Goal: Task Accomplishment & Management: Manage account settings

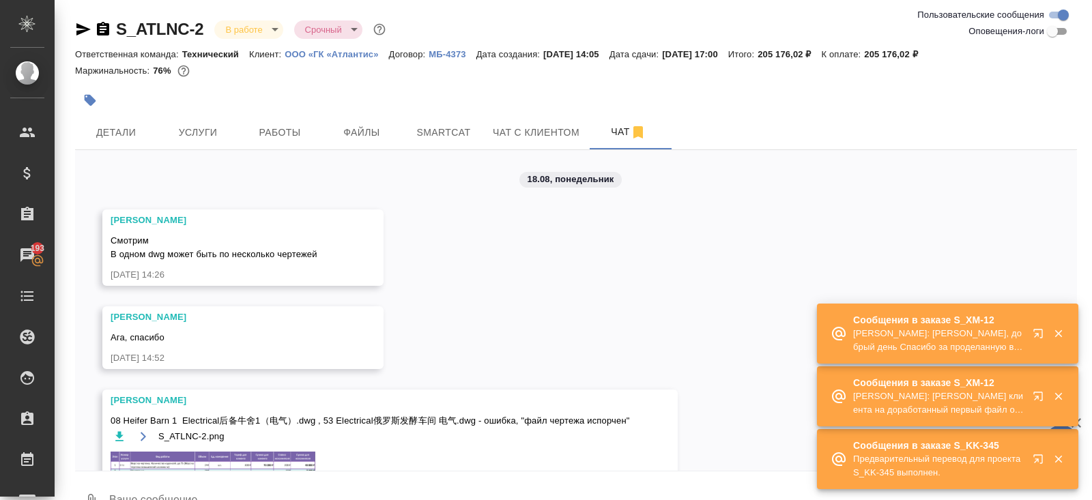
scroll to position [6318, 0]
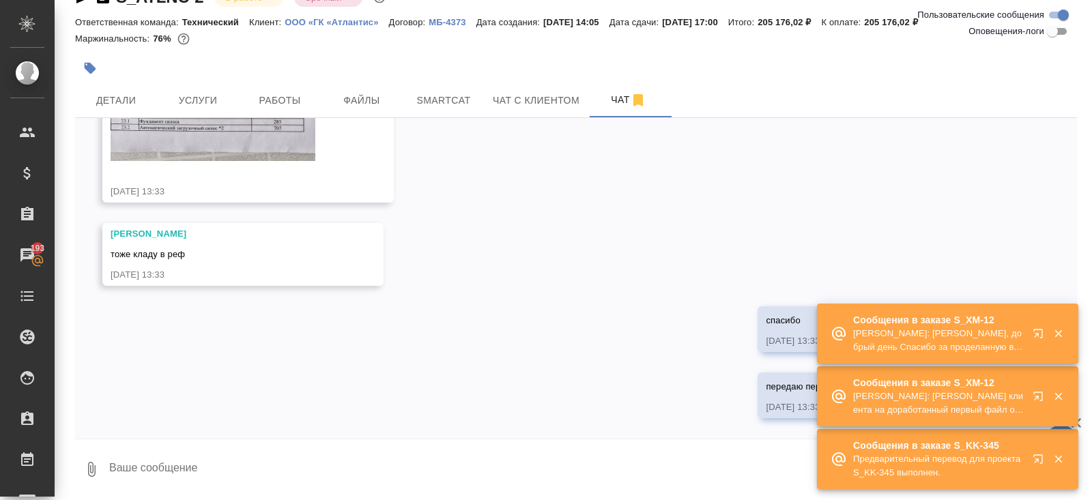
click at [1046, 394] on button "button" at bounding box center [1058, 396] width 28 height 12
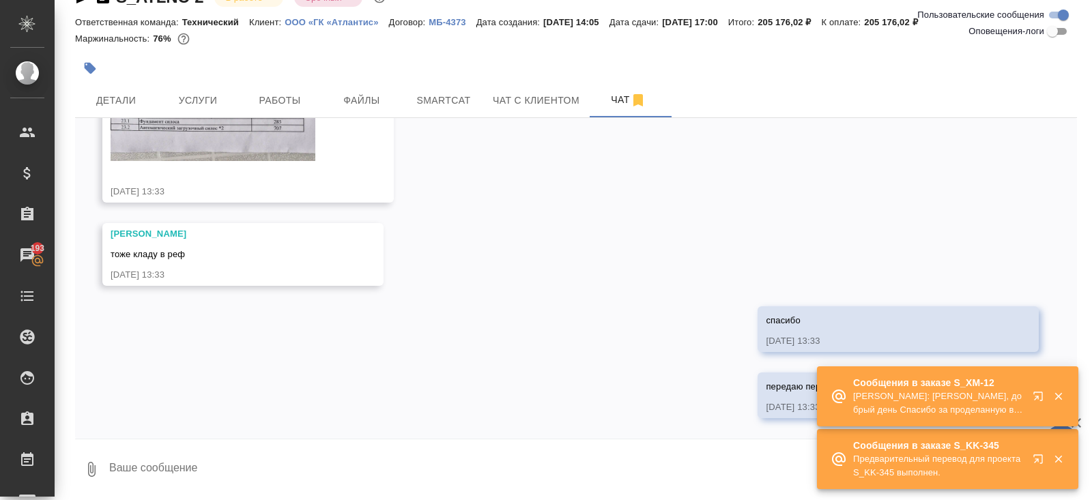
click at [1040, 398] on icon "button" at bounding box center [1041, 399] width 16 height 16
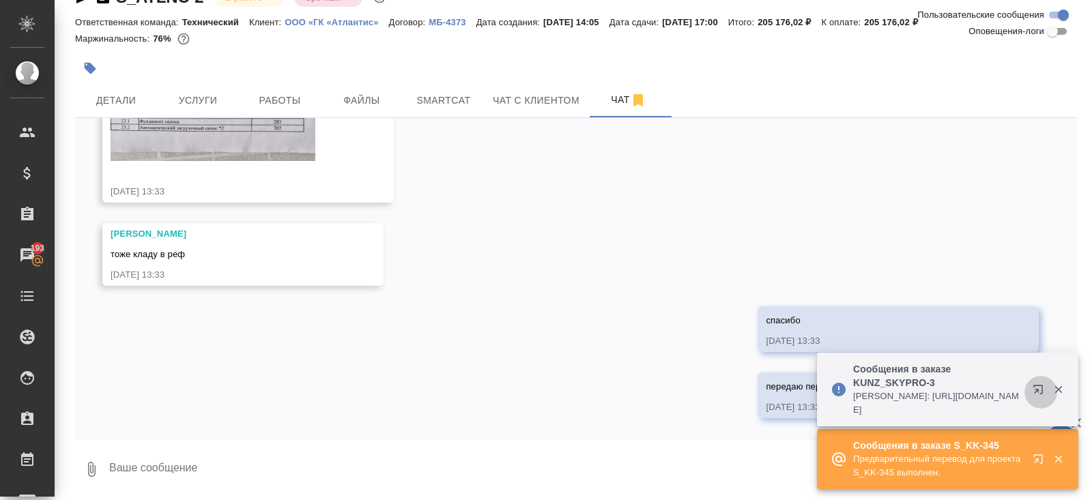
click at [1036, 390] on icon "button" at bounding box center [1037, 389] width 9 height 9
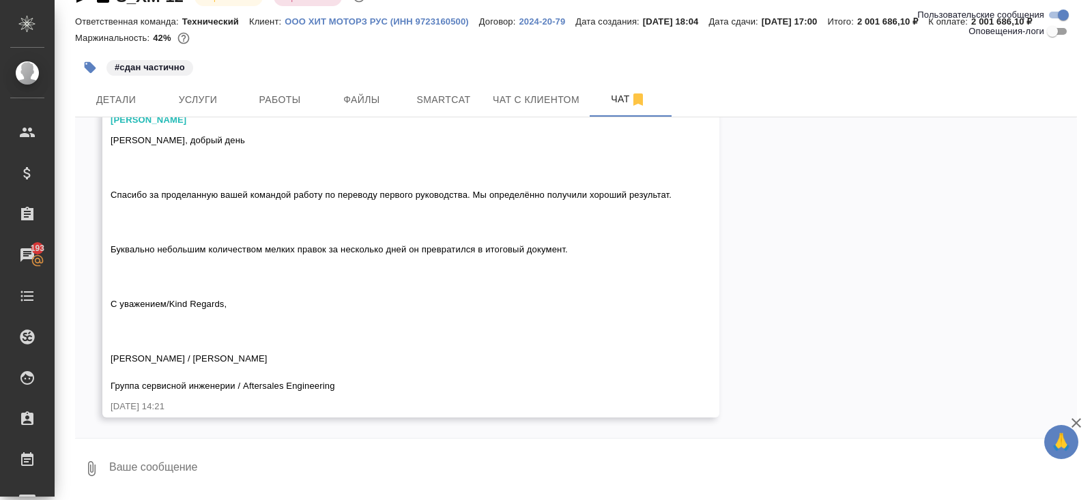
scroll to position [48, 0]
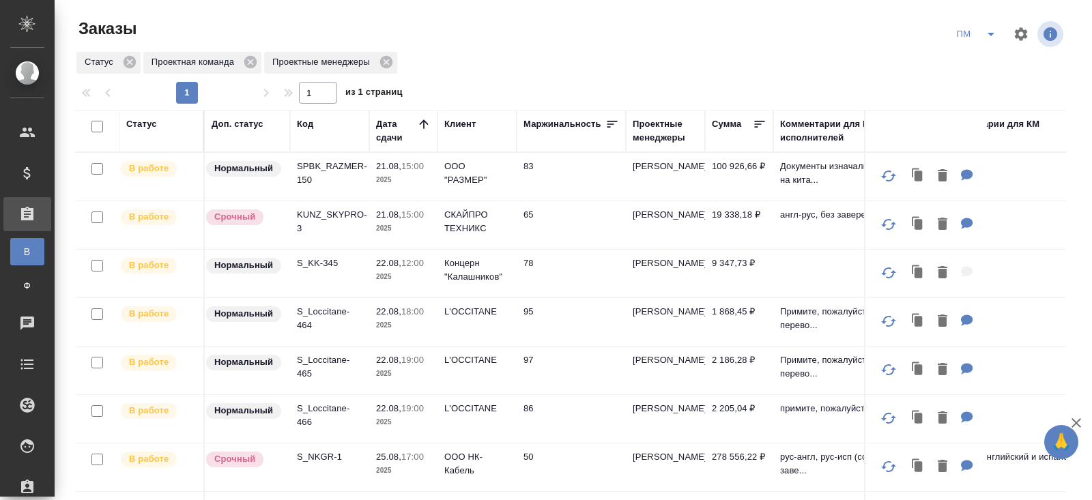
click at [993, 35] on icon "split button" at bounding box center [991, 34] width 16 height 16
click at [990, 63] on li "В работу!" at bounding box center [977, 62] width 69 height 22
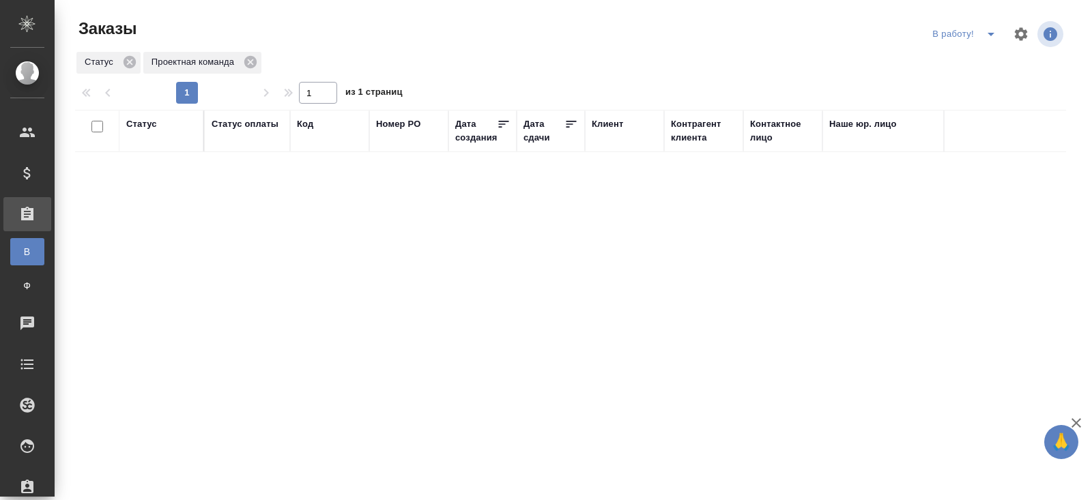
click at [989, 37] on icon "split button" at bounding box center [991, 34] width 16 height 16
click at [975, 62] on li "ПМ" at bounding box center [966, 62] width 76 height 22
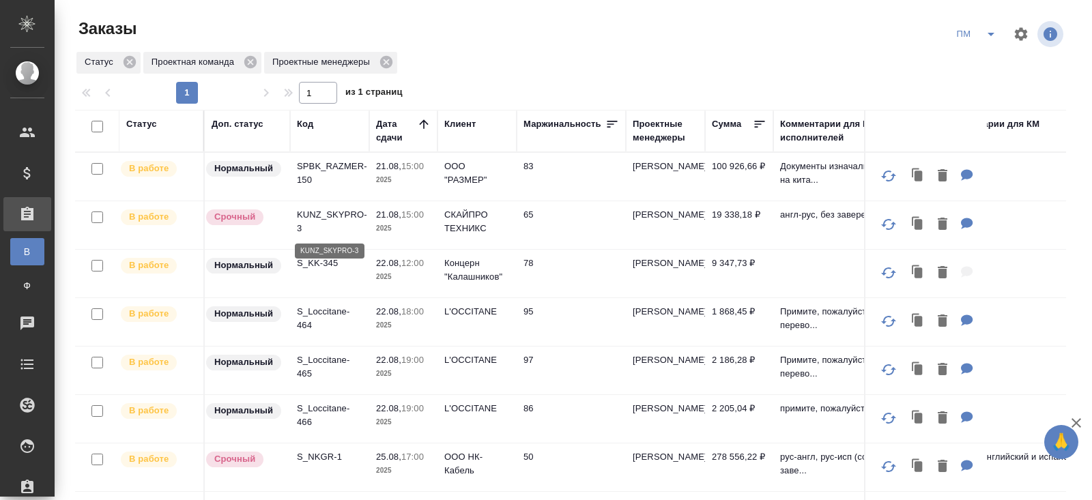
click at [305, 217] on p "KUNZ_SKYPRO-3" at bounding box center [330, 221] width 66 height 27
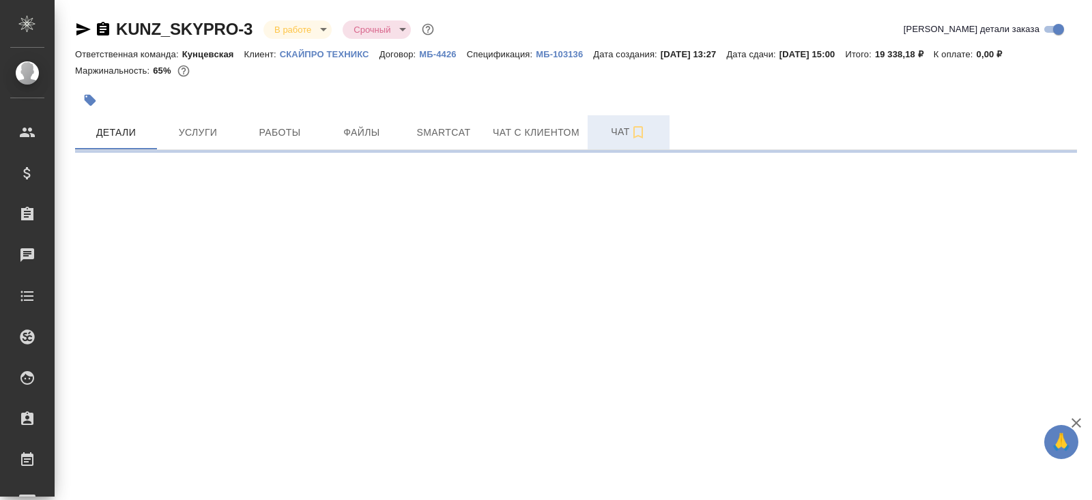
select select "RU"
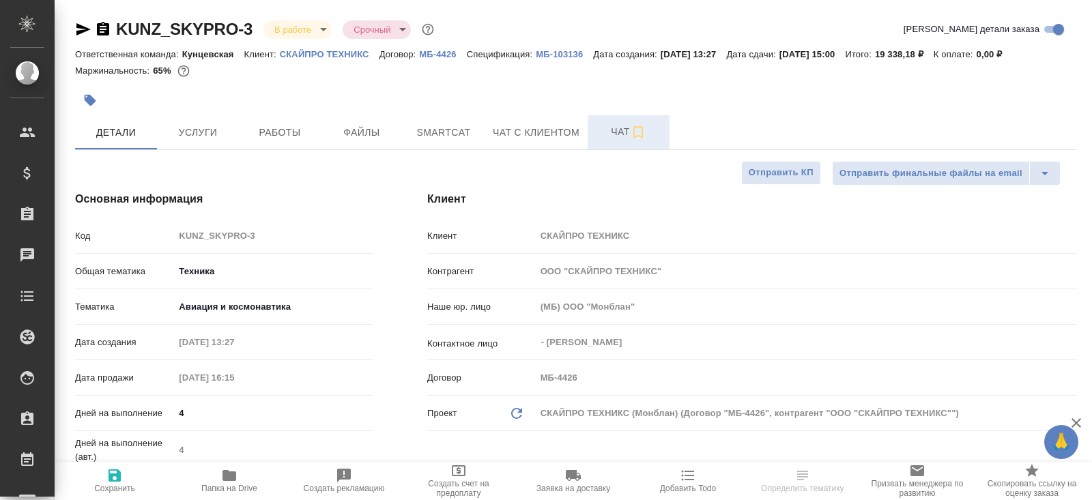
click at [619, 136] on span "Чат" at bounding box center [629, 132] width 66 height 17
type textarea "x"
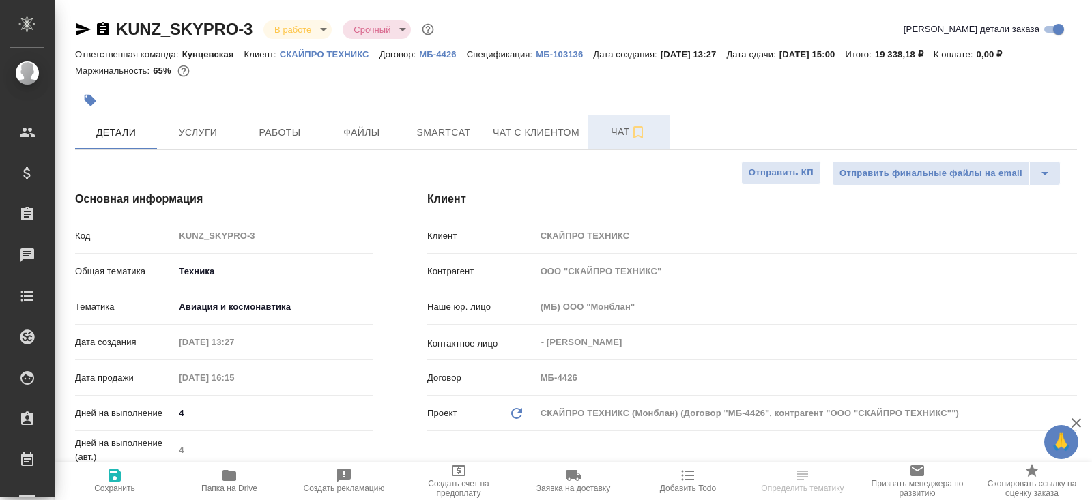
type textarea "x"
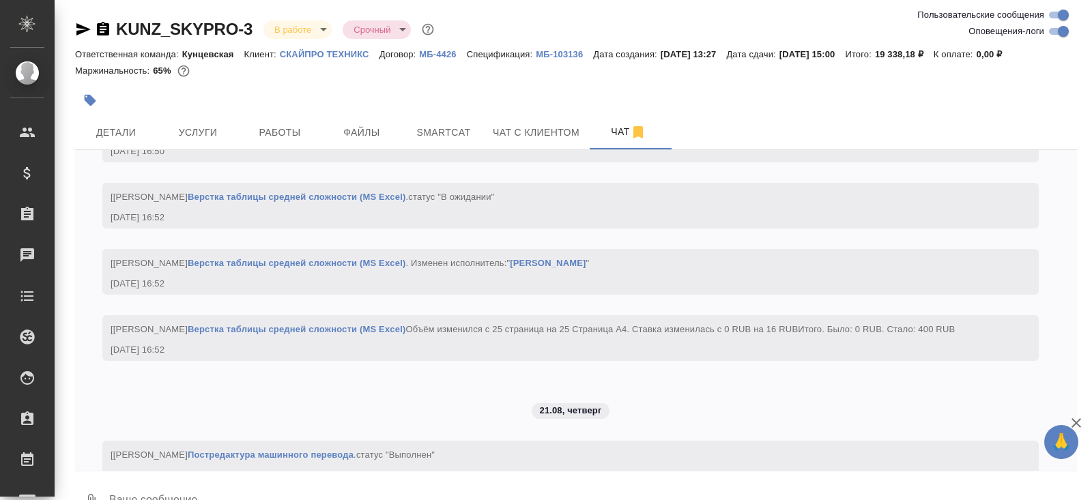
scroll to position [3075, 0]
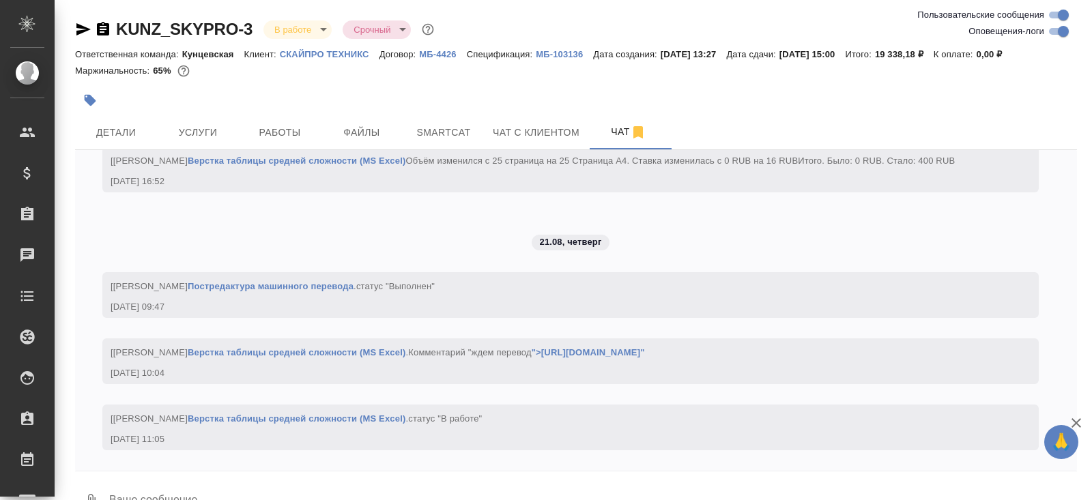
click at [1058, 33] on input "Оповещения-логи" at bounding box center [1063, 31] width 49 height 16
checkbox input "false"
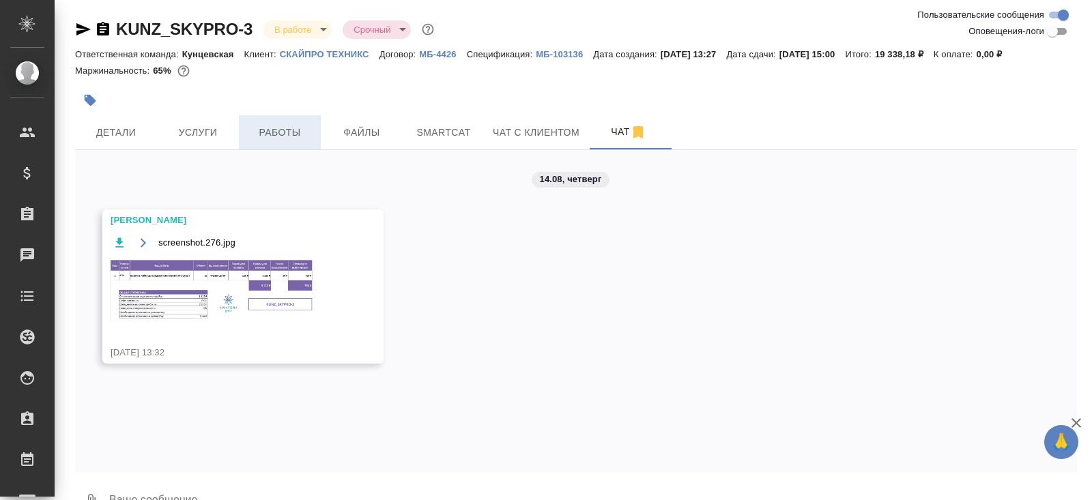
click at [293, 126] on span "Работы" at bounding box center [280, 132] width 66 height 17
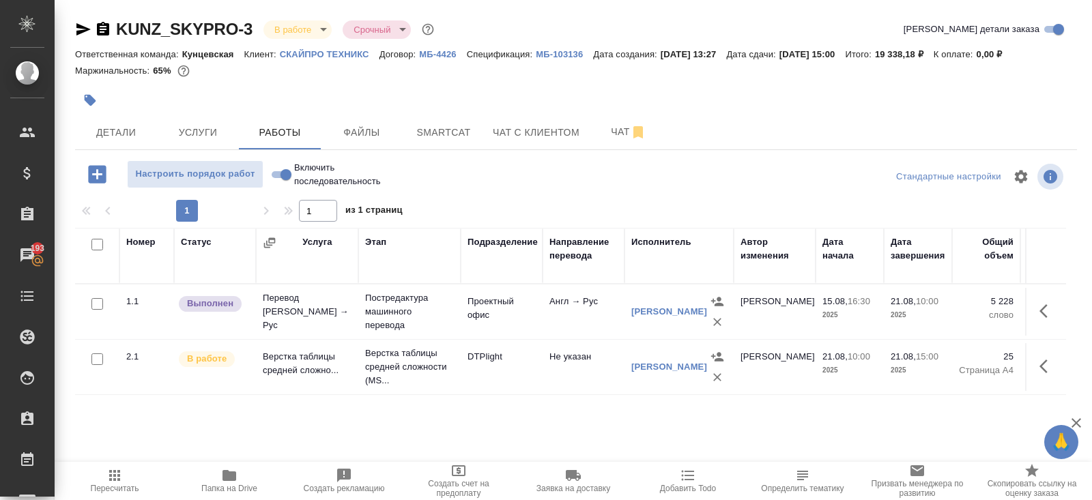
click at [614, 110] on div at bounding box center [409, 100] width 668 height 30
click at [629, 127] on span "Чат" at bounding box center [629, 132] width 66 height 17
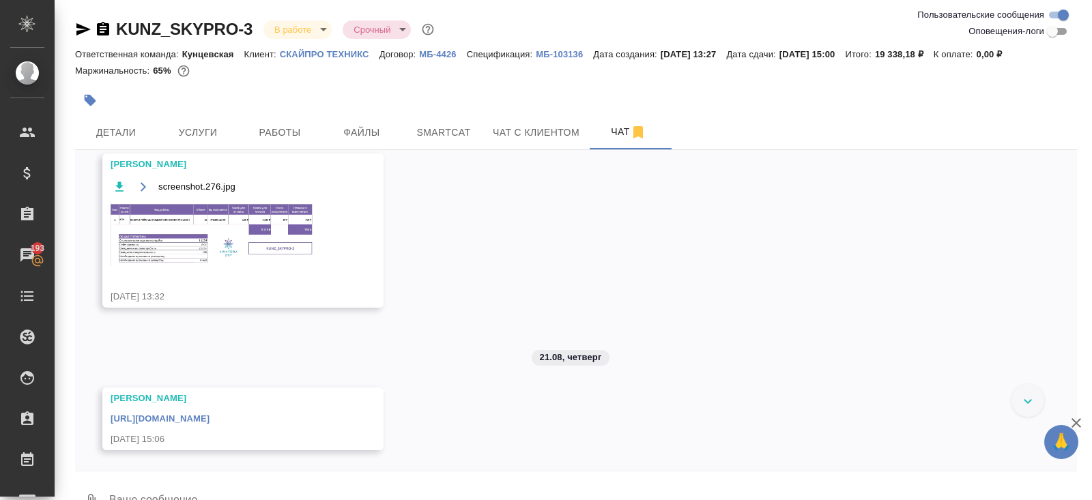
scroll to position [83, 0]
click at [210, 414] on link "https://drive.awatera.com/apps/files/files/10106319?dir=/Shares/%D0%A1%D0%9A%D0…" at bounding box center [160, 419] width 99 height 10
click at [264, 137] on span "Работы" at bounding box center [280, 132] width 66 height 17
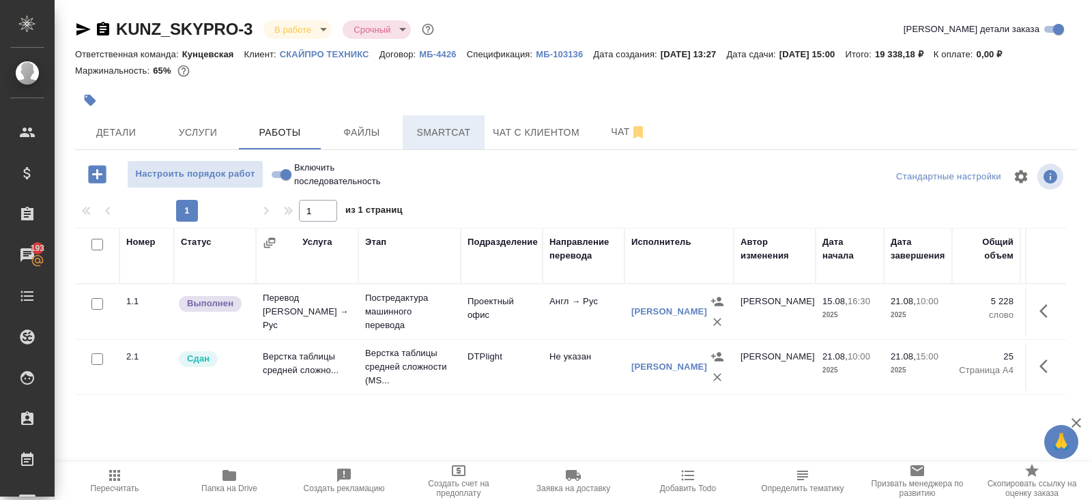
click at [433, 133] on span "Smartcat" at bounding box center [444, 132] width 66 height 17
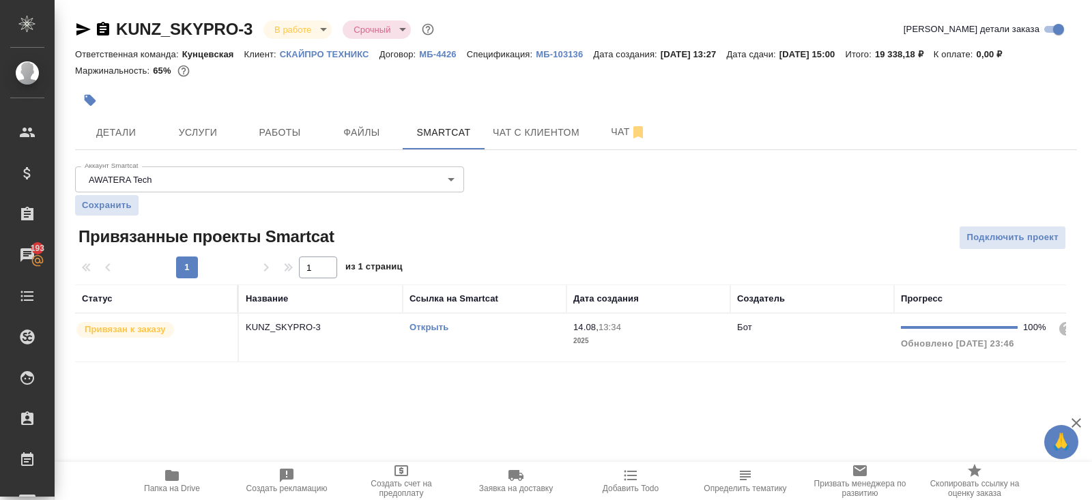
click at [524, 324] on div "Открыть" at bounding box center [485, 328] width 150 height 14
click at [289, 28] on body "🙏 .cls-1 fill:#fff; AWATERA Belyakova Yulia Клиенты Спецификации Заказы 193 Чат…" at bounding box center [546, 250] width 1092 height 500
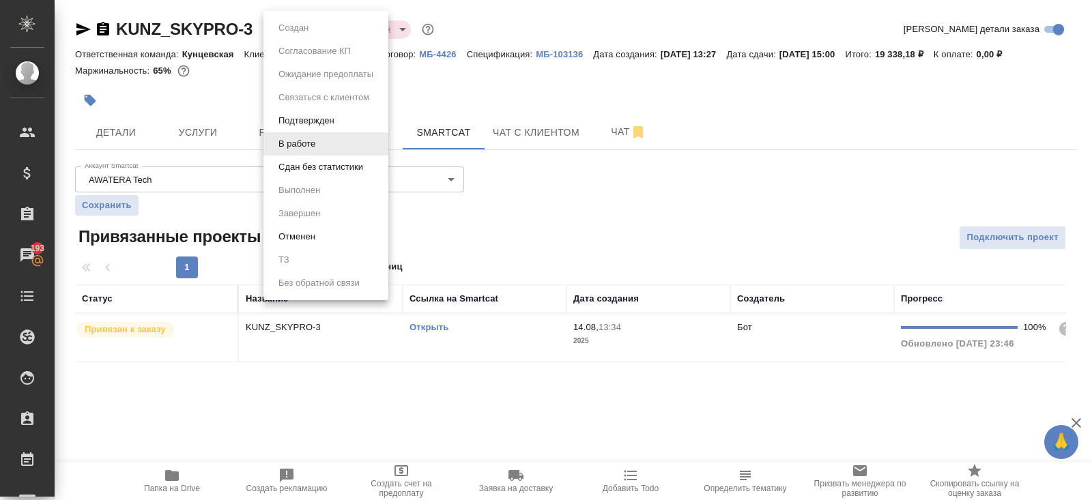
click at [287, 179] on ul "Создан Согласование КП Ожидание предоплаты Связаться с клиентом Подтвержден В р…" at bounding box center [325, 155] width 125 height 289
click at [281, 147] on button "В работе" at bounding box center [296, 144] width 45 height 15
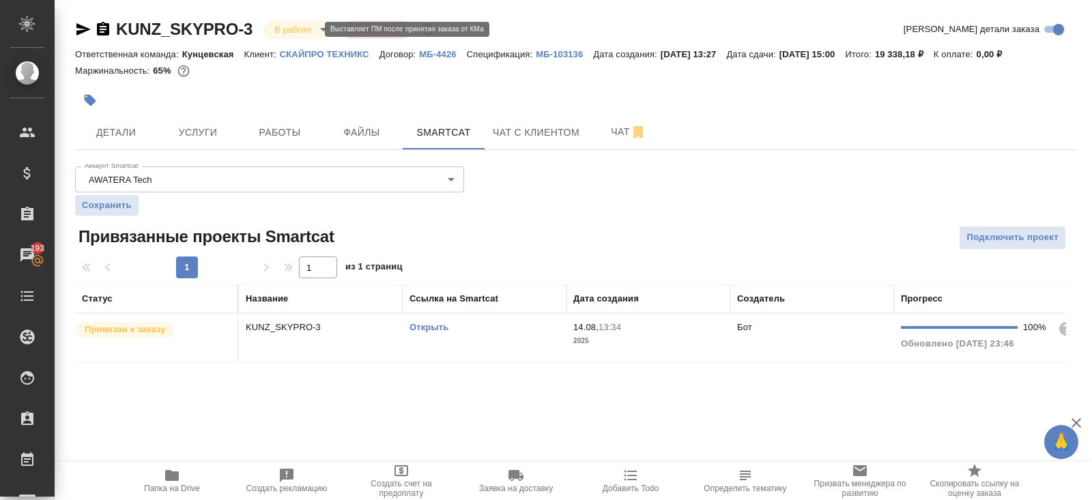
click at [303, 23] on body "🙏 .cls-1 fill:#fff; AWATERA Belyakova Yulia Клиенты Спецификации Заказы 193 Чат…" at bounding box center [546, 250] width 1092 height 500
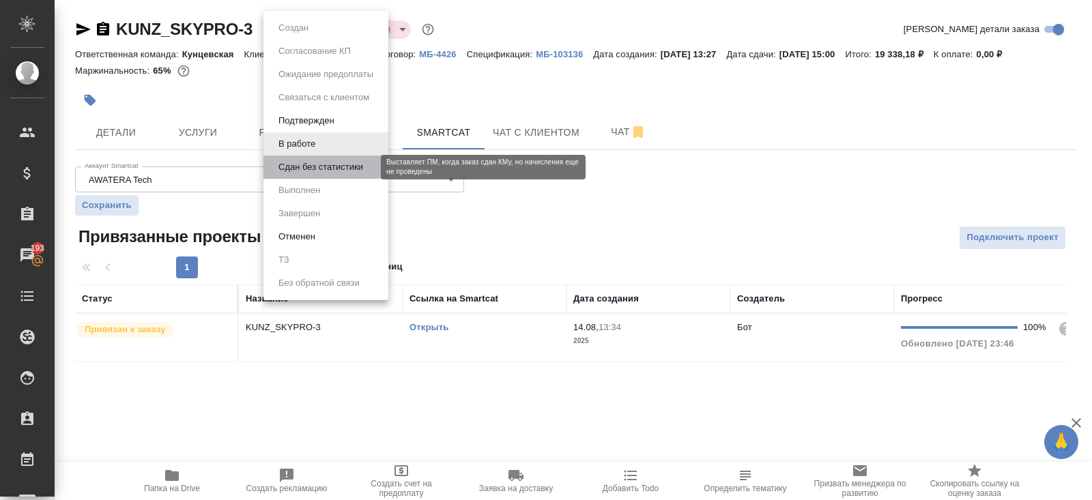
click at [298, 163] on button "Сдан без статистики" at bounding box center [320, 167] width 93 height 15
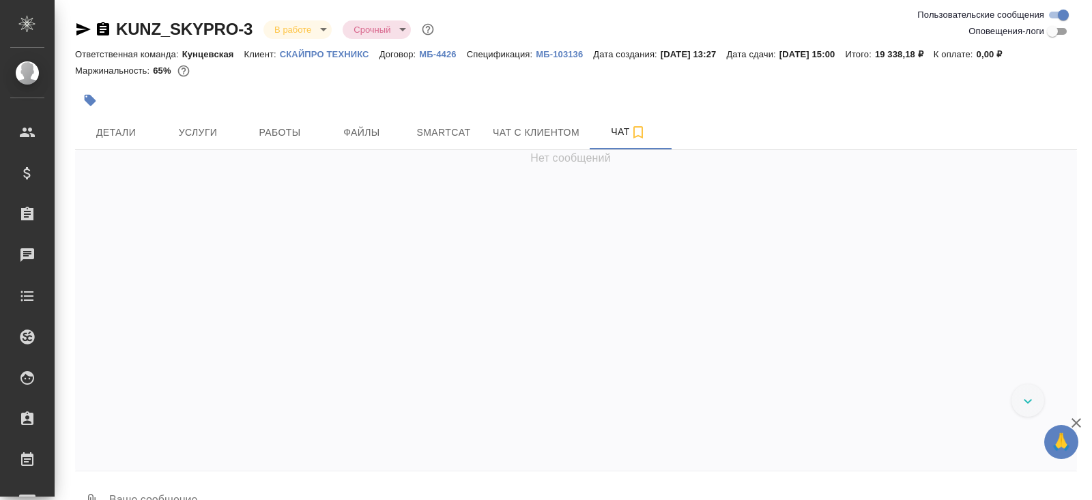
click at [81, 30] on icon "button" at bounding box center [83, 29] width 14 height 12
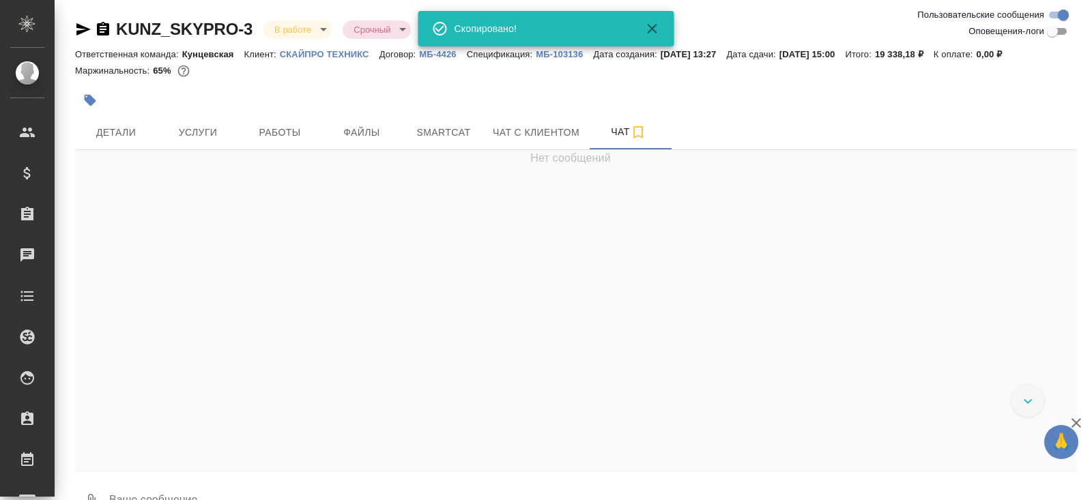
scroll to position [18, 0]
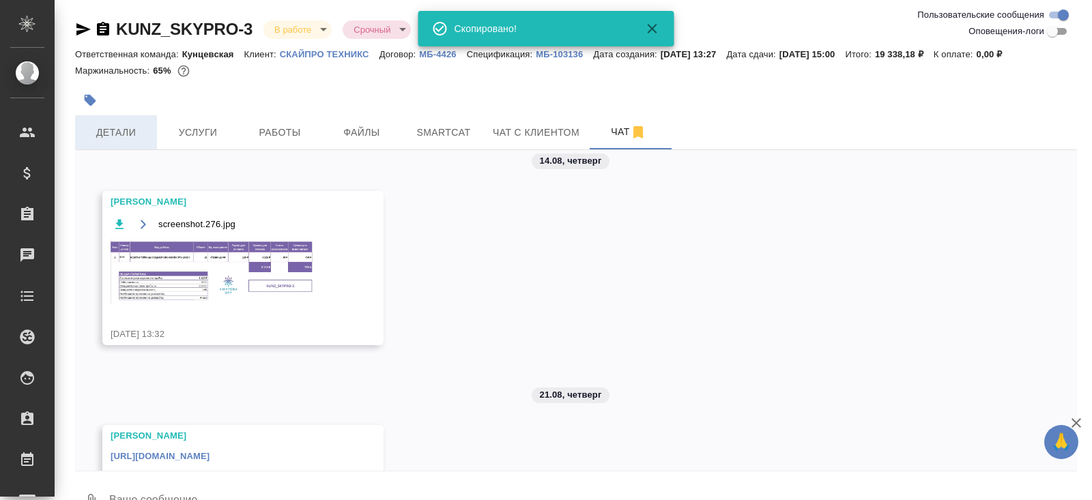
click at [121, 121] on button "Детали" at bounding box center [116, 132] width 82 height 34
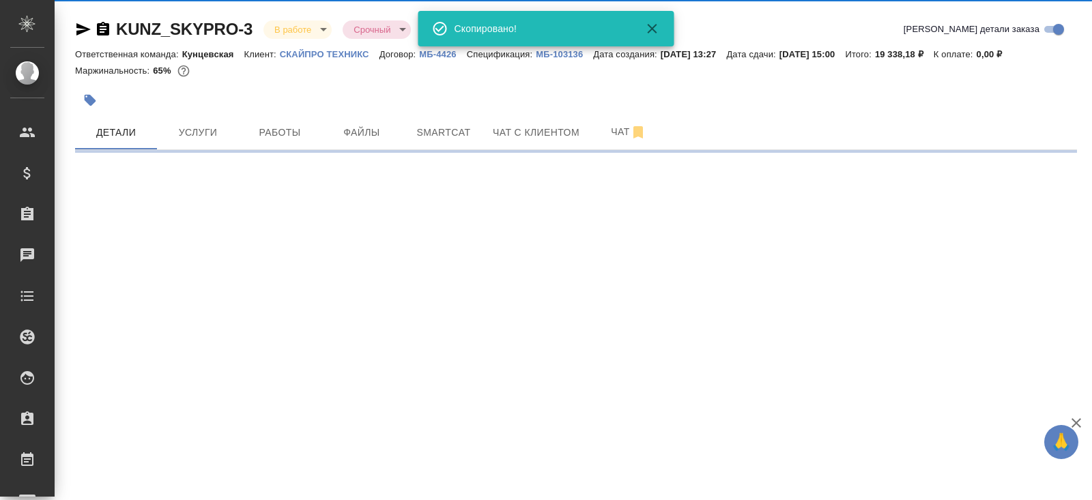
select select "RU"
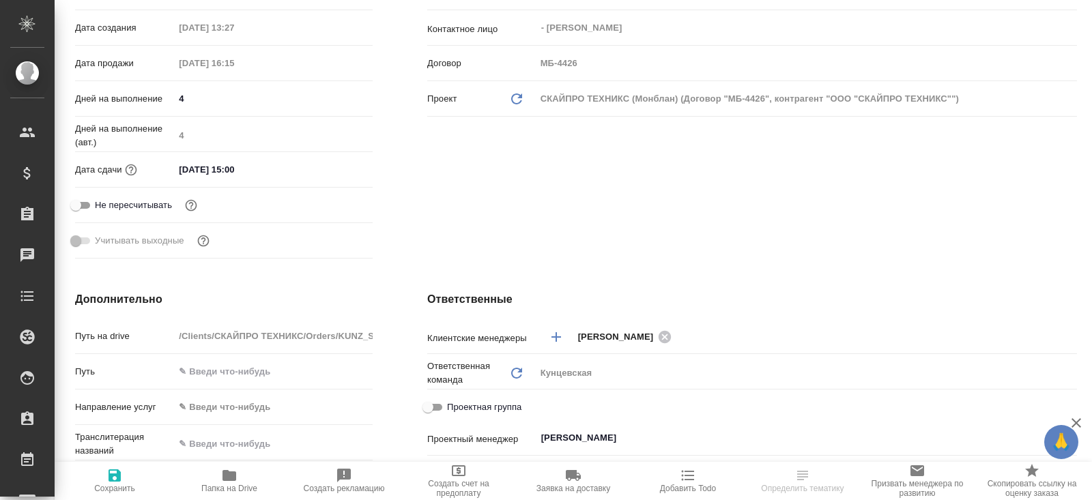
type textarea "x"
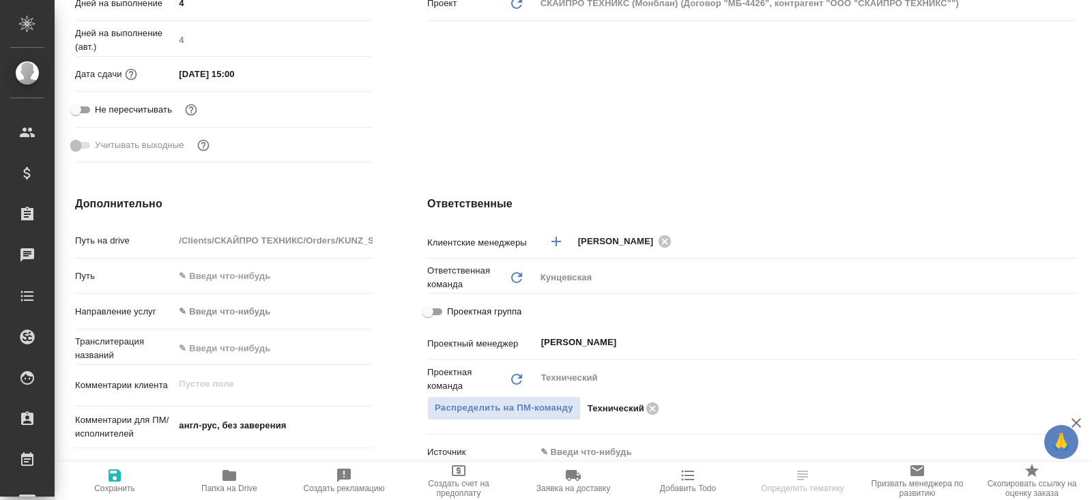
scroll to position [426, 0]
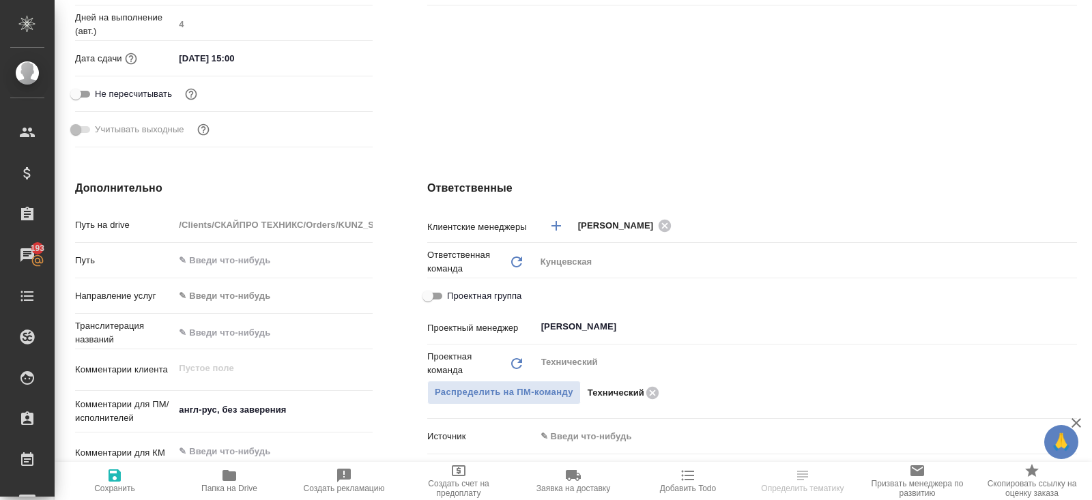
select select "RU"
type textarea "x"
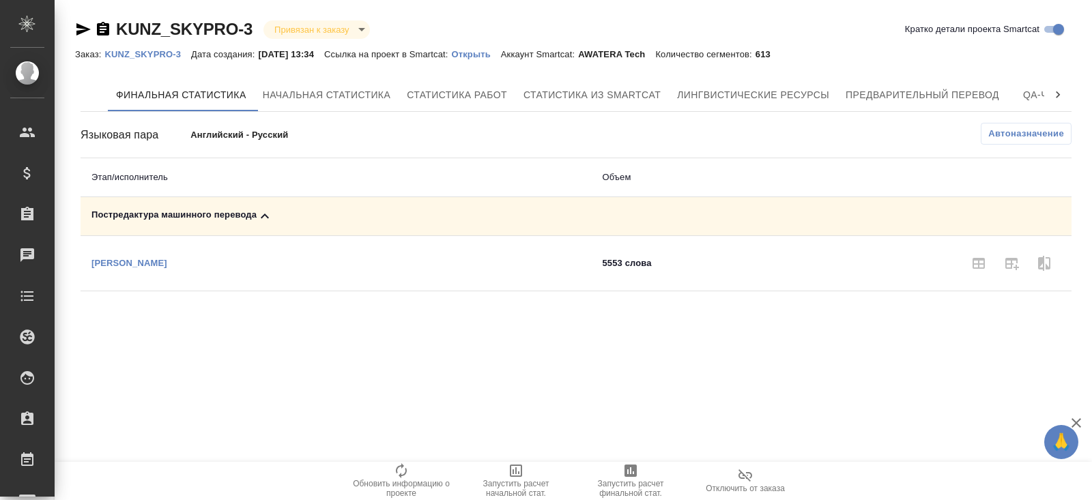
click at [999, 137] on span "Автоназначение" at bounding box center [1026, 134] width 76 height 14
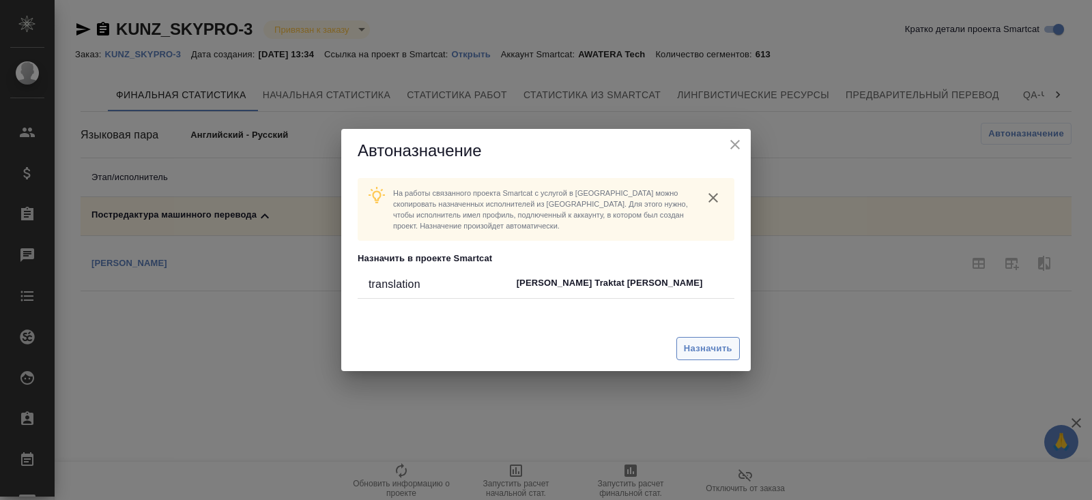
click at [689, 356] on button "Назначить" at bounding box center [707, 349] width 63 height 24
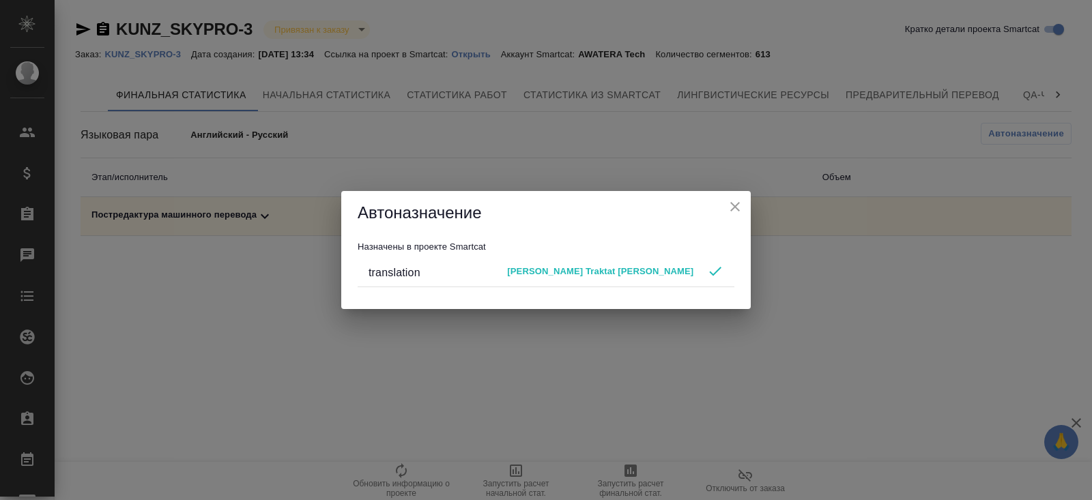
click at [613, 405] on div "Автоназначение Назначены в проекте Smartcat translation [PERSON_NAME] Traktat […" at bounding box center [546, 250] width 1092 height 500
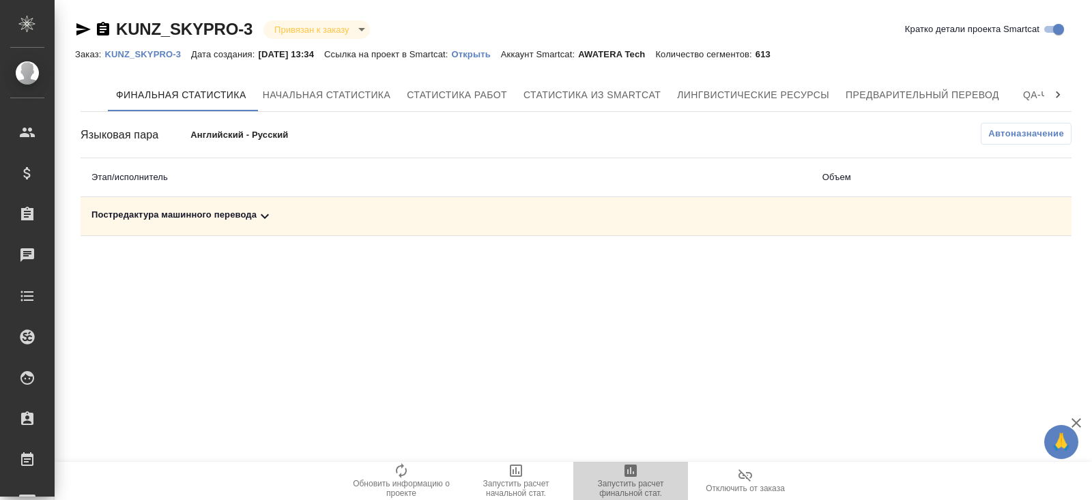
click at [627, 472] on icon "button" at bounding box center [631, 471] width 12 height 12
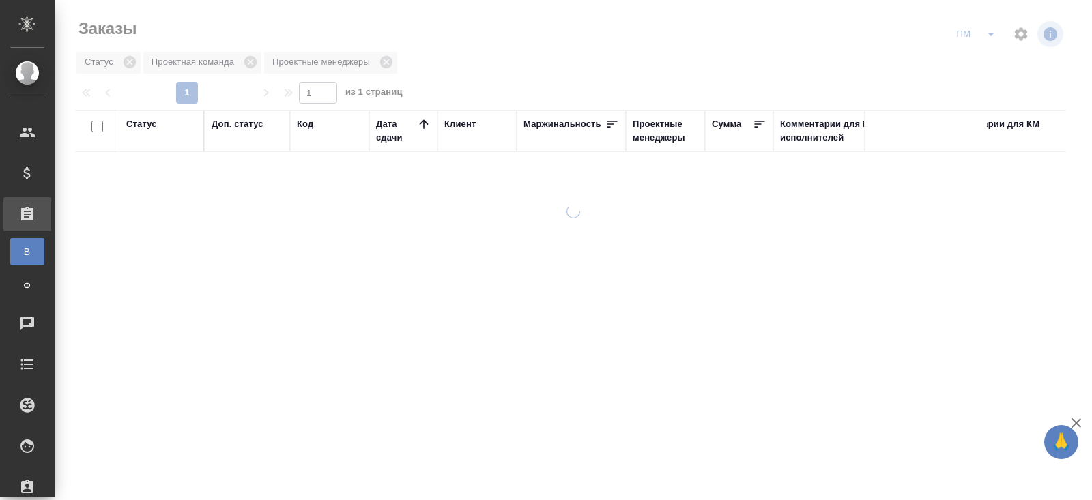
click at [987, 43] on button "split button" at bounding box center [991, 34] width 27 height 22
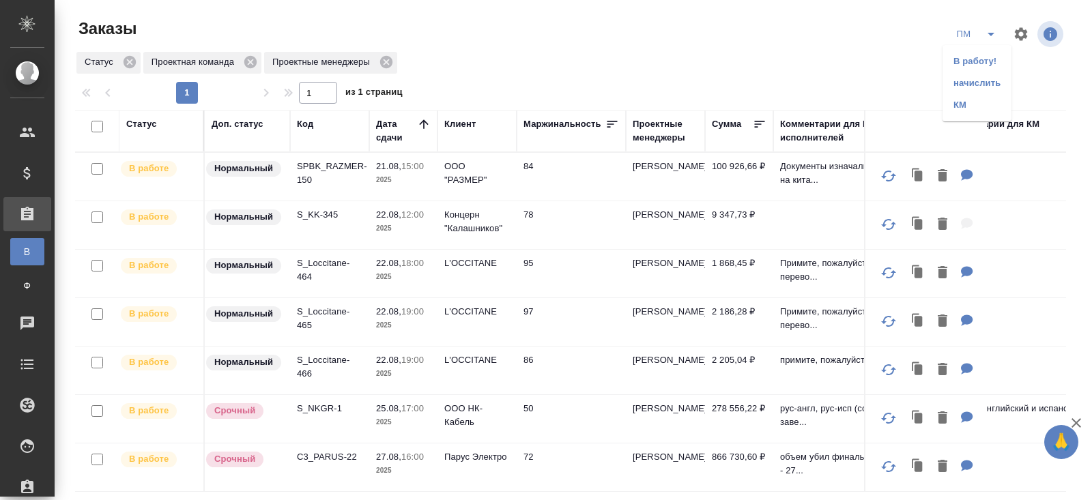
click at [986, 60] on li "В работу!" at bounding box center [977, 62] width 69 height 22
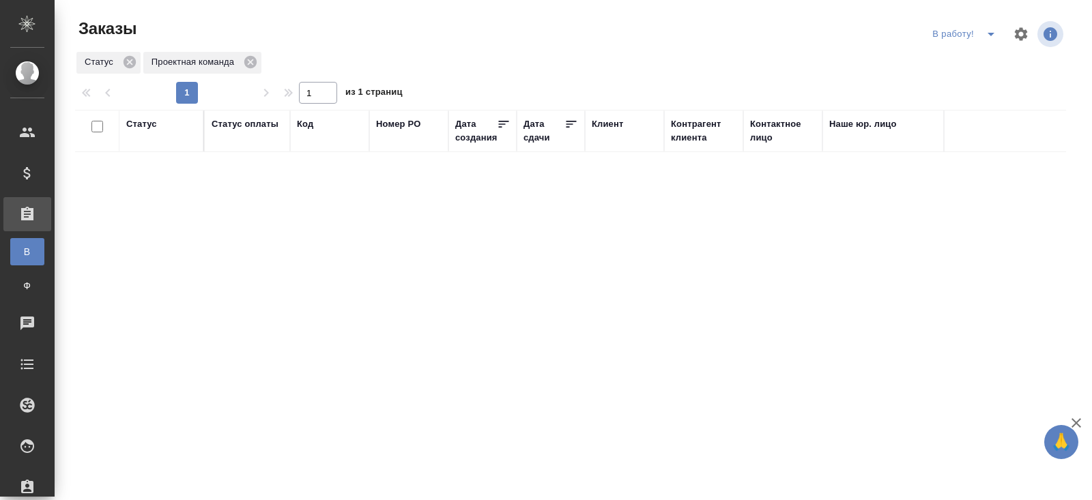
click at [991, 37] on icon "split button" at bounding box center [991, 34] width 16 height 16
click at [978, 67] on li "ПМ" at bounding box center [966, 62] width 76 height 22
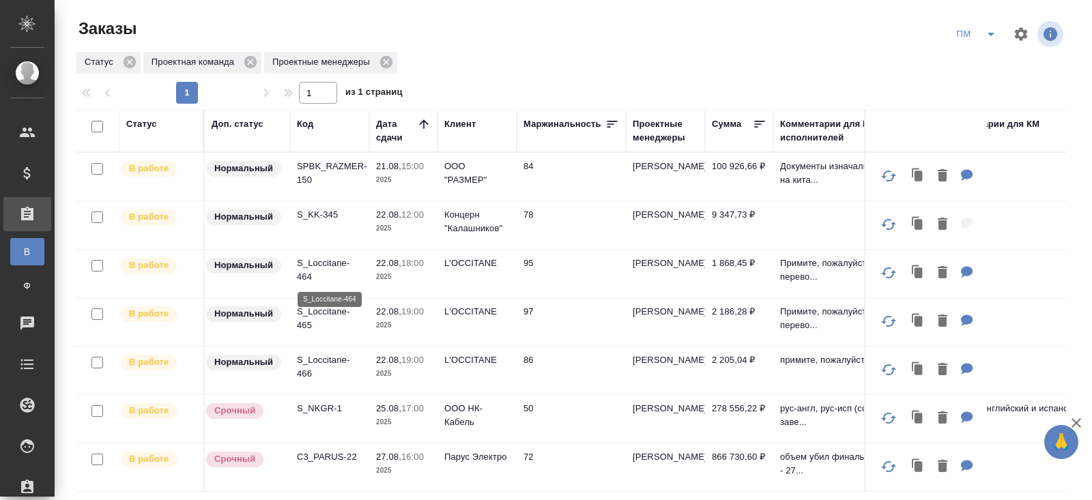
click at [306, 267] on p "S_Loccitane-464" at bounding box center [330, 270] width 66 height 27
click at [312, 270] on p "S_Loccitane-464" at bounding box center [330, 270] width 66 height 27
click at [306, 320] on p "S_Loccitane-465" at bounding box center [330, 318] width 66 height 27
click at [312, 324] on p "S_Loccitane-465" at bounding box center [330, 318] width 66 height 27
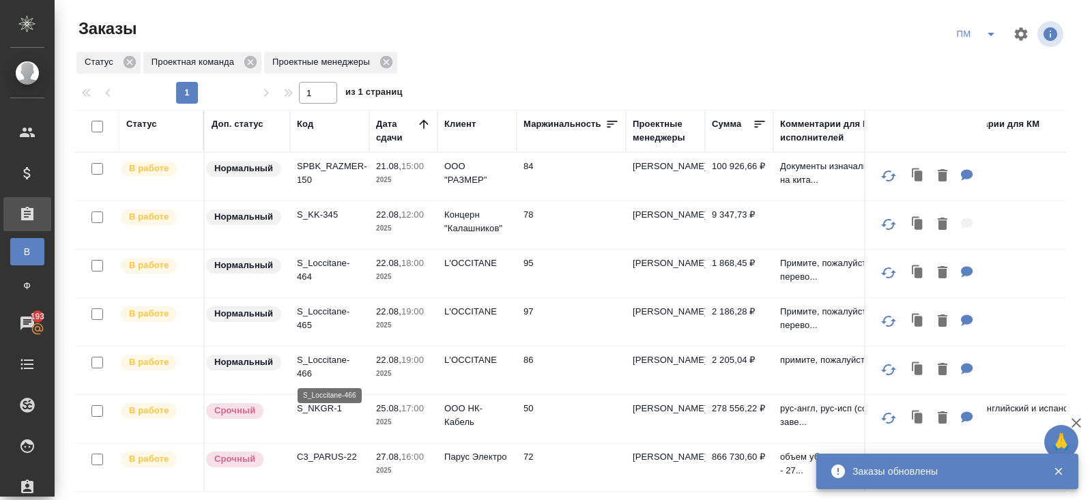
click at [315, 364] on p "S_Loccitane-466" at bounding box center [330, 367] width 66 height 27
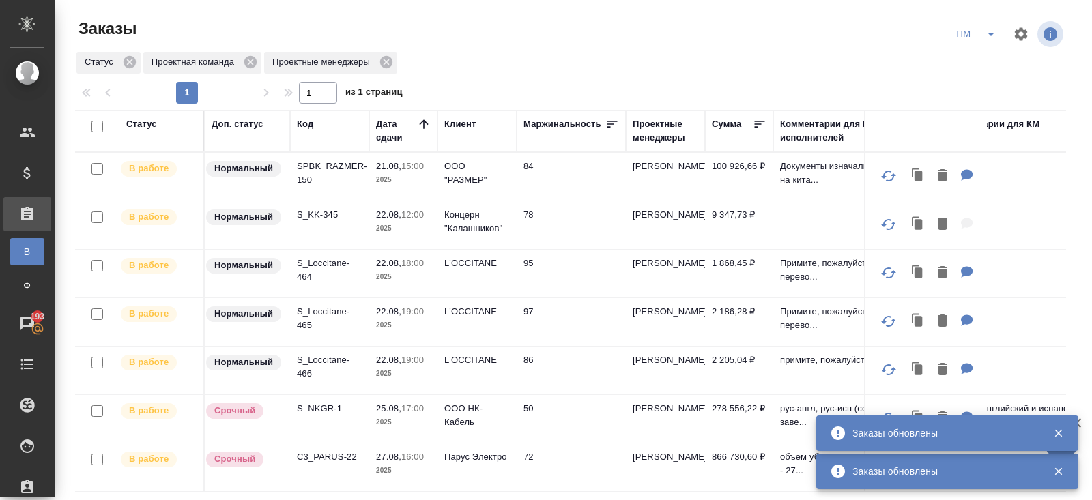
click at [298, 369] on p "S_Loccitane-466" at bounding box center [330, 367] width 66 height 27
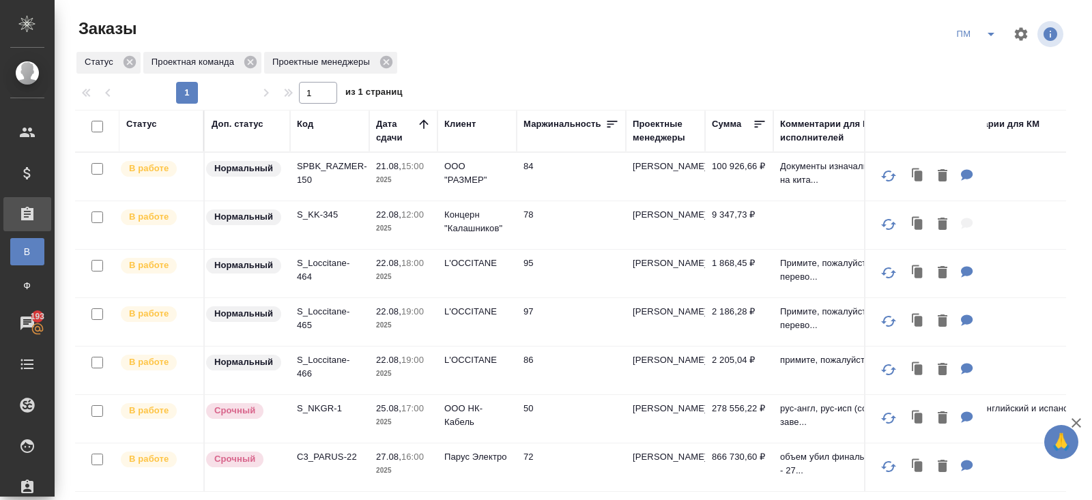
click at [983, 44] on button "split button" at bounding box center [991, 34] width 27 height 22
click at [982, 58] on li "В работу!" at bounding box center [977, 62] width 69 height 22
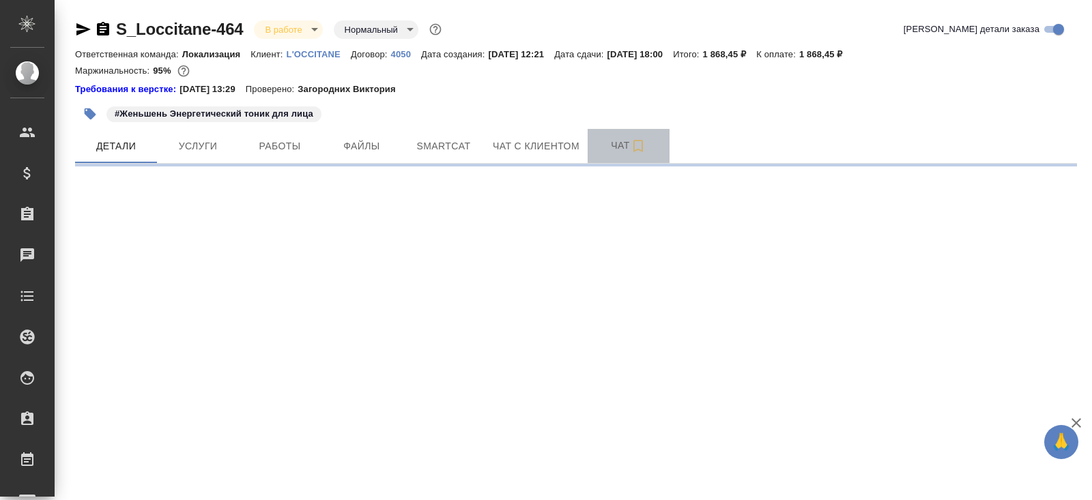
click at [612, 146] on span "Чат" at bounding box center [629, 145] width 66 height 17
select select "RU"
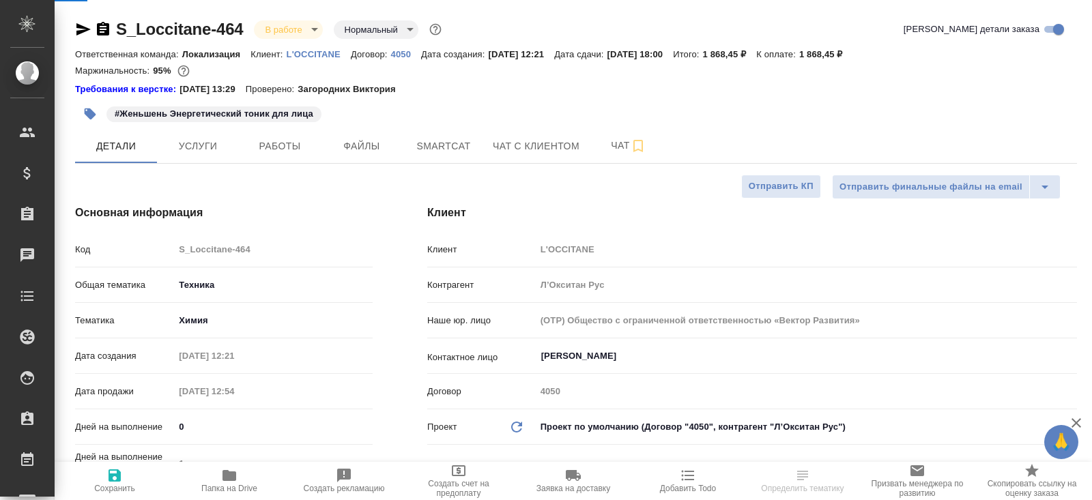
type textarea "x"
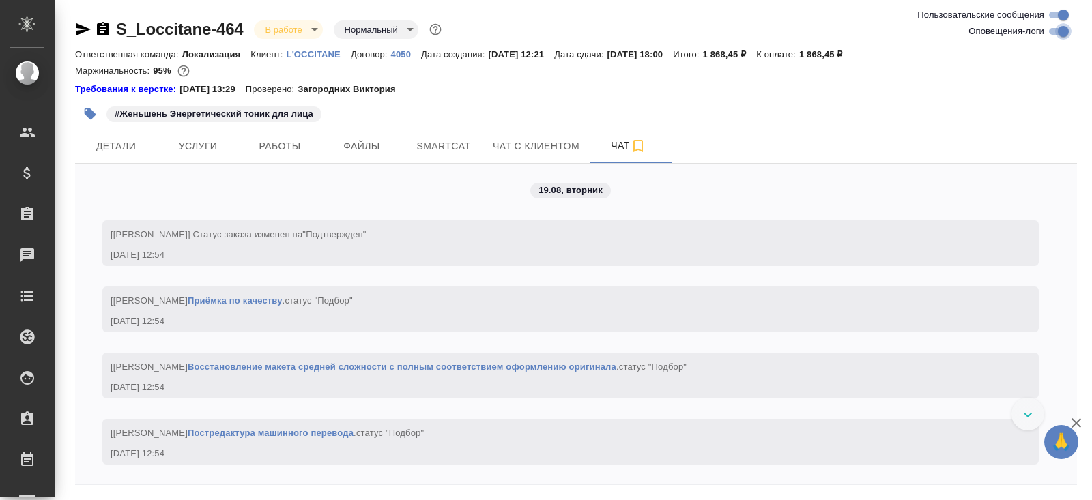
click at [1049, 31] on input "Оповещения-логи" at bounding box center [1063, 31] width 49 height 16
checkbox input "false"
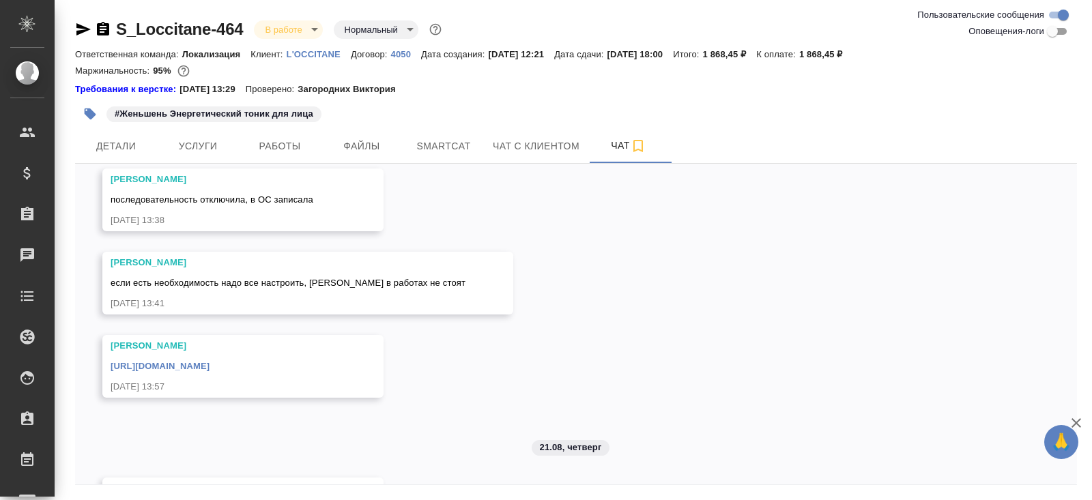
scroll to position [377, 0]
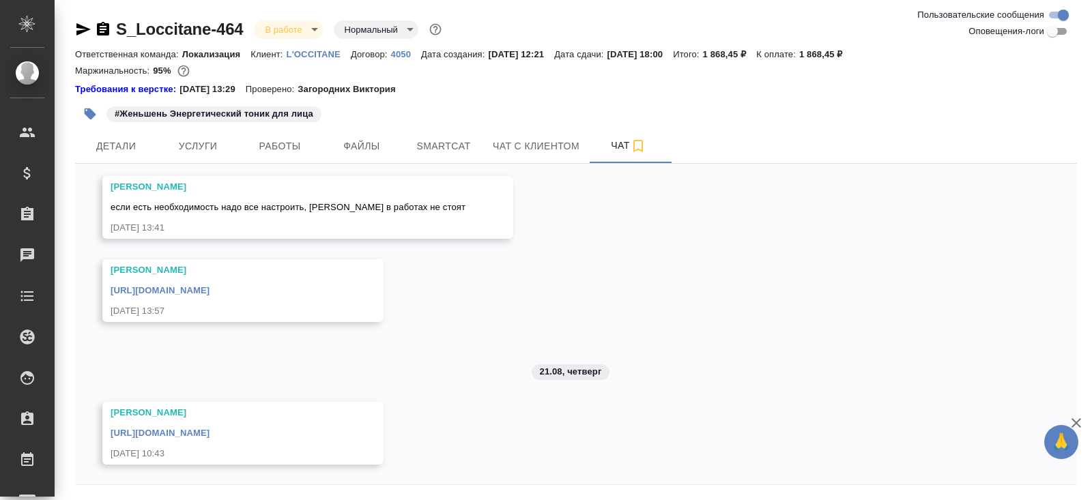
click at [210, 433] on link "https://drive.awatera.com/apps/files/files/10133761?dir=/Shares/LOccitane/Order…" at bounding box center [160, 433] width 99 height 10
click at [130, 143] on span "Детали" at bounding box center [116, 146] width 66 height 17
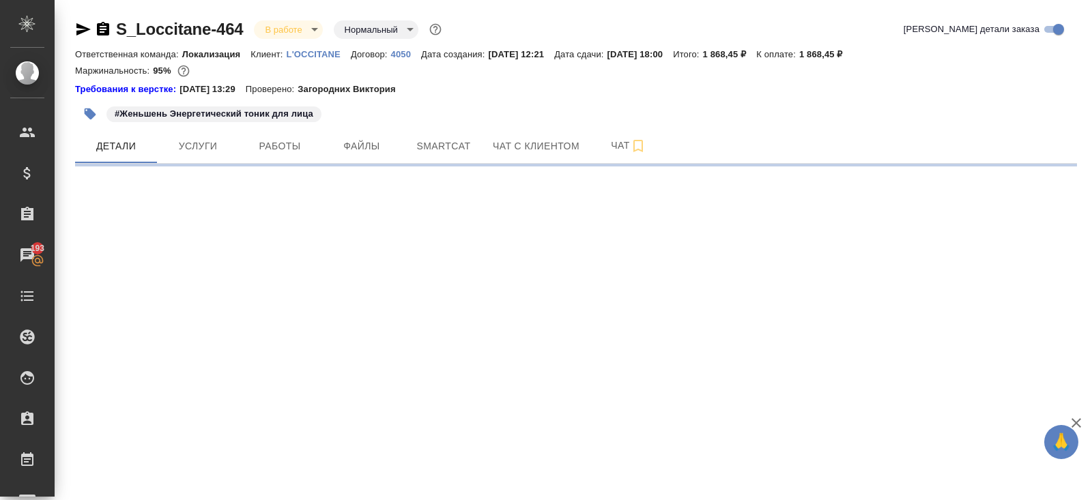
select select "RU"
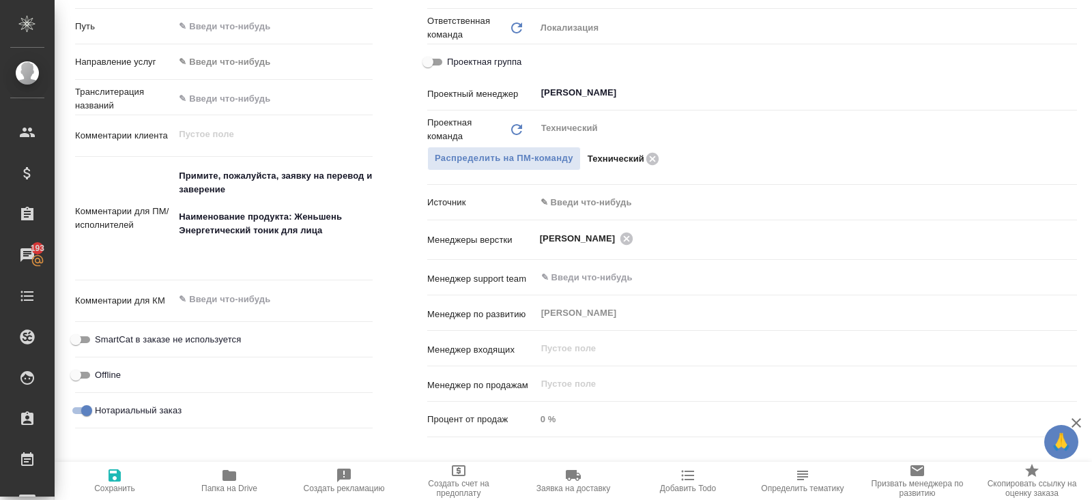
scroll to position [677, 0]
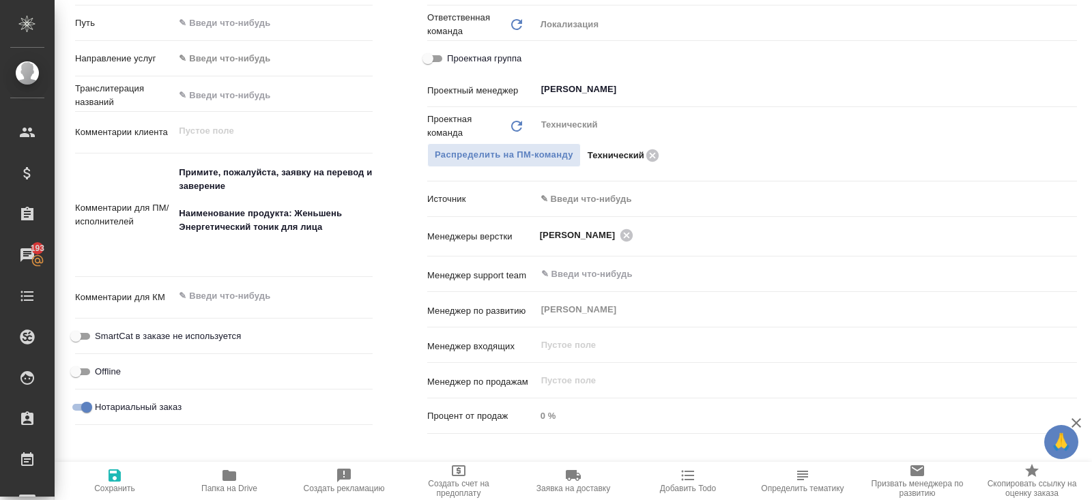
type textarea "x"
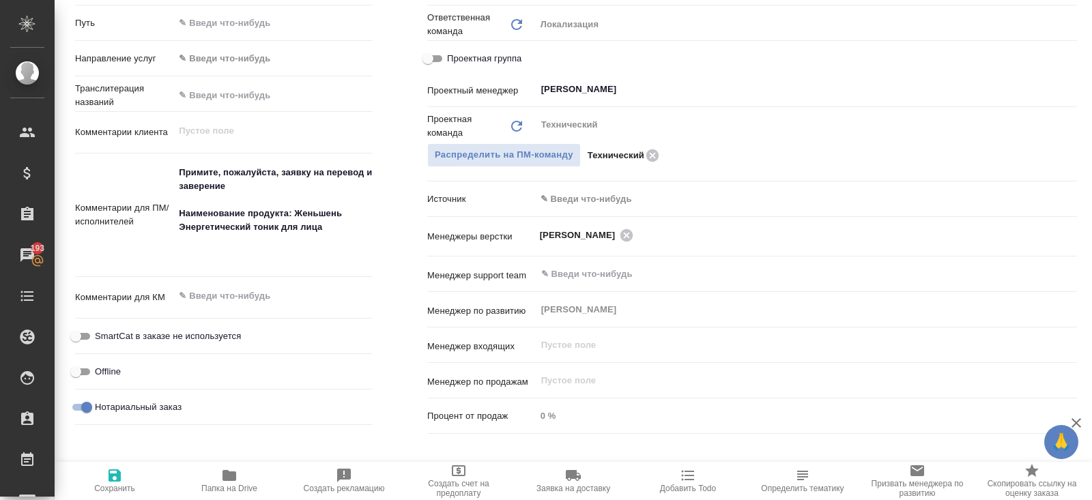
type textarea "x"
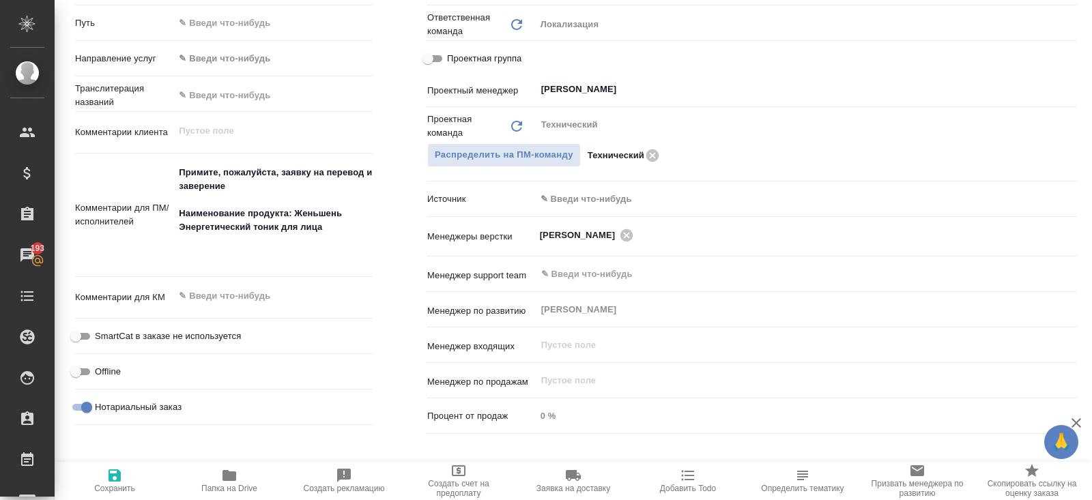
type textarea "x"
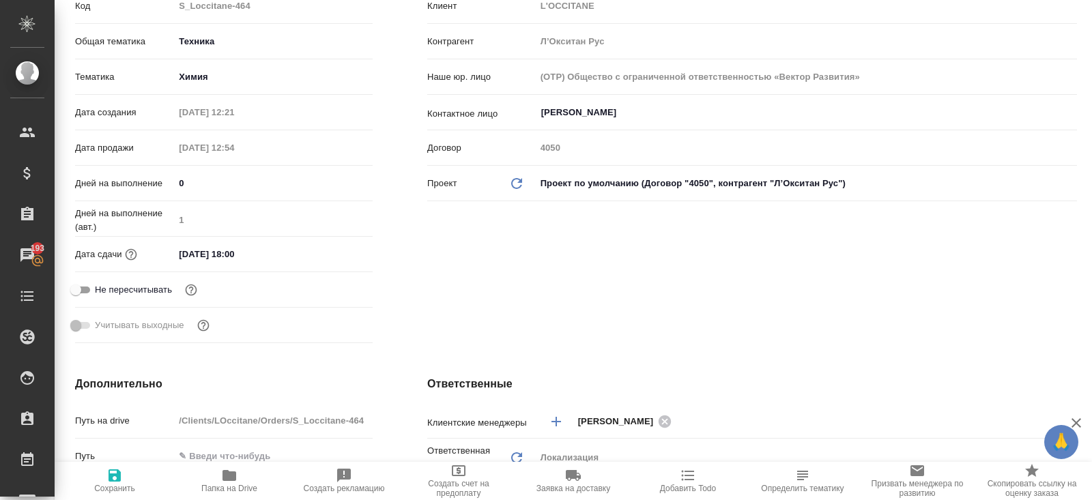
scroll to position [0, 0]
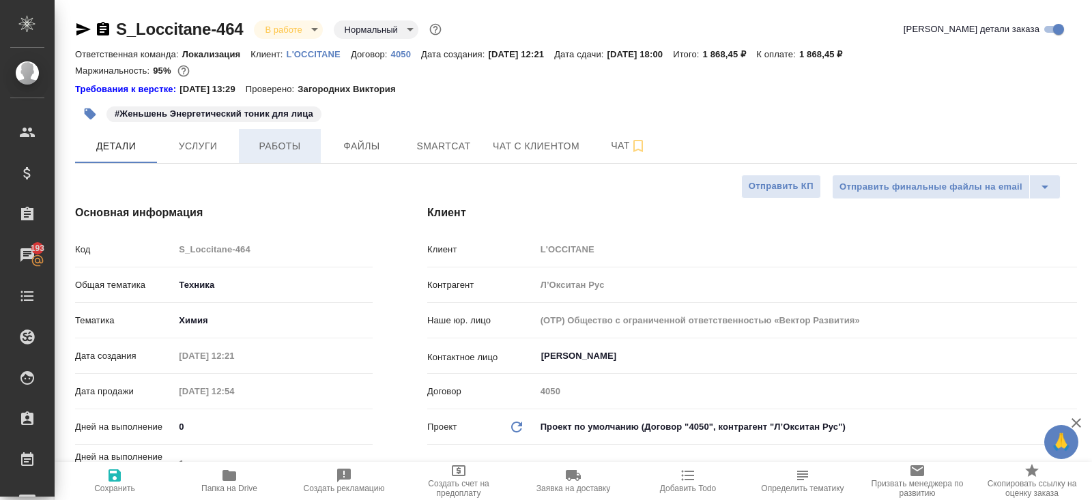
click at [281, 158] on button "Работы" at bounding box center [280, 146] width 82 height 34
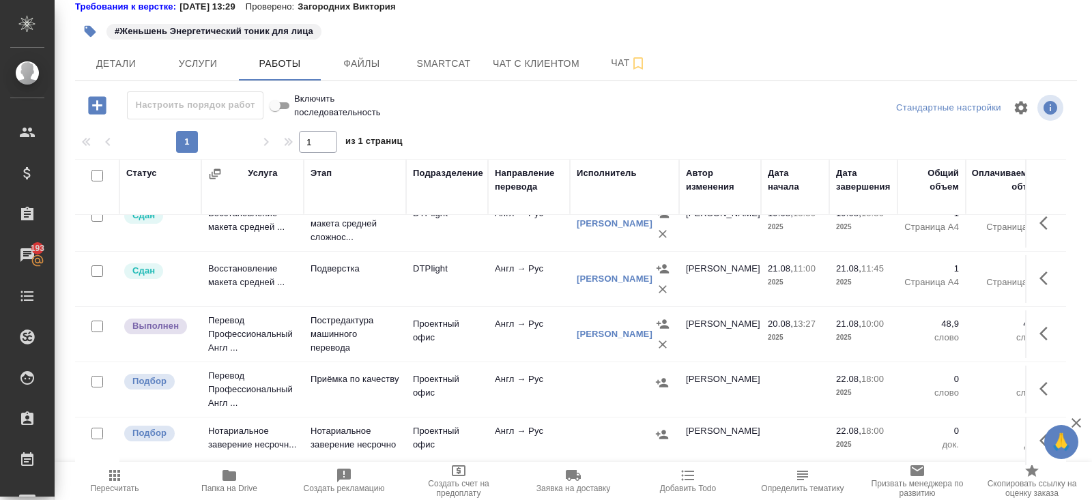
scroll to position [23, 0]
click at [1040, 382] on icon "button" at bounding box center [1044, 389] width 8 height 14
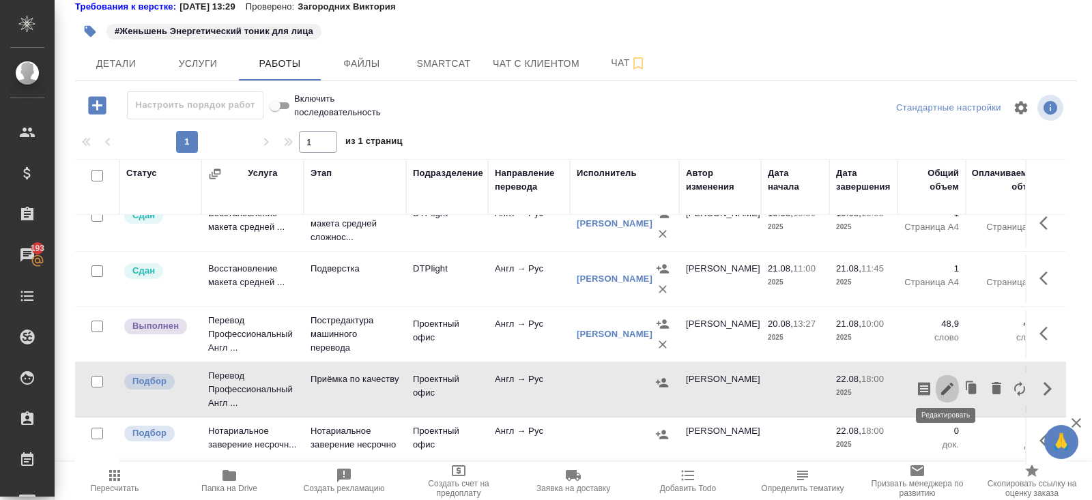
click at [948, 383] on icon "button" at bounding box center [947, 389] width 12 height 12
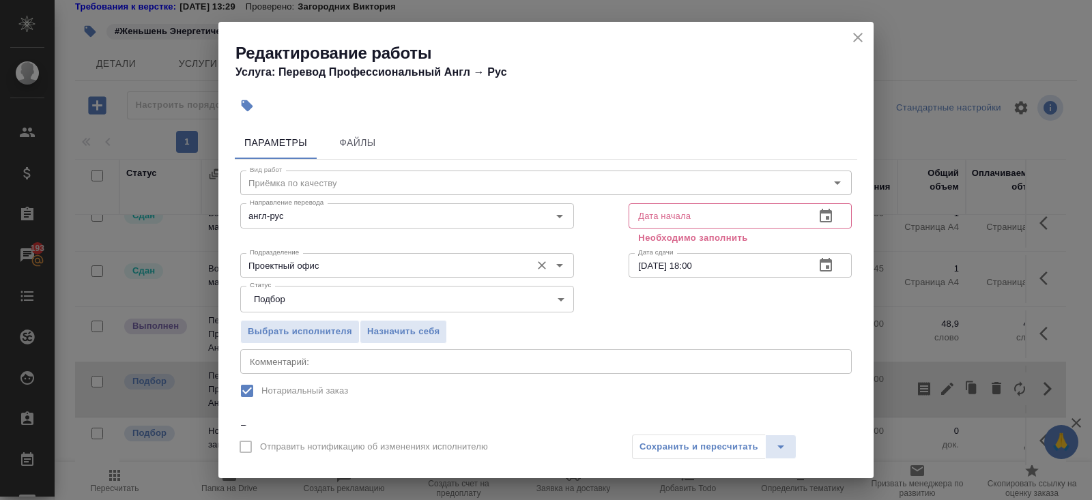
click at [341, 268] on input "Проектный офис" at bounding box center [384, 265] width 280 height 16
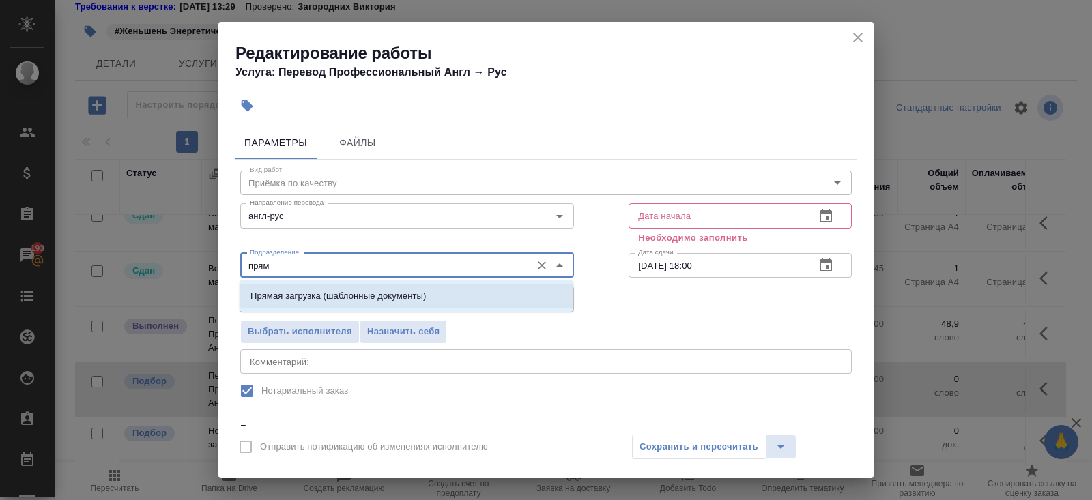
click at [322, 291] on p "Прямая загрузка (шаблонные документы)" at bounding box center [338, 296] width 175 height 14
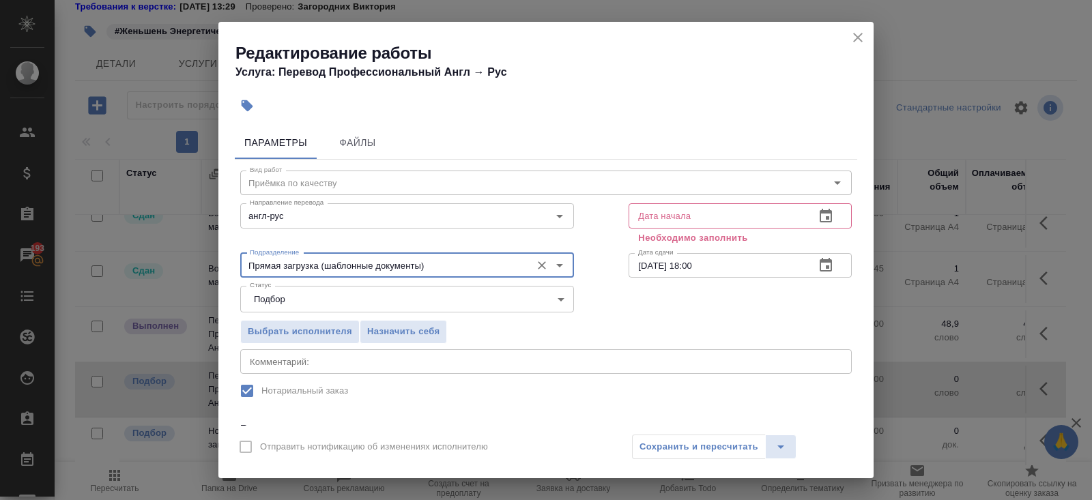
type input "Прямая загрузка (шаблонные документы)"
click at [296, 373] on div "Вид работ Приёмка по качеству Вид работ Направление перевода англ-рус Направлен…" at bounding box center [546, 376] width 623 height 432
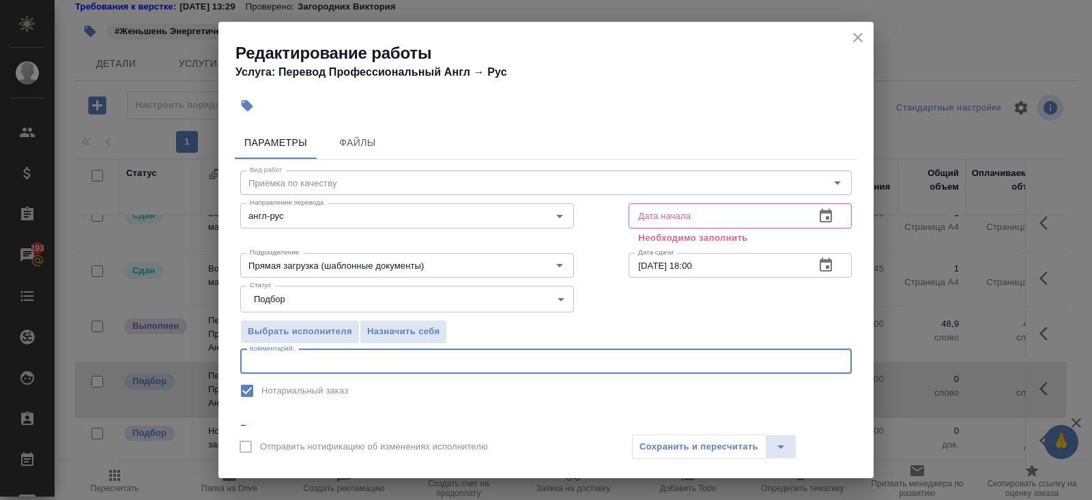
click at [296, 362] on textarea at bounding box center [546, 361] width 593 height 10
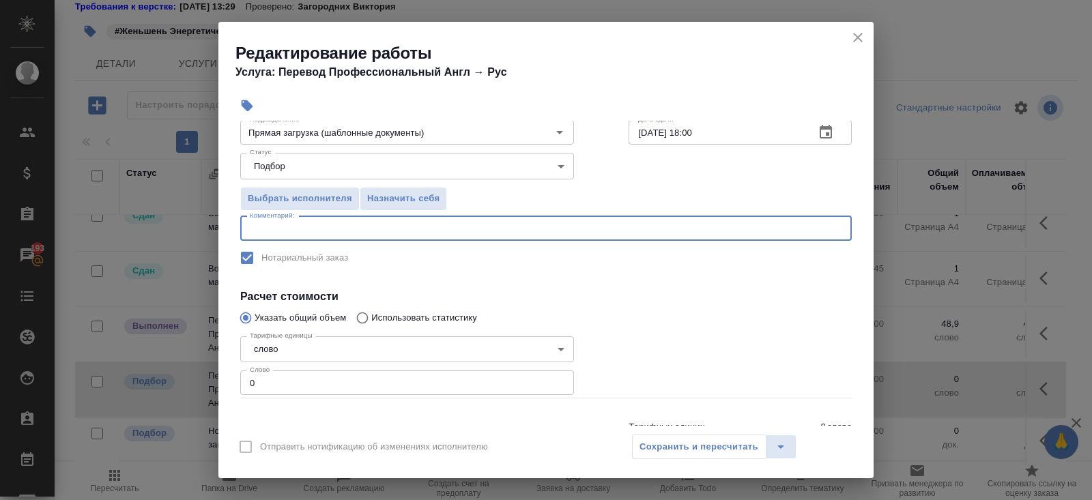
scroll to position [164, 0]
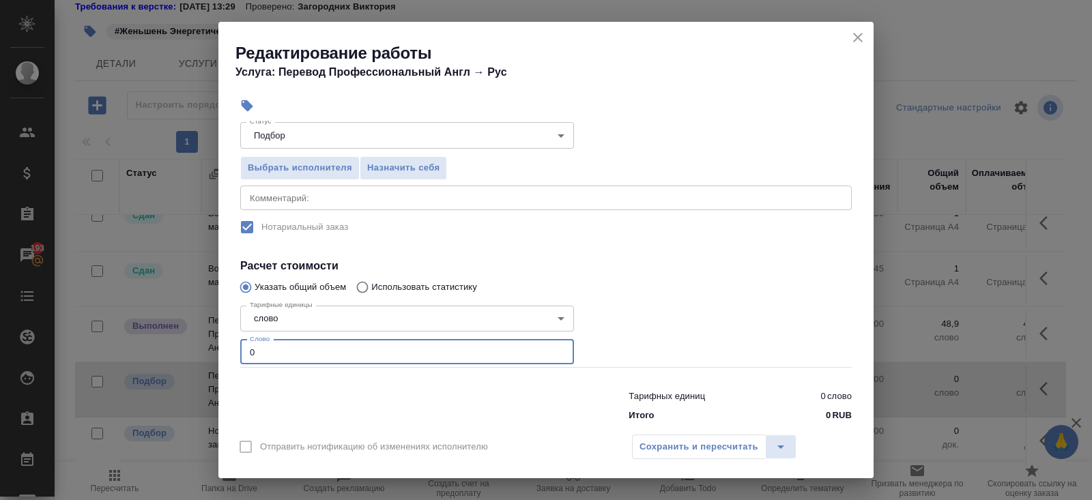
drag, startPoint x: 288, startPoint y: 361, endPoint x: 147, endPoint y: 352, distance: 140.9
click at [147, 352] on div "Редактирование работы Услуга: Перевод Профессиональный Англ → Рус Параметры Фай…" at bounding box center [546, 250] width 1092 height 500
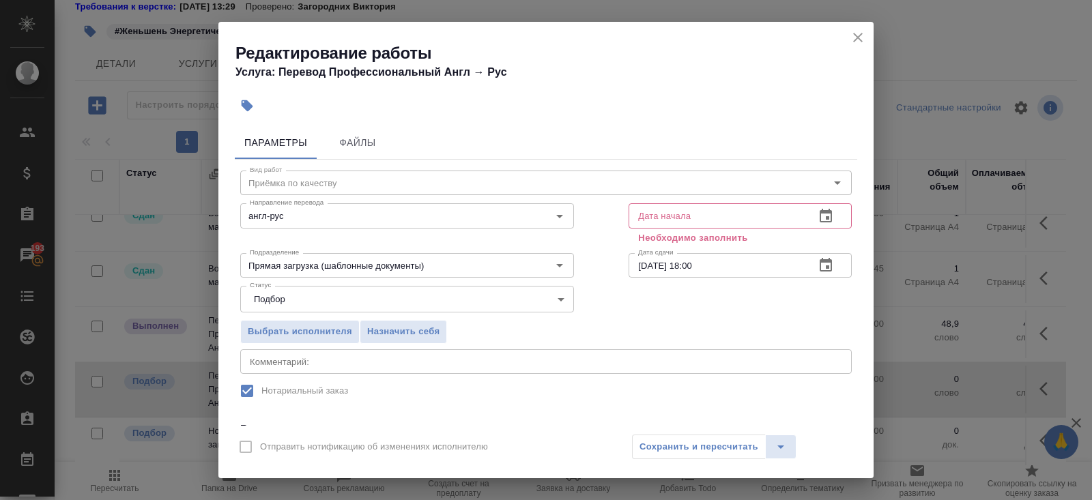
type input "250"
click at [827, 212] on icon "button" at bounding box center [826, 216] width 12 height 14
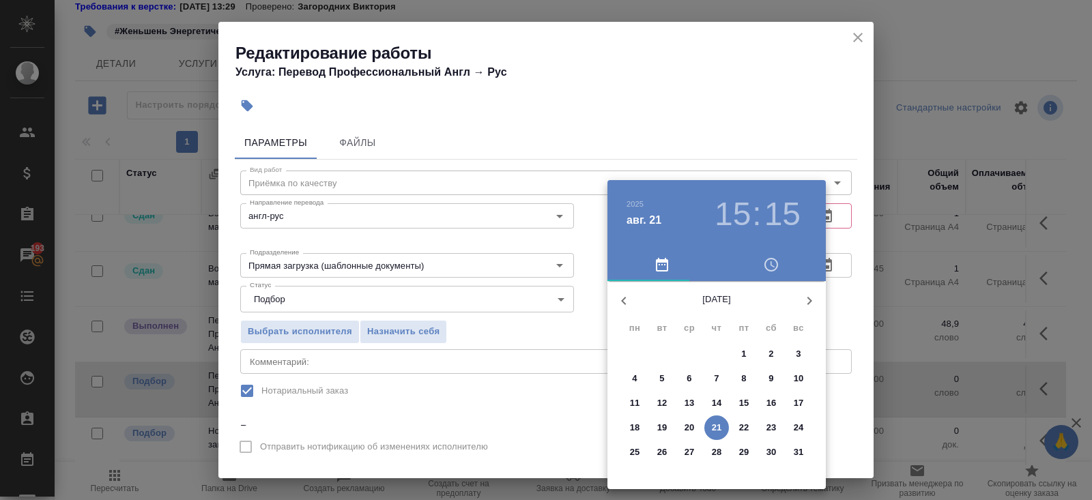
click at [713, 431] on p "21" at bounding box center [717, 428] width 10 height 14
type input "21.08.2025 15:15"
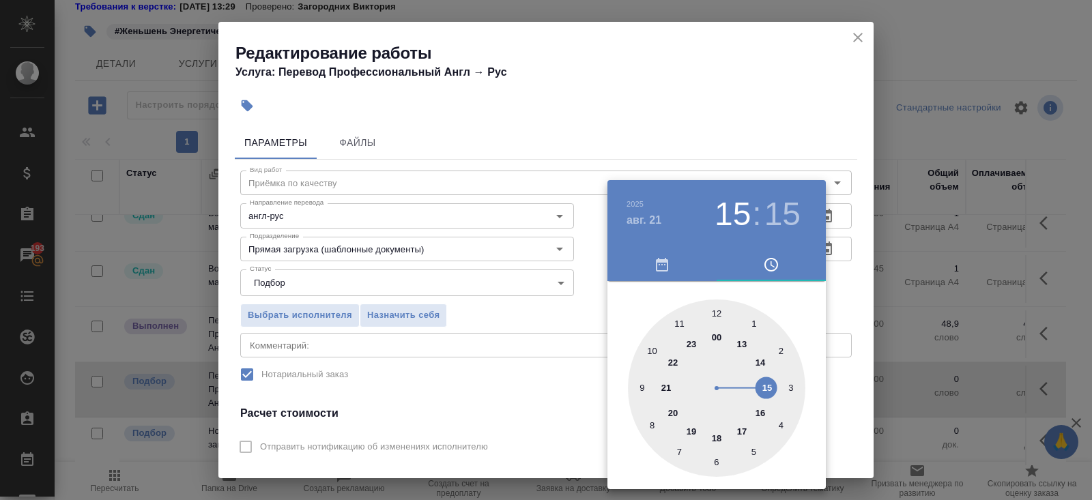
click at [838, 243] on div at bounding box center [546, 250] width 1092 height 500
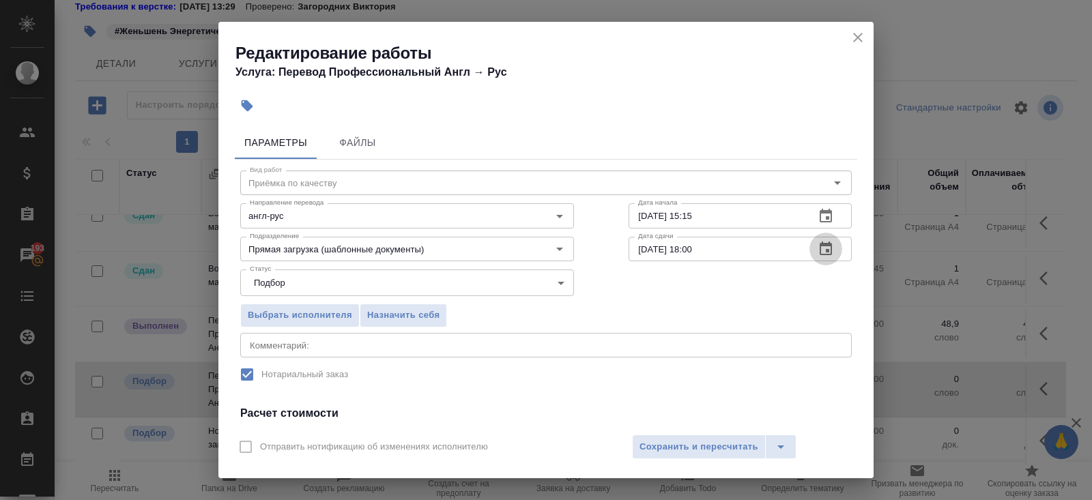
click at [822, 246] on icon "button" at bounding box center [826, 249] width 16 height 16
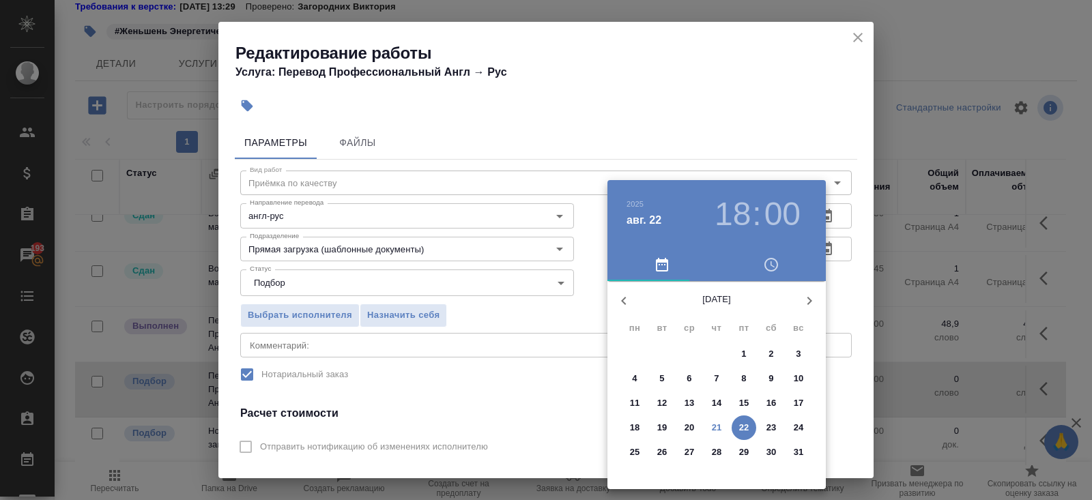
click at [741, 430] on p "22" at bounding box center [744, 428] width 10 height 14
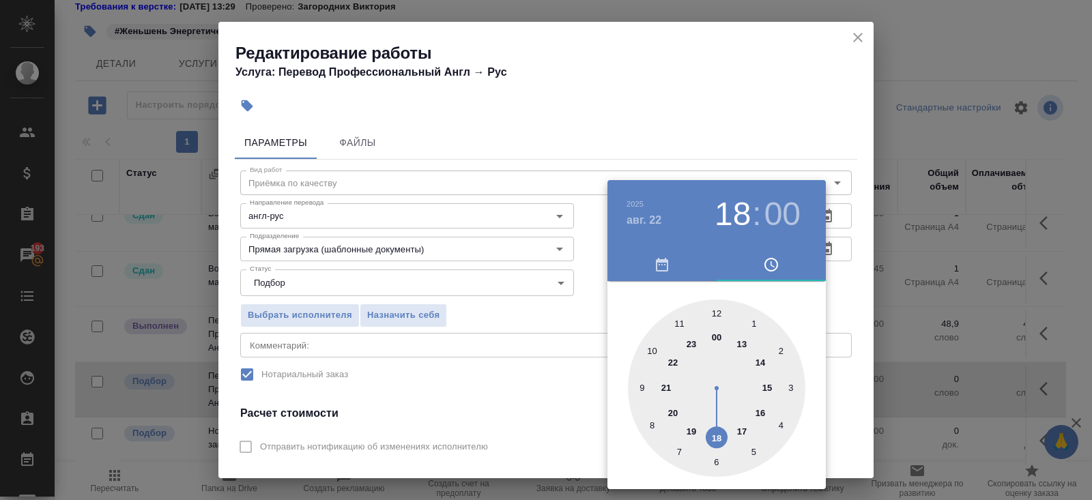
type input "[DATE] 12:00"
click at [718, 312] on div at bounding box center [716, 388] width 177 height 177
click at [473, 335] on div at bounding box center [546, 250] width 1092 height 500
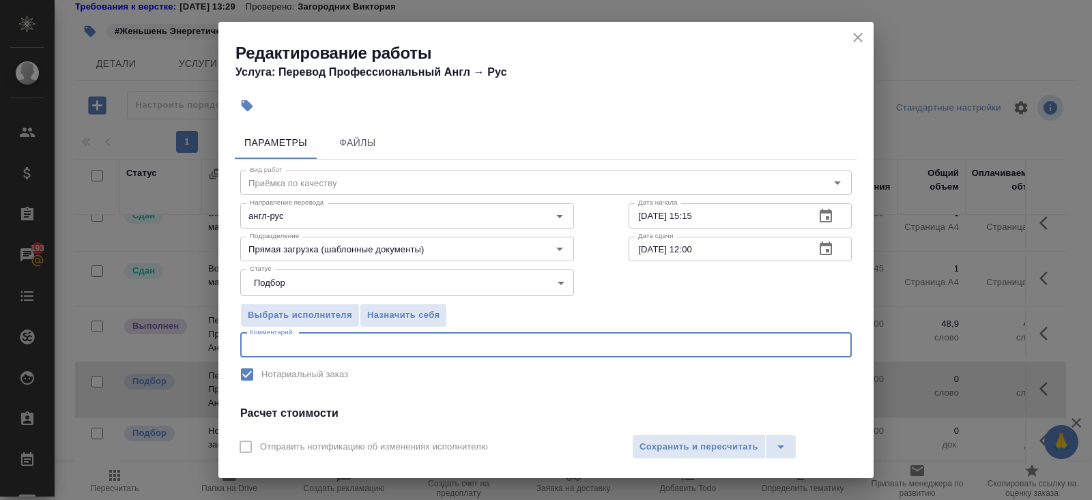
click at [369, 343] on textarea at bounding box center [546, 345] width 593 height 10
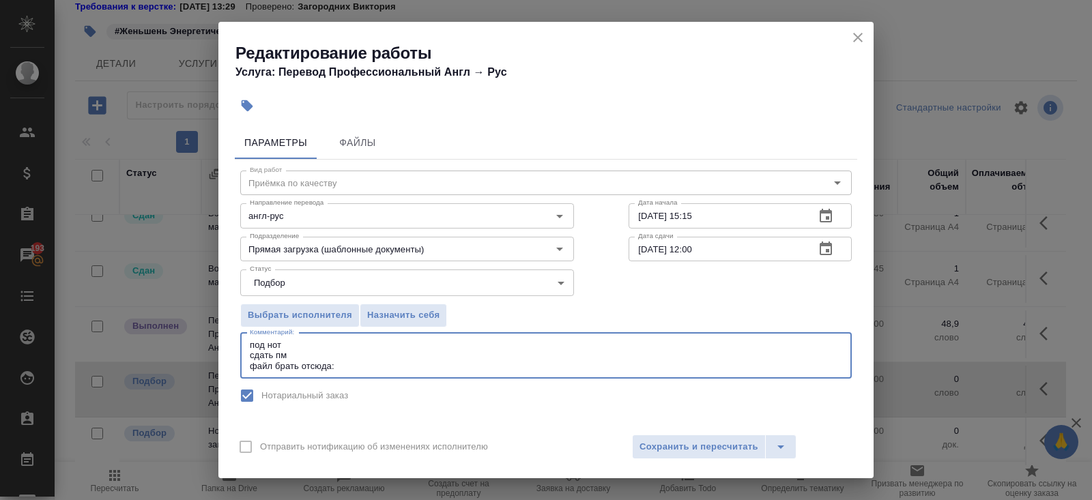
paste textarea "https://drive.awatera.com/s/gkFNy96dykBeGxw"
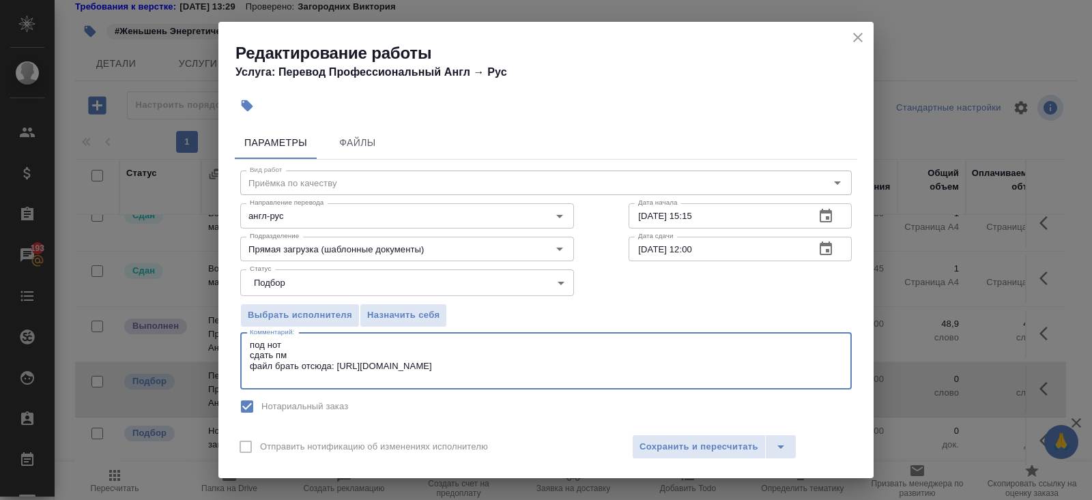
paste textarea "Наименование продукта: Женьшень Энергетический тоник для лица"
type textarea "под нот сдать пм файл брать отсюда: https://drive.awatera.com/s/gkFNy96dykBeGxw…"
click at [698, 447] on span "Сохранить и пересчитать" at bounding box center [699, 448] width 119 height 16
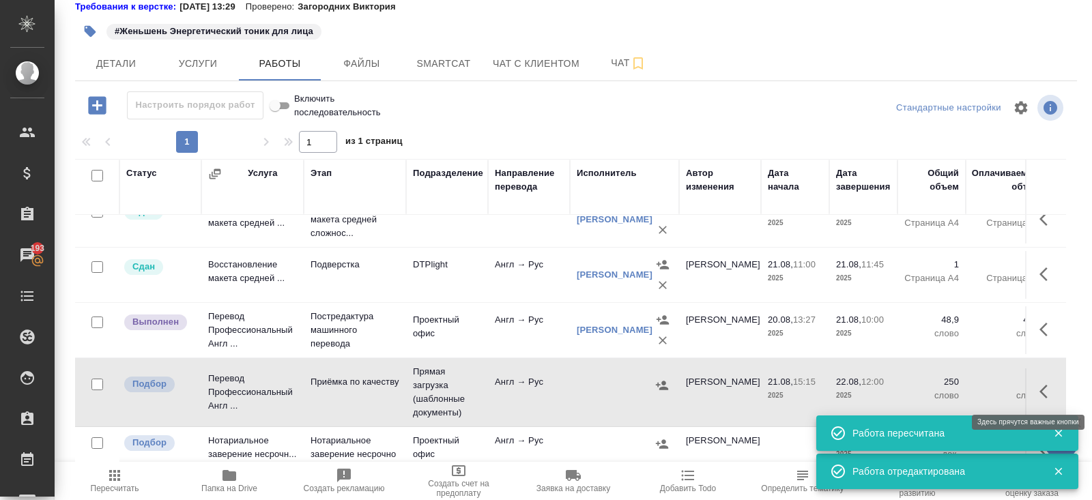
click at [1043, 388] on icon "button" at bounding box center [1048, 392] width 16 height 16
click at [947, 393] on icon "button" at bounding box center [947, 392] width 16 height 16
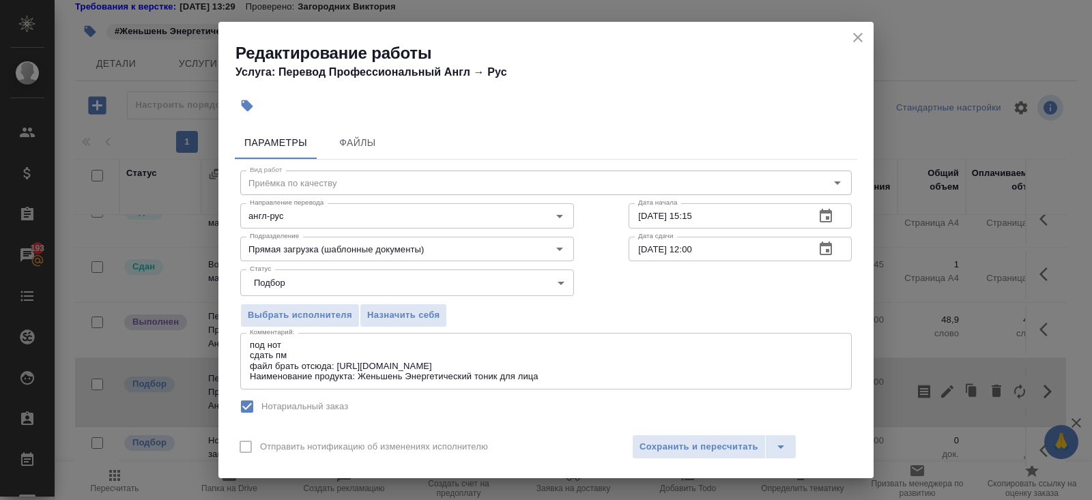
drag, startPoint x: 247, startPoint y: 347, endPoint x: 621, endPoint y: 386, distance: 375.5
click at [621, 386] on div "под нот сдать пм файл брать отсюда: https://drive.awatera.com/s/gkFNy96dykBeGxw…" at bounding box center [546, 361] width 612 height 57
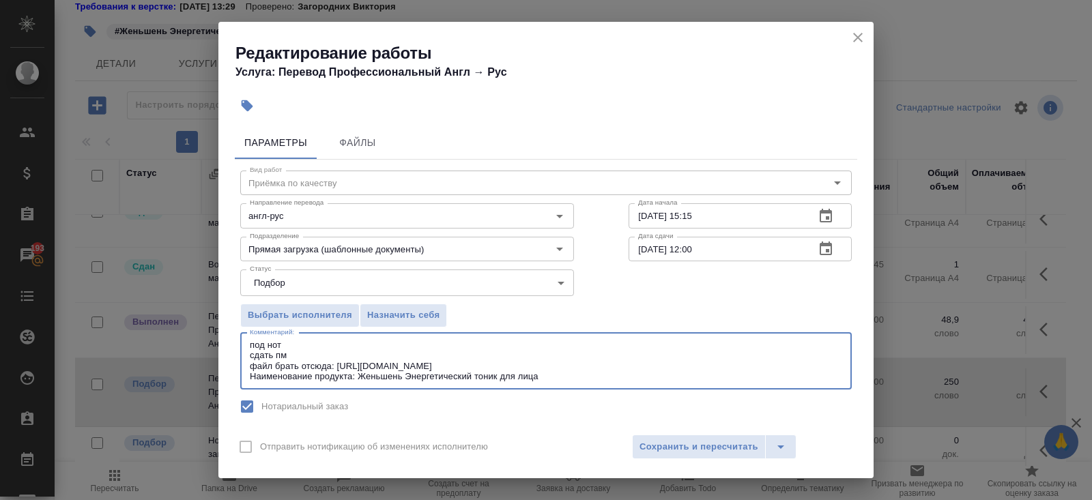
drag, startPoint x: 576, startPoint y: 380, endPoint x: 199, endPoint y: 326, distance: 380.7
click at [199, 326] on div "Редактирование работы Услуга: Перевод Профессиональный Англ → Рус Параметры Фай…" at bounding box center [546, 250] width 1092 height 500
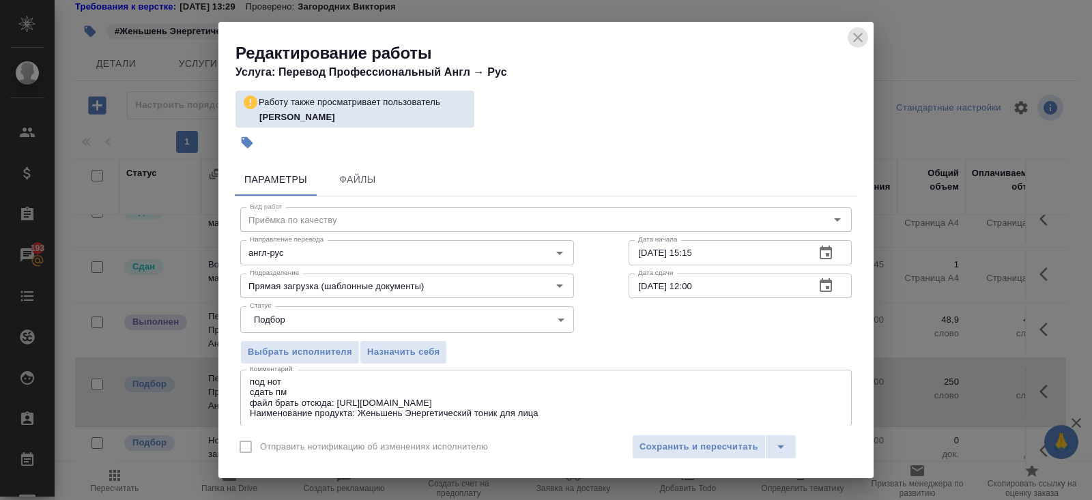
click at [859, 35] on icon "close" at bounding box center [858, 38] width 10 height 10
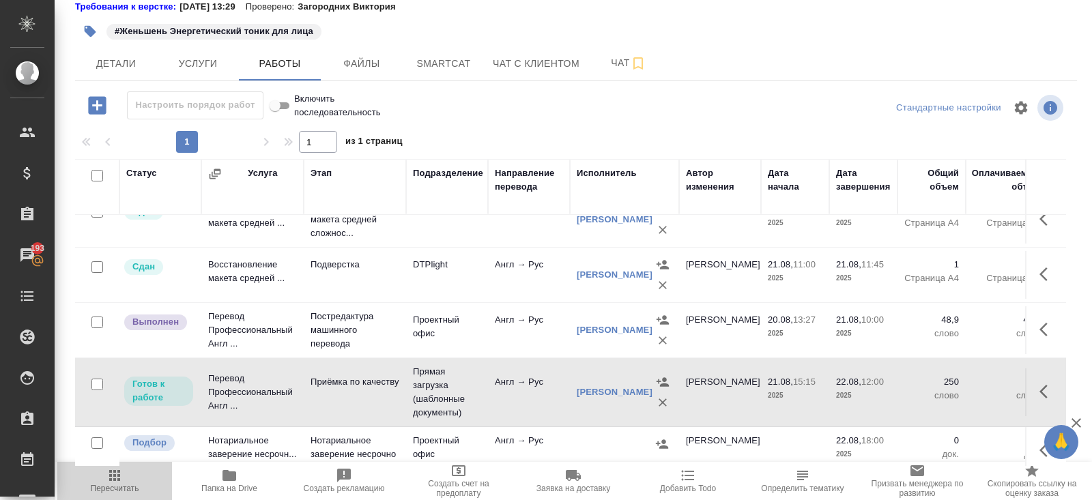
click at [116, 485] on span "Пересчитать" at bounding box center [115, 489] width 48 height 10
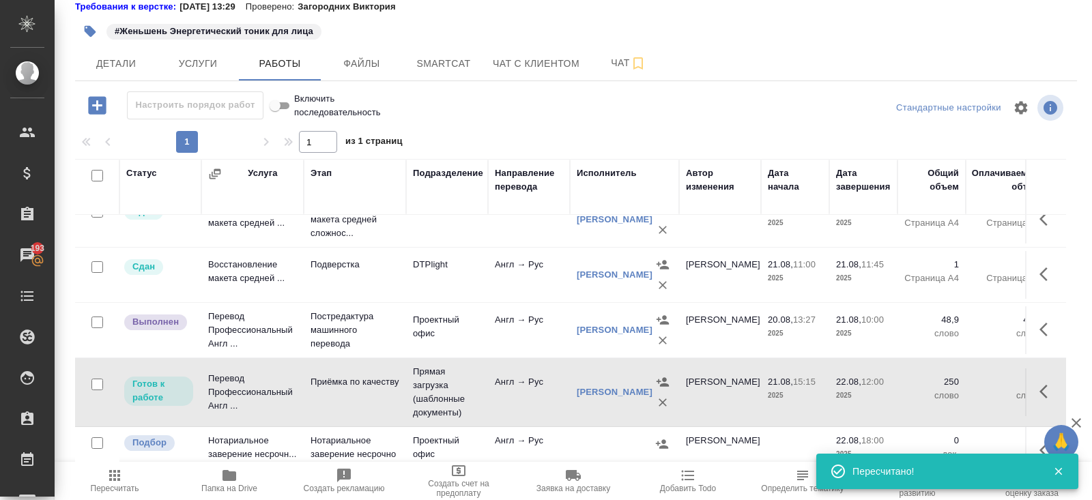
click at [1042, 388] on icon "button" at bounding box center [1044, 392] width 8 height 14
click at [954, 393] on icon "button" at bounding box center [947, 392] width 16 height 16
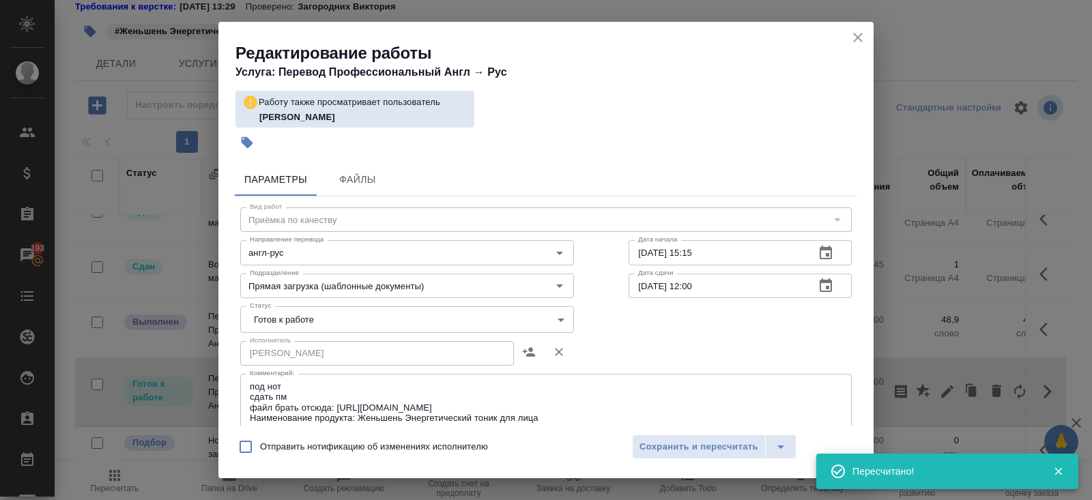
click at [857, 39] on icon "close" at bounding box center [858, 37] width 16 height 16
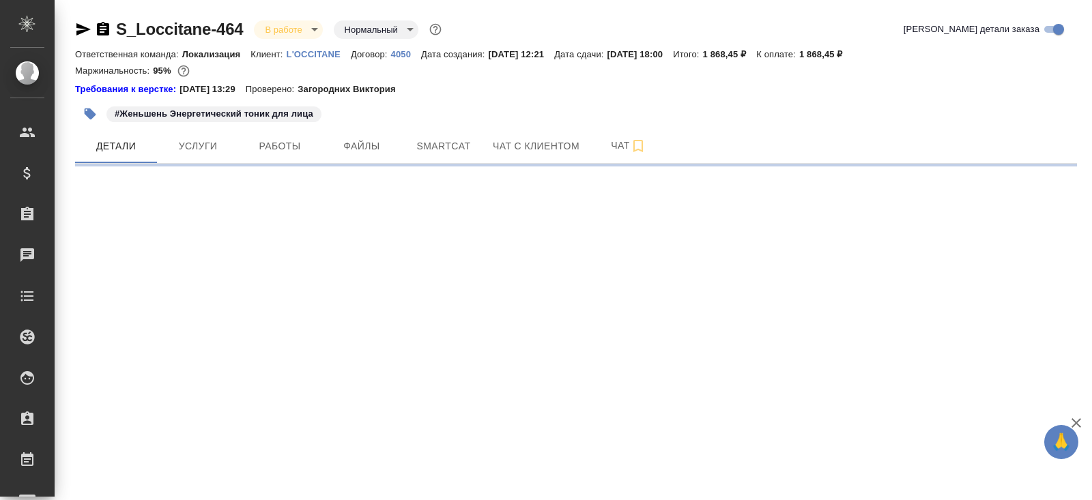
select select "RU"
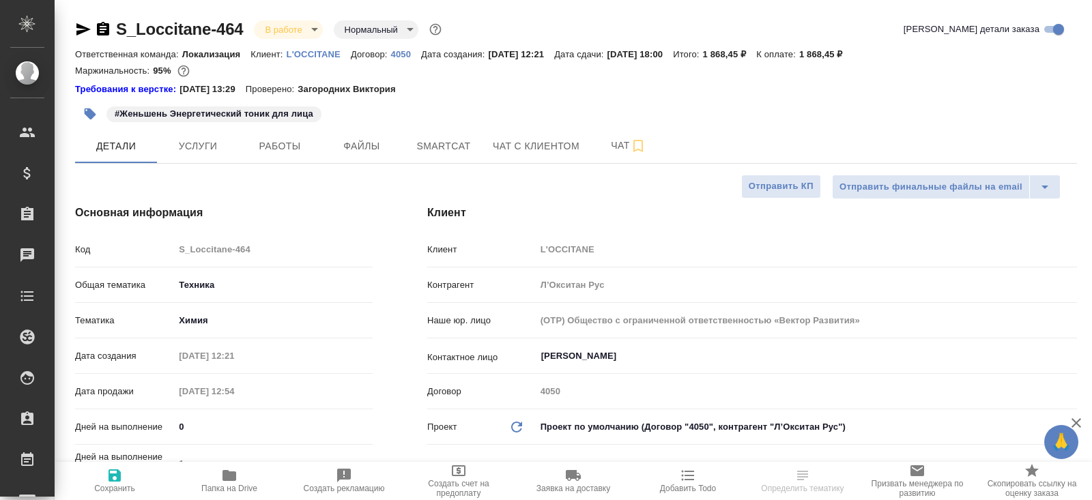
type textarea "x"
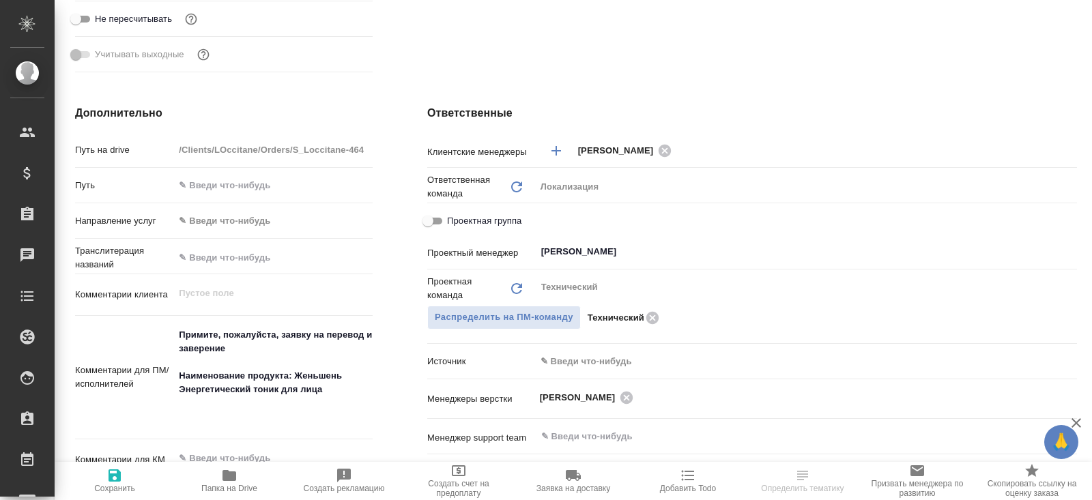
type textarea "x"
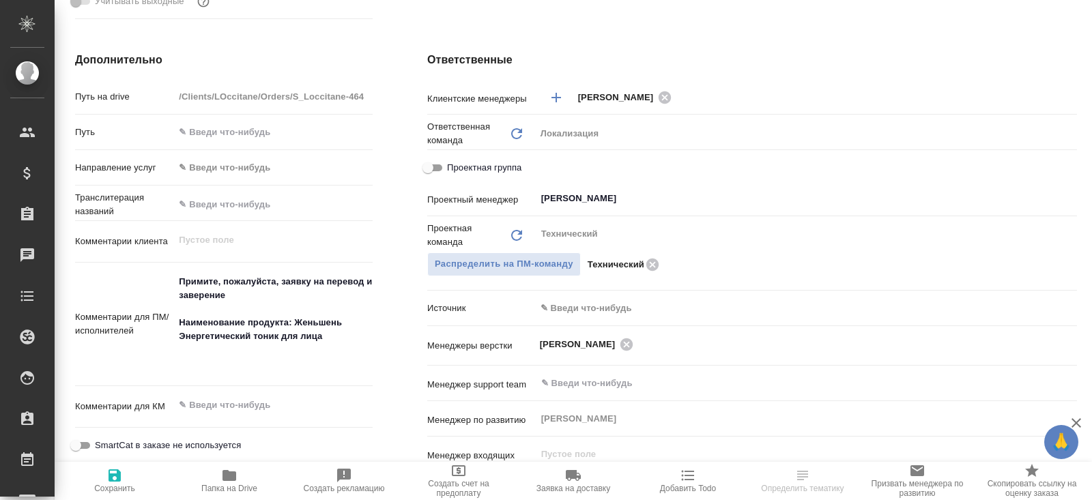
scroll to position [582, 0]
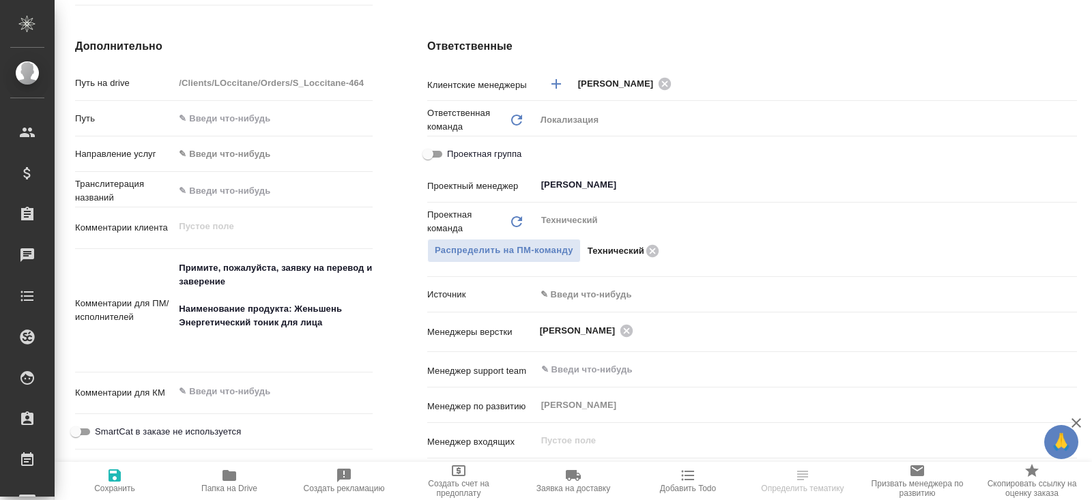
type textarea "x"
drag, startPoint x: 181, startPoint y: 307, endPoint x: 352, endPoint y: 320, distance: 171.1
click at [352, 320] on textarea "Примите, пожалуйста, заявку на перевод и заверение Наименование продукта: Женьш…" at bounding box center [273, 309] width 197 height 105
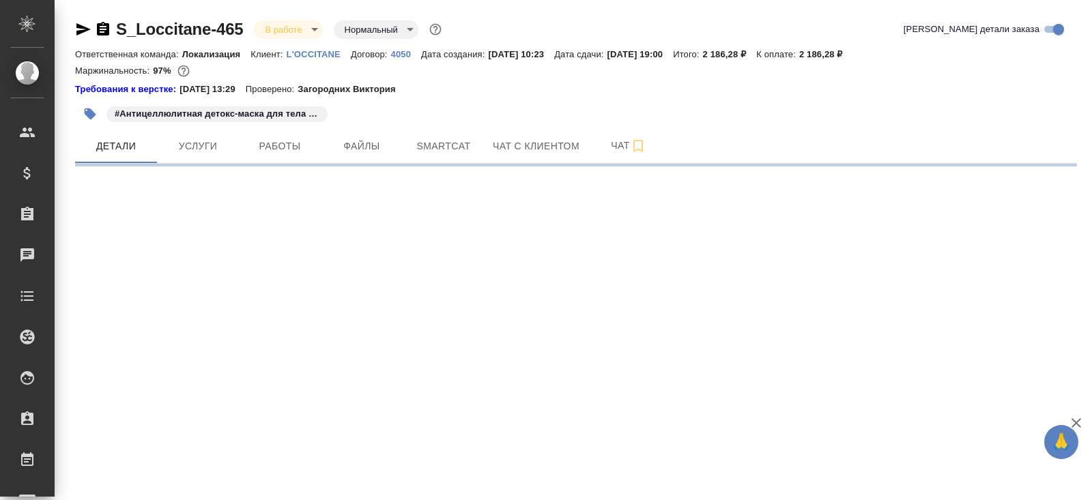
select select "RU"
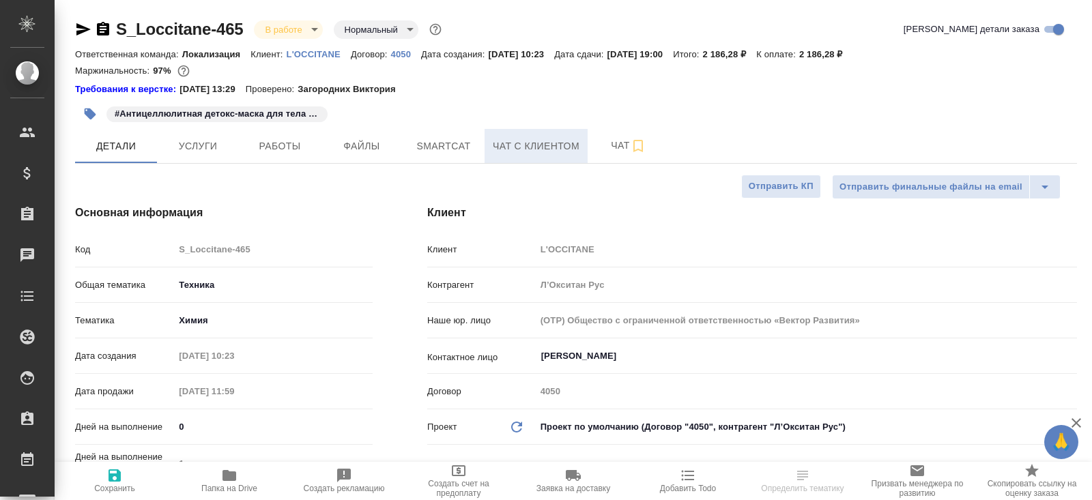
type textarea "x"
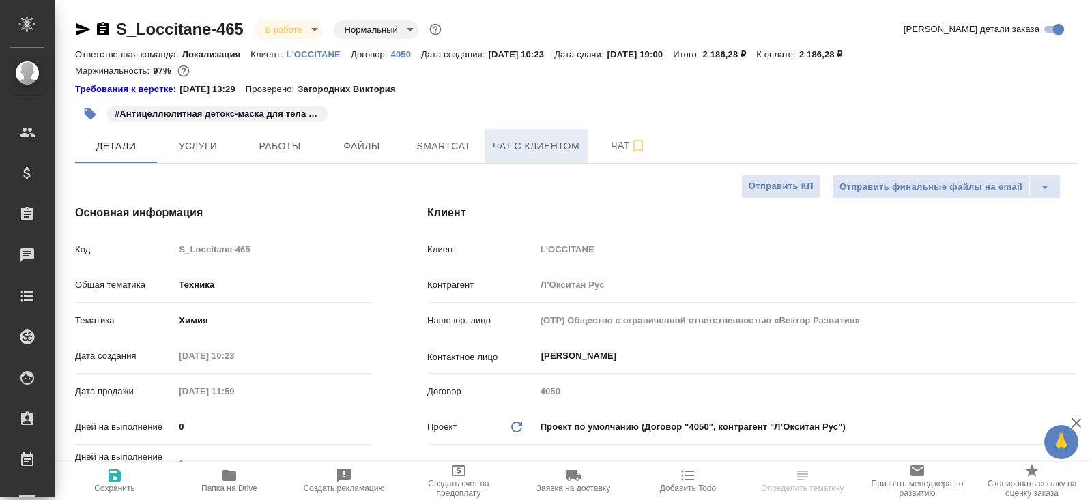
type textarea "x"
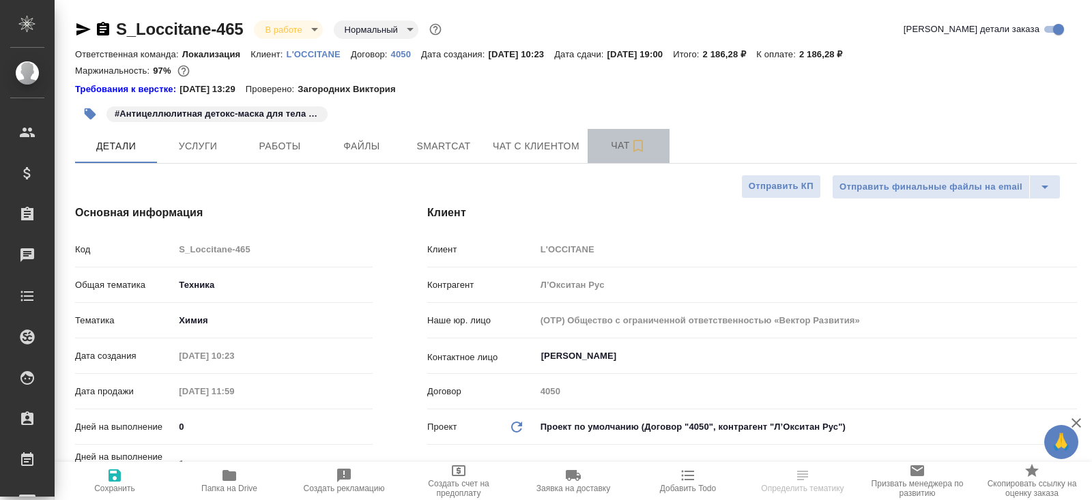
click at [610, 148] on span "Чат" at bounding box center [629, 145] width 66 height 17
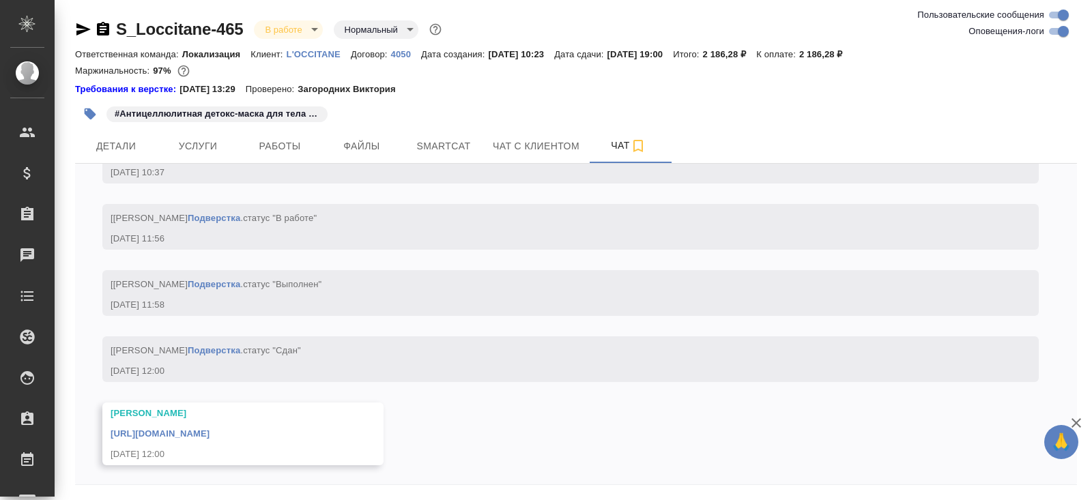
scroll to position [3502, 0]
click at [210, 433] on link "https://drive.awatera.com/apps/files/files/10141400?dir=/Shares/LOccitane/Order…" at bounding box center [160, 432] width 99 height 10
click at [251, 158] on button "Работы" at bounding box center [280, 146] width 82 height 34
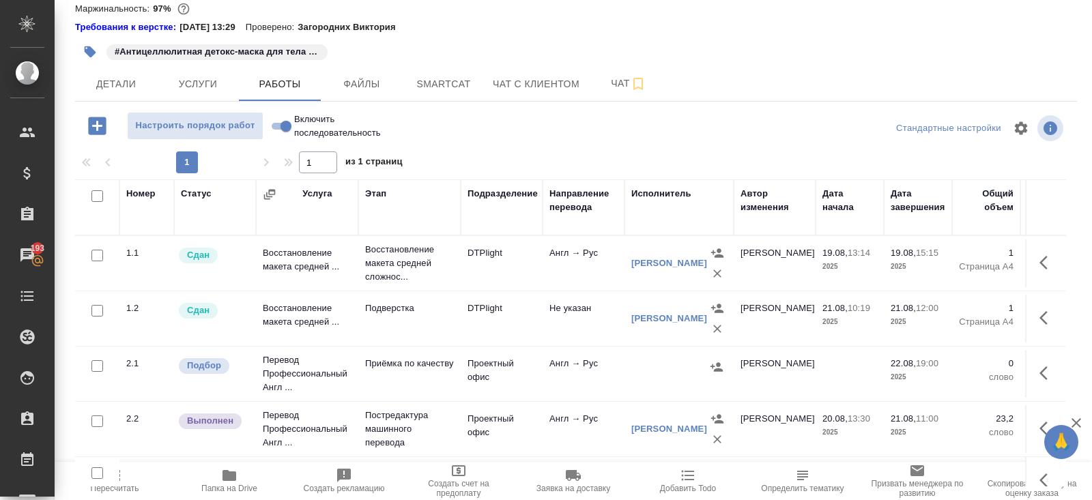
scroll to position [83, 0]
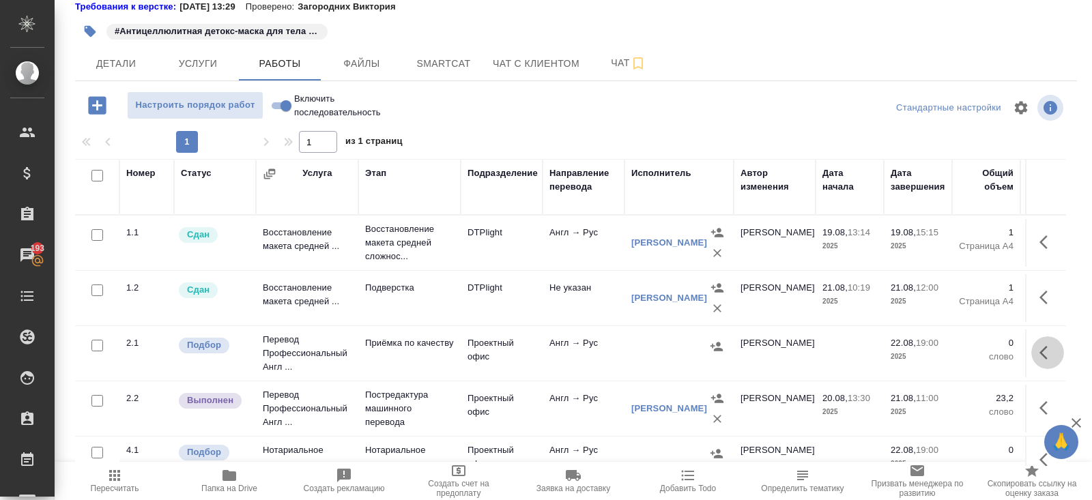
click at [1047, 350] on icon "button" at bounding box center [1048, 353] width 16 height 16
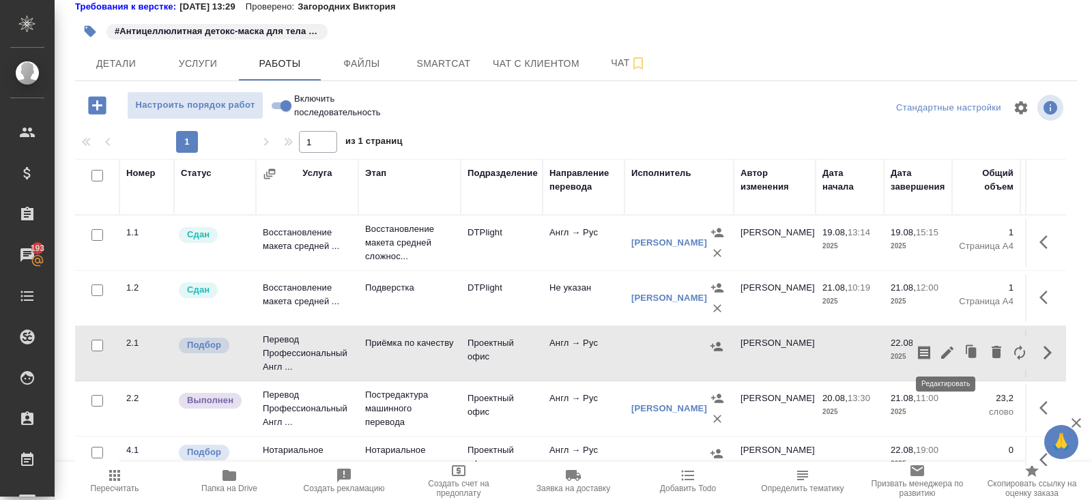
click at [945, 352] on icon "button" at bounding box center [947, 353] width 12 height 12
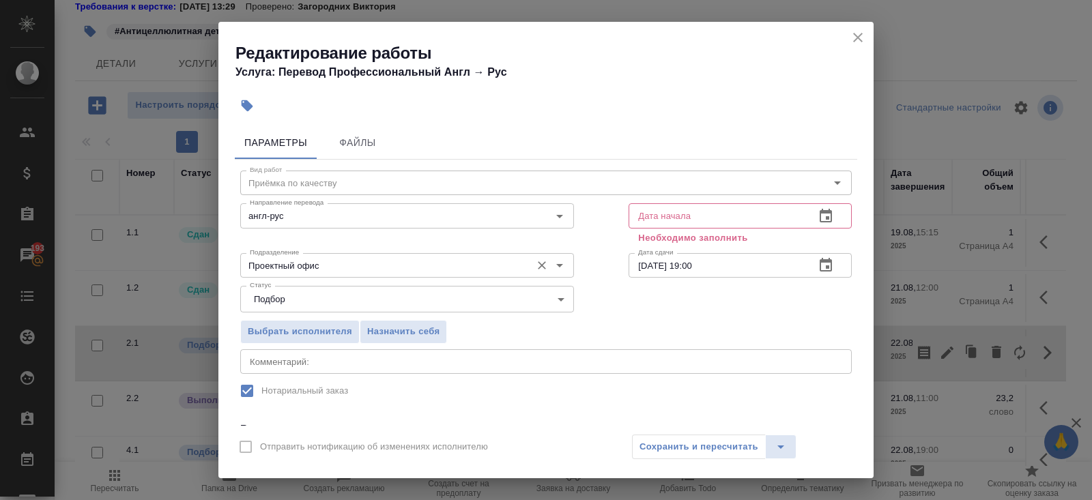
click at [320, 263] on input "Проектный офис" at bounding box center [384, 265] width 280 height 16
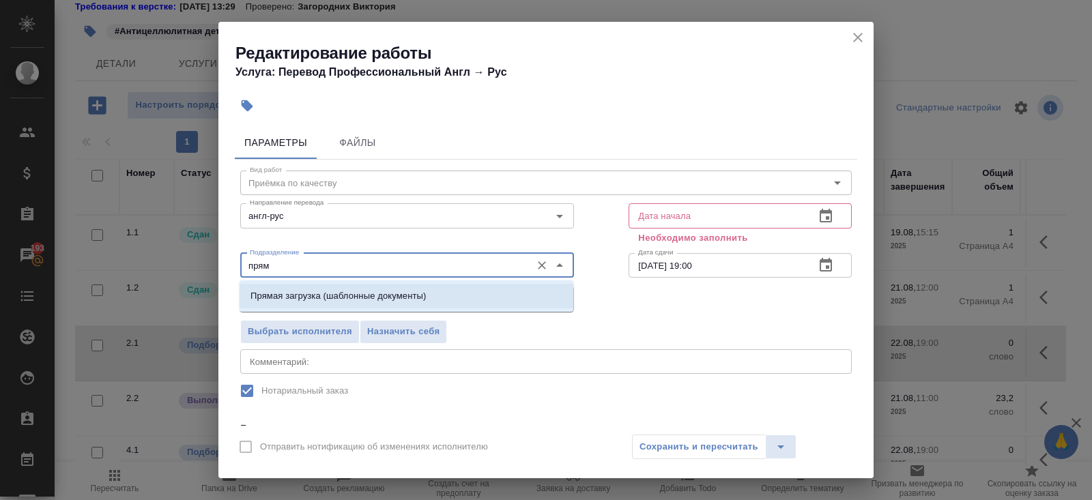
click at [279, 294] on p "Прямая загрузка (шаблонные документы)" at bounding box center [338, 296] width 175 height 14
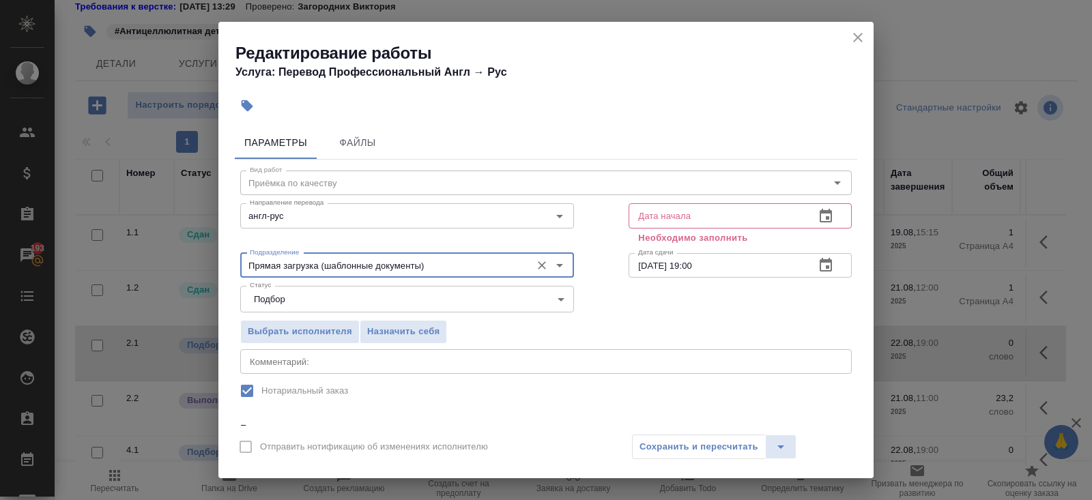
scroll to position [186, 0]
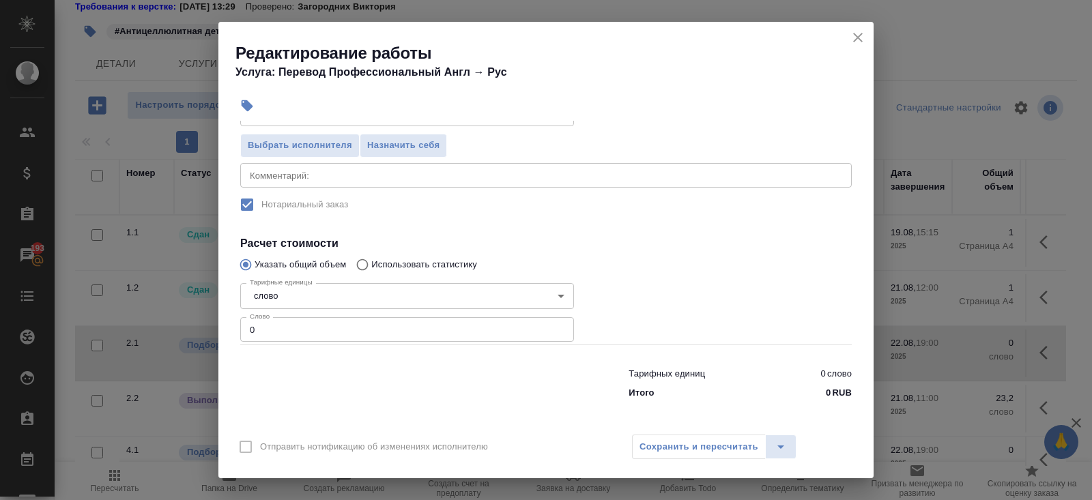
type input "Прямая загрузка (шаблонные документы)"
drag, startPoint x: 283, startPoint y: 323, endPoint x: 117, endPoint y: 322, distance: 166.6
click at [117, 322] on div "Редактирование работы Услуга: Перевод Профессиональный Англ → Рус Параметры Фай…" at bounding box center [546, 250] width 1092 height 500
drag, startPoint x: 257, startPoint y: 328, endPoint x: 153, endPoint y: 324, distance: 104.5
click at [153, 324] on div "Редактирование работы Услуга: Перевод Профессиональный Англ → Рус Параметры Фай…" at bounding box center [546, 250] width 1092 height 500
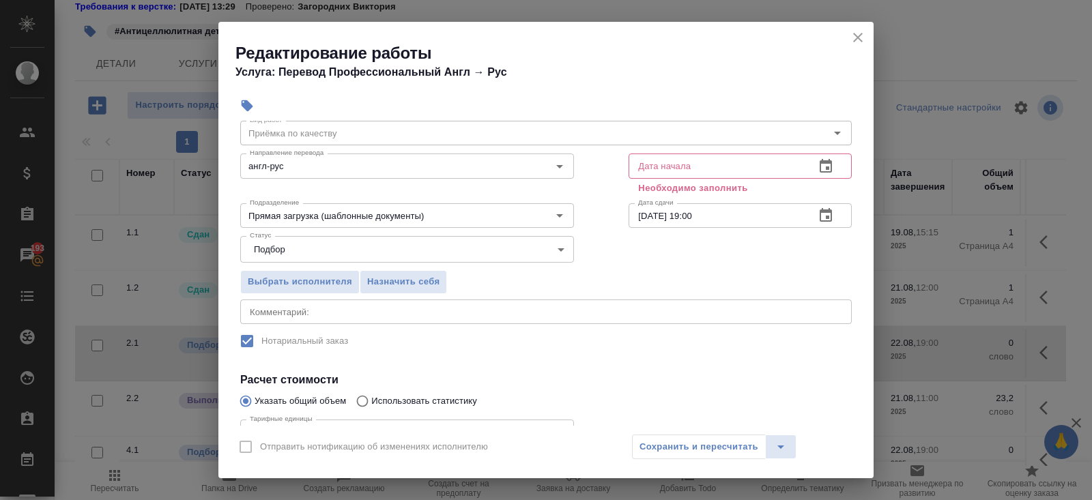
scroll to position [0, 0]
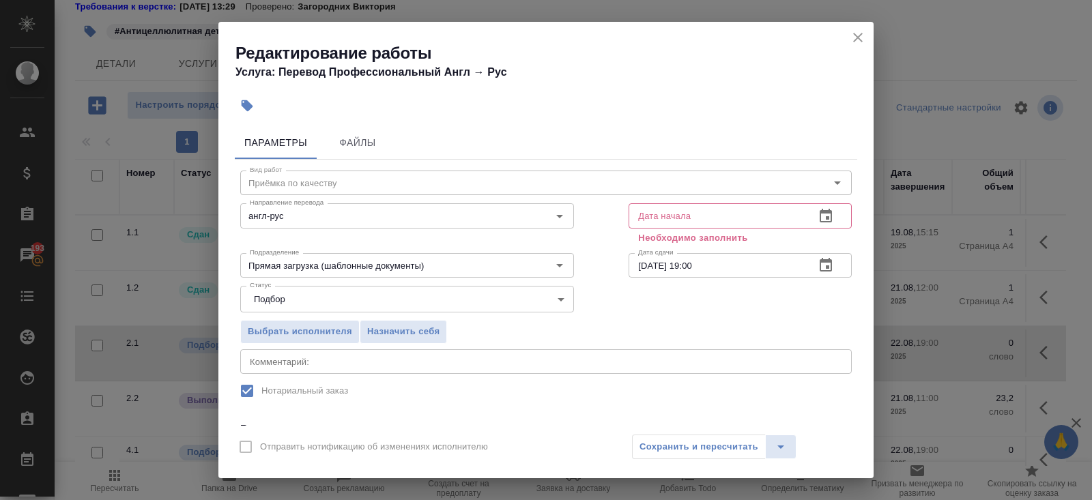
type input "250"
click at [827, 225] on button "button" at bounding box center [826, 216] width 33 height 33
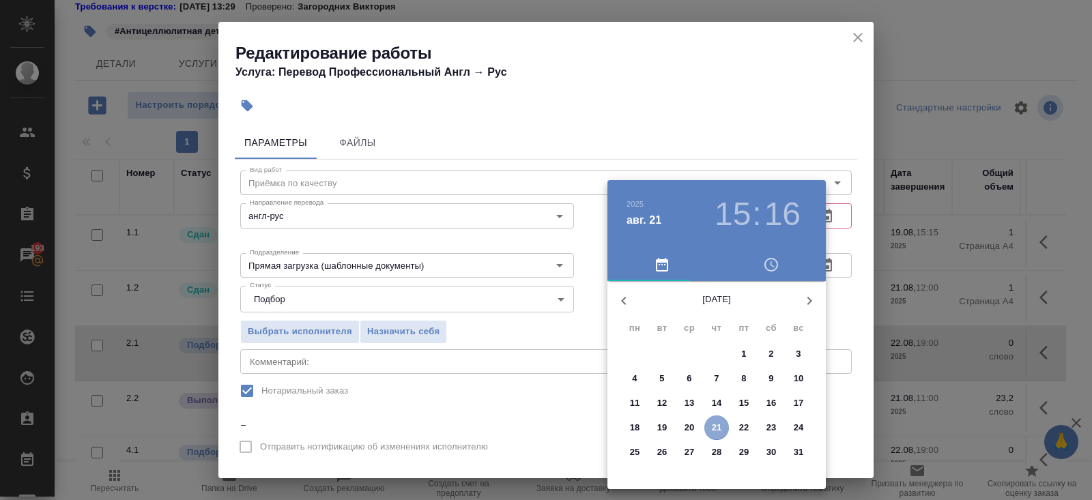
click at [715, 431] on p "21" at bounding box center [717, 428] width 10 height 14
type input "21.08.2025 15:16"
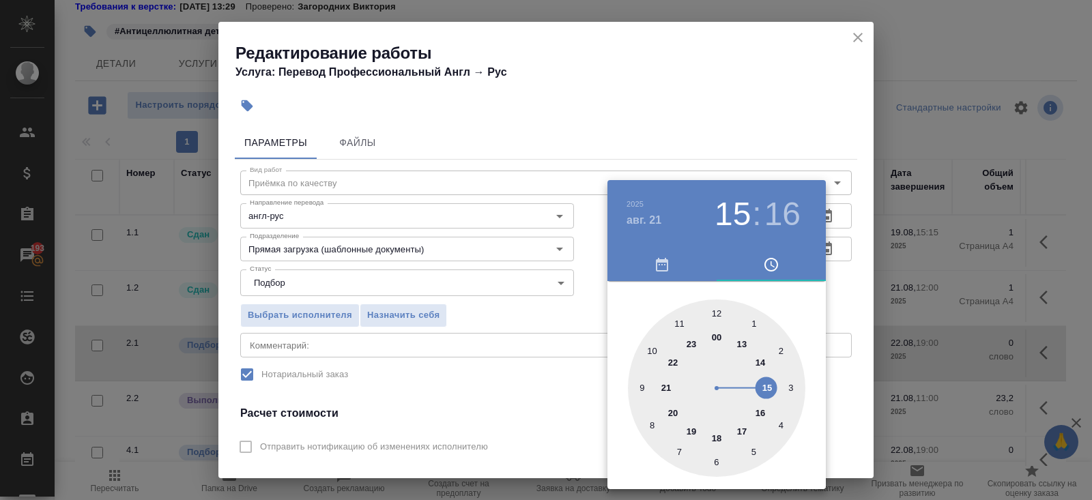
click at [843, 316] on div at bounding box center [546, 250] width 1092 height 500
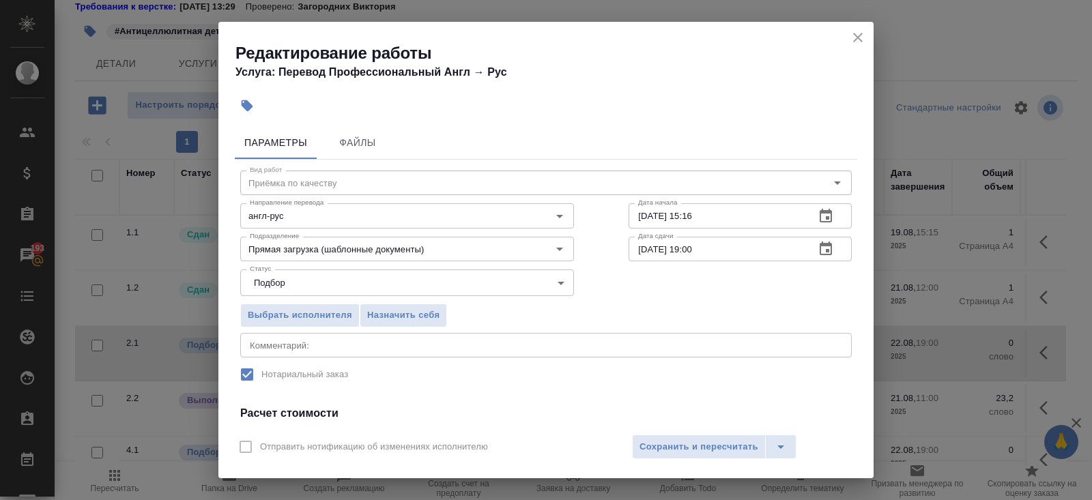
click at [827, 245] on icon "button" at bounding box center [826, 249] width 12 height 14
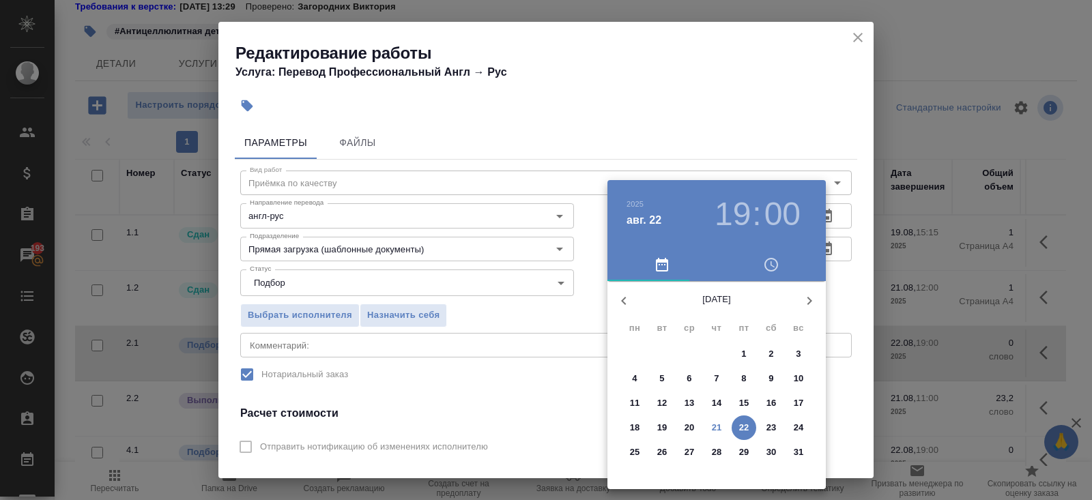
click at [746, 427] on p "22" at bounding box center [744, 428] width 10 height 14
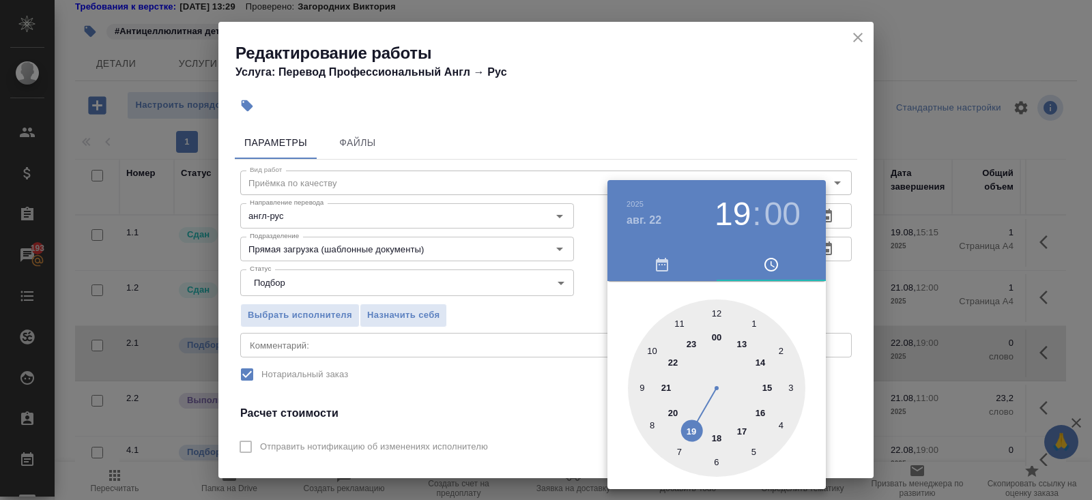
type input "[DATE] 12:00"
click at [718, 311] on div at bounding box center [716, 388] width 177 height 177
click at [527, 358] on div at bounding box center [546, 250] width 1092 height 500
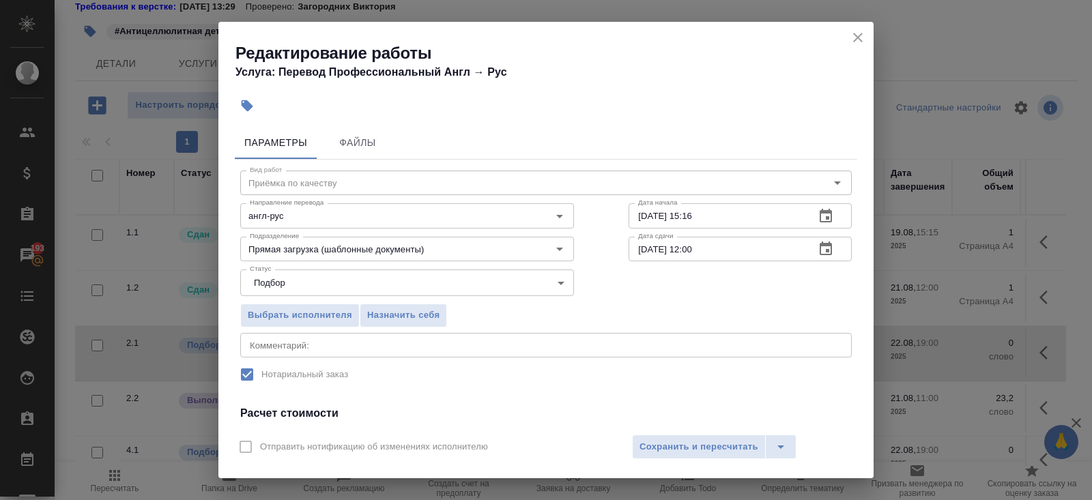
click at [446, 353] on div "x Комментарий:" at bounding box center [546, 345] width 612 height 25
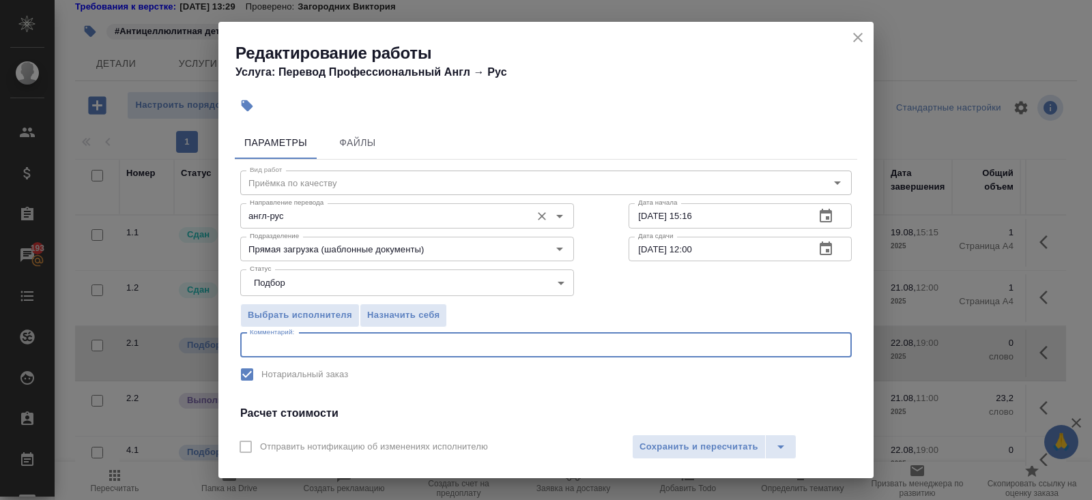
paste textarea "https://drive.awatera.com/s/Km2K5XkFRWNsB5R"
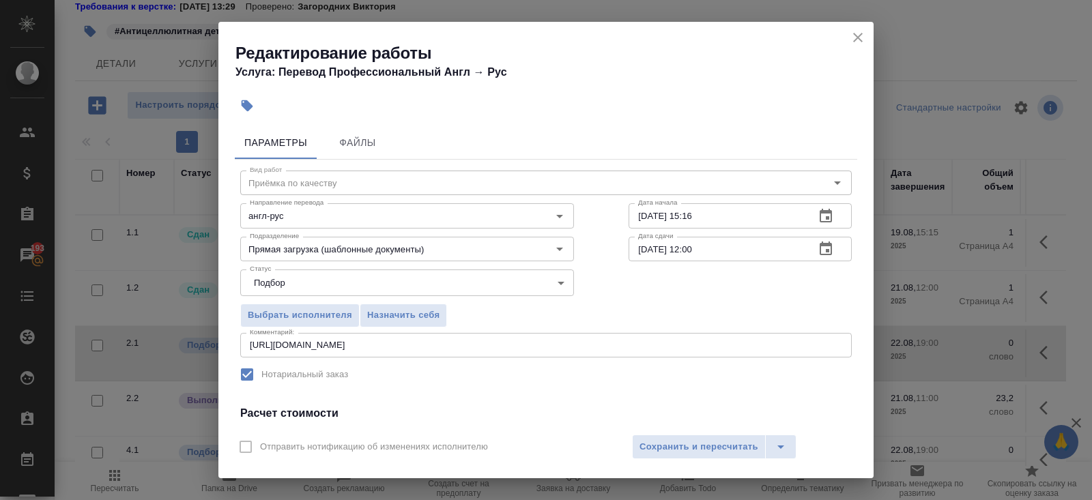
click at [248, 345] on div "https://drive.awatera.com/s/Km2K5XkFRWNsB5R x Комментарий:" at bounding box center [546, 345] width 612 height 25
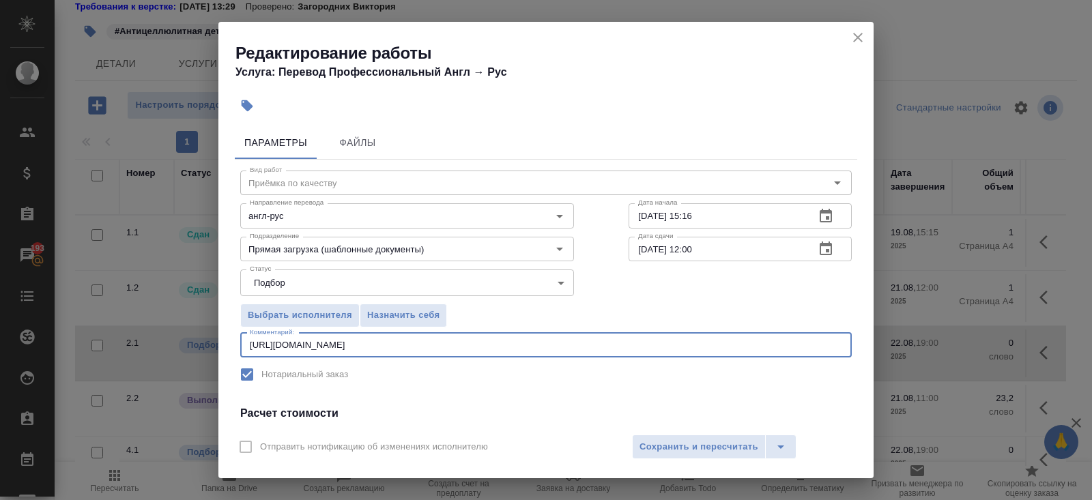
paste textarea "под нот сдать пм файл брать отсюда: https://drive.awatera.com/s/gkFNy96dykBeGxw…"
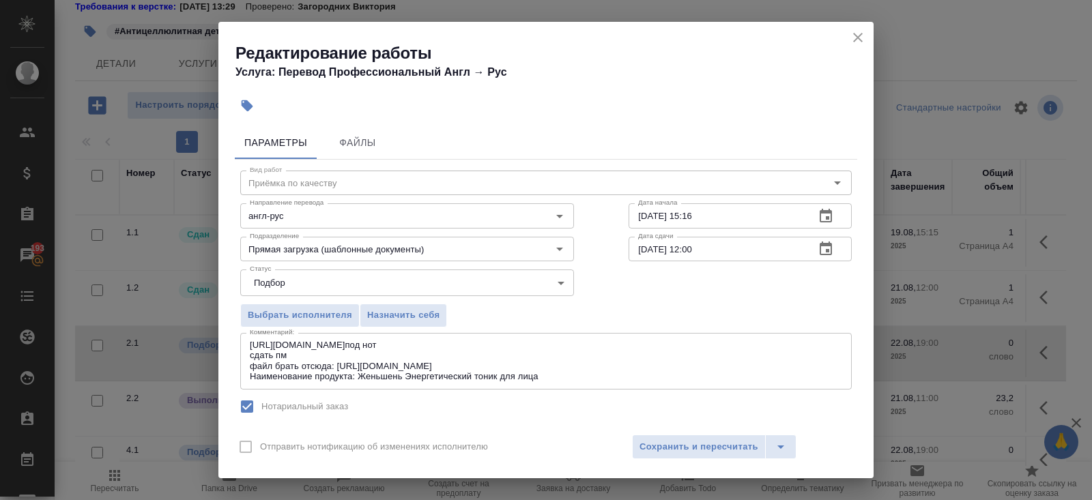
drag, startPoint x: 248, startPoint y: 345, endPoint x: 448, endPoint y: 341, distance: 200.7
click at [448, 341] on div "https://drive.awatera.com/s/Km2K5XkFRWNsB5Rпод нот сдать пм файл брать отсюда: …" at bounding box center [546, 361] width 612 height 57
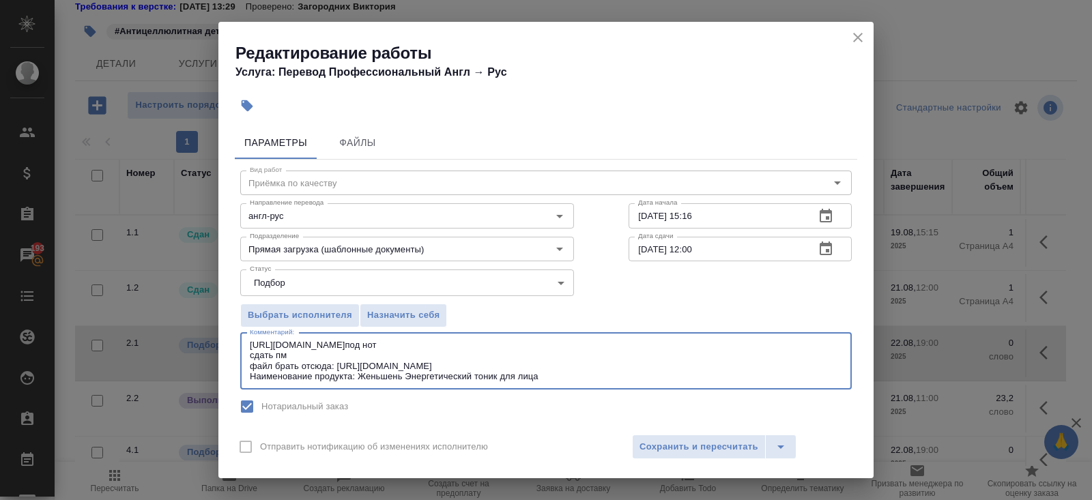
drag, startPoint x: 448, startPoint y: 342, endPoint x: 230, endPoint y: 345, distance: 218.5
click at [230, 345] on div "Параметры Файлы Вид работ Приёмка по качеству Вид работ Направление перевода ан…" at bounding box center [545, 273] width 655 height 305
drag, startPoint x: 338, startPoint y: 366, endPoint x: 627, endPoint y: 358, distance: 288.9
click at [627, 358] on textarea "под нот сдать пм файл брать отсюда: https://drive.awatera.com/s/gkFNy96dykBeGxw…" at bounding box center [546, 361] width 593 height 42
paste textarea "https://drive.awatera.com/s/Km2K5XkFRWNsB5R"
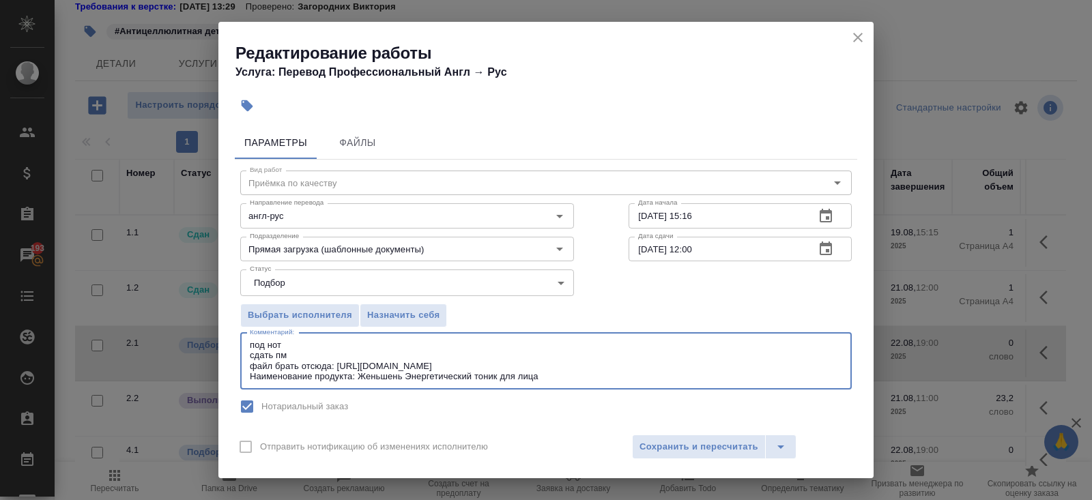
click at [352, 367] on textarea "под нот сдать пм файл брать отсюда: https://drive.awatera.com/s/gkFNy96dykBeGxw…" at bounding box center [546, 361] width 593 height 42
drag, startPoint x: 339, startPoint y: 367, endPoint x: 562, endPoint y: 363, distance: 223.2
click at [562, 363] on textarea "под нот сдать пм файл брать отсюда: https://drive.awatera.com/s/gkFNy96dykBeGxw…" at bounding box center [546, 361] width 593 height 42
paste textarea "Km2K5XkFRWNsB5R"
click at [564, 373] on textarea "под нот сдать пм файл брать отсюда: https://drive.awatera.com/s/Km2K5XkFRWNsB5R…" at bounding box center [546, 361] width 593 height 42
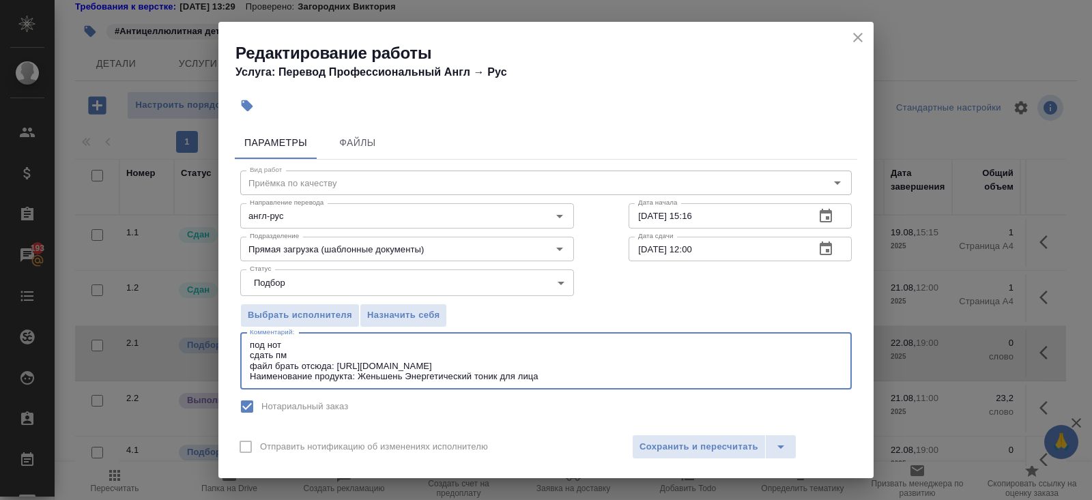
drag, startPoint x: 564, startPoint y: 373, endPoint x: 236, endPoint y: 376, distance: 327.7
click at [236, 376] on div "Вид работ Приёмка по качеству Вид работ Направление перевода англ-рус Направлен…" at bounding box center [546, 384] width 623 height 448
paste textarea "Наименование продукта: Антицеллюлитная детокс-маска для тела шалфей-водоросли"
type textarea "под нот сдать пм файл брать отсюда: https://drive.awatera.com/s/Km2K5XkFRWNsB5R…"
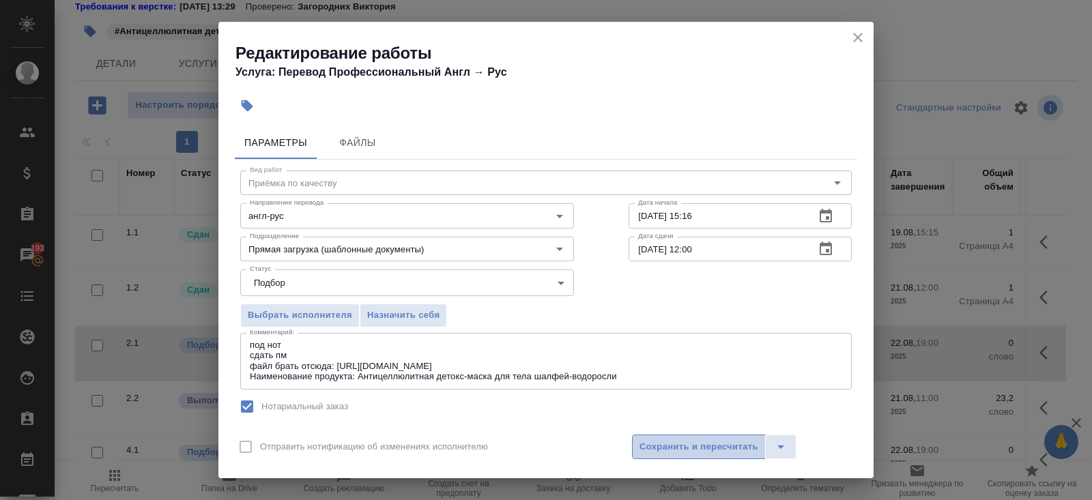
click at [718, 450] on span "Сохранить и пересчитать" at bounding box center [699, 448] width 119 height 16
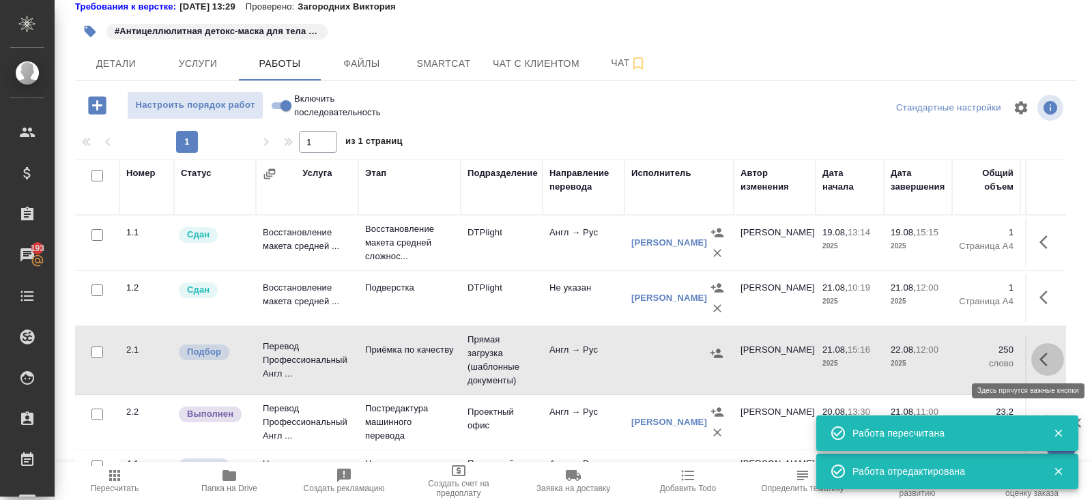
click at [1045, 354] on icon "button" at bounding box center [1044, 360] width 8 height 14
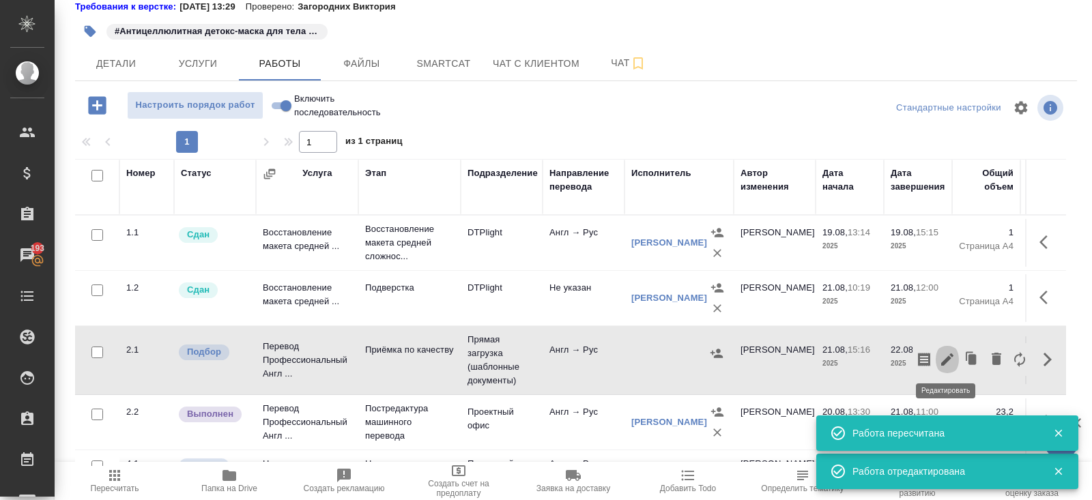
click at [947, 360] on icon "button" at bounding box center [947, 360] width 16 height 16
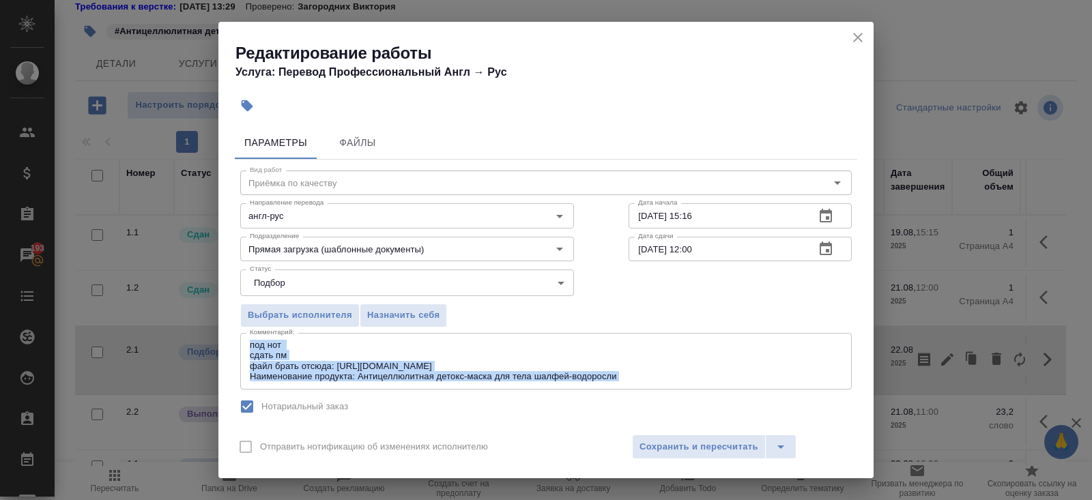
drag, startPoint x: 248, startPoint y: 345, endPoint x: 674, endPoint y: 390, distance: 429.0
click at [674, 390] on div "Вид работ Приёмка по качеству Вид работ Направление перевода англ-рус Направлен…" at bounding box center [546, 384] width 623 height 448
click at [858, 40] on icon "close" at bounding box center [858, 37] width 16 height 16
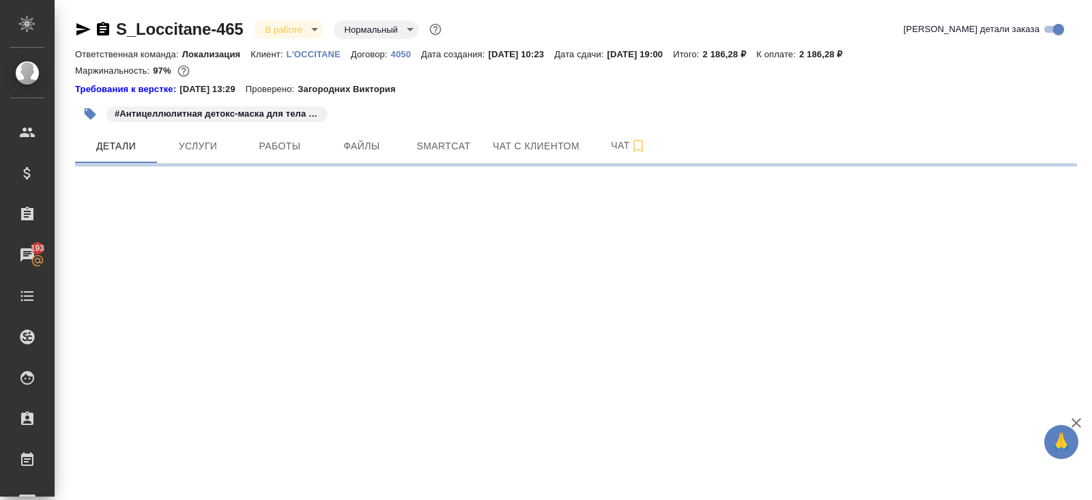
select select "RU"
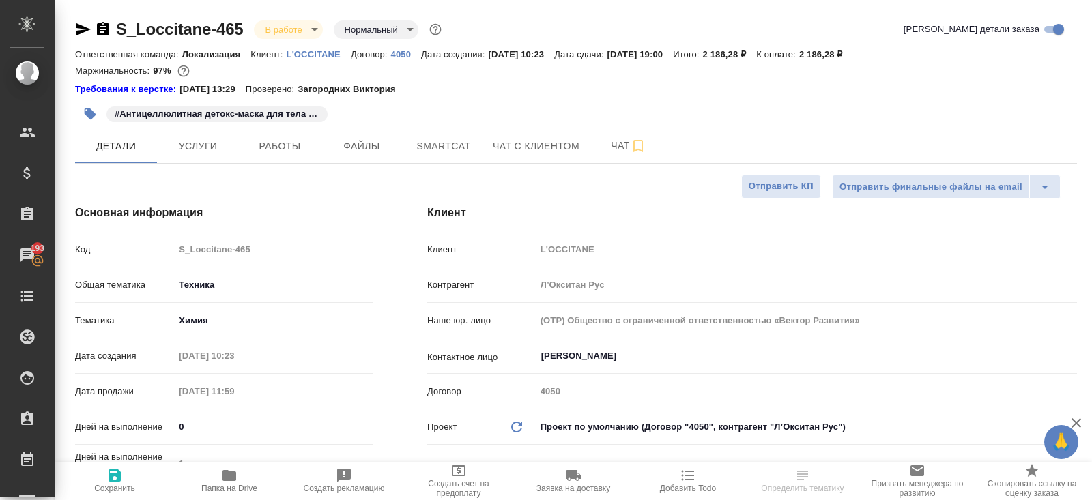
type textarea "x"
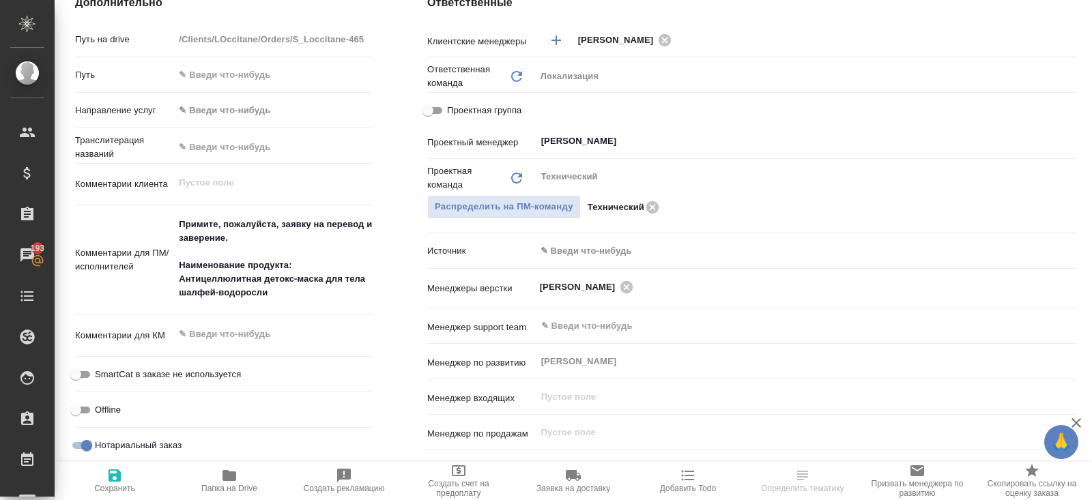
scroll to position [666, 0]
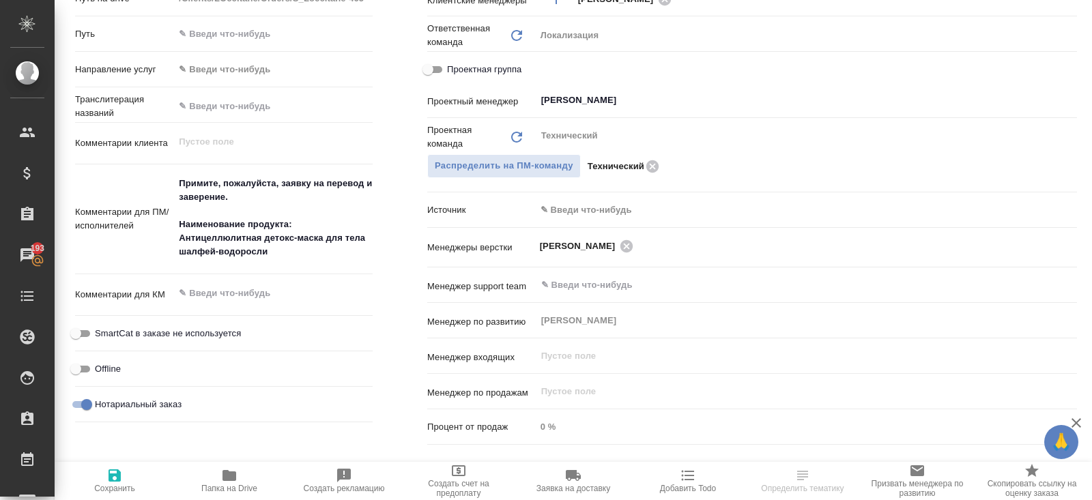
type textarea "x"
drag, startPoint x: 178, startPoint y: 225, endPoint x: 313, endPoint y: 262, distance: 140.1
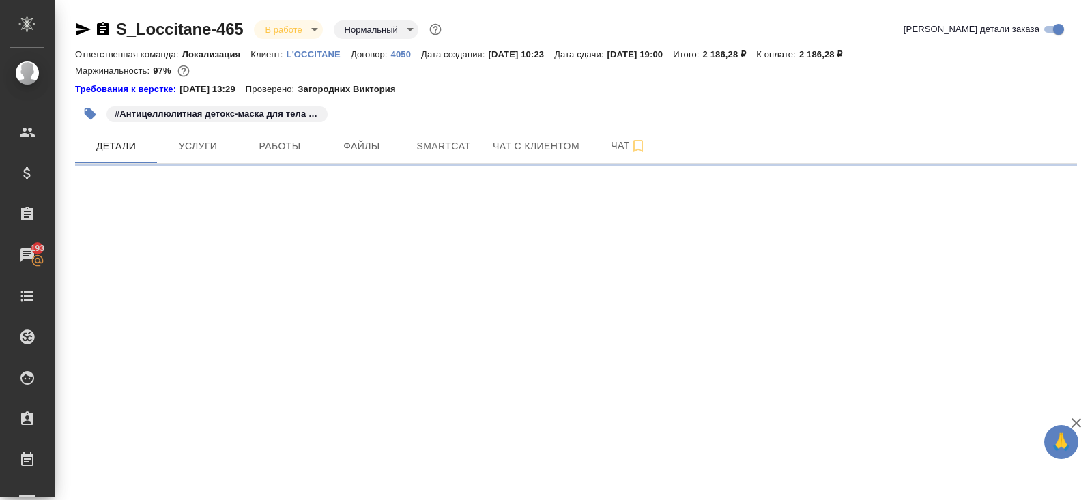
scroll to position [0, 0]
select select "RU"
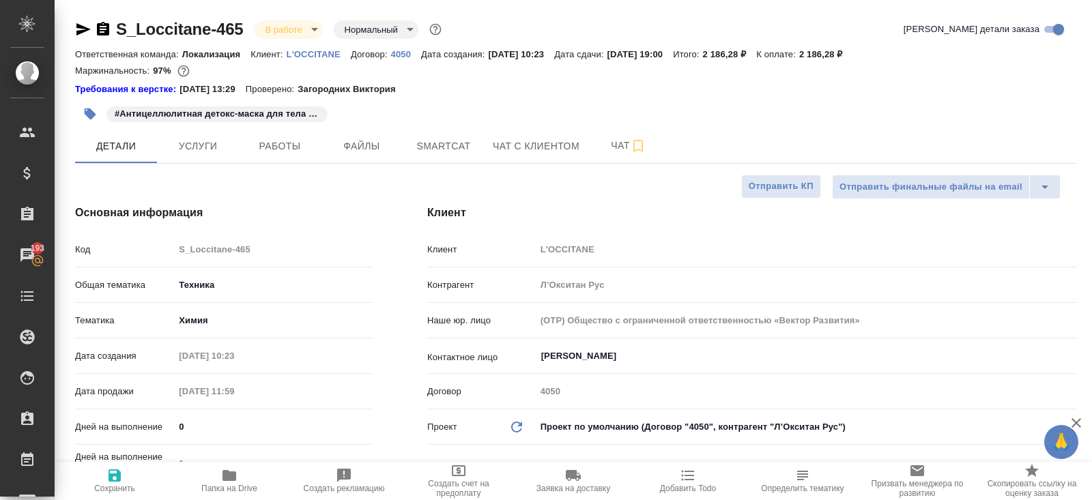
type textarea "x"
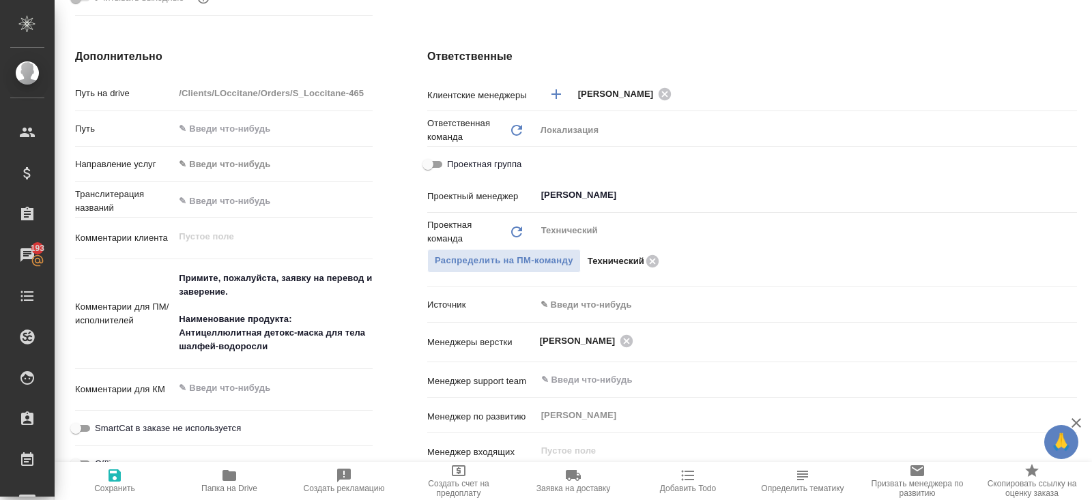
scroll to position [595, 0]
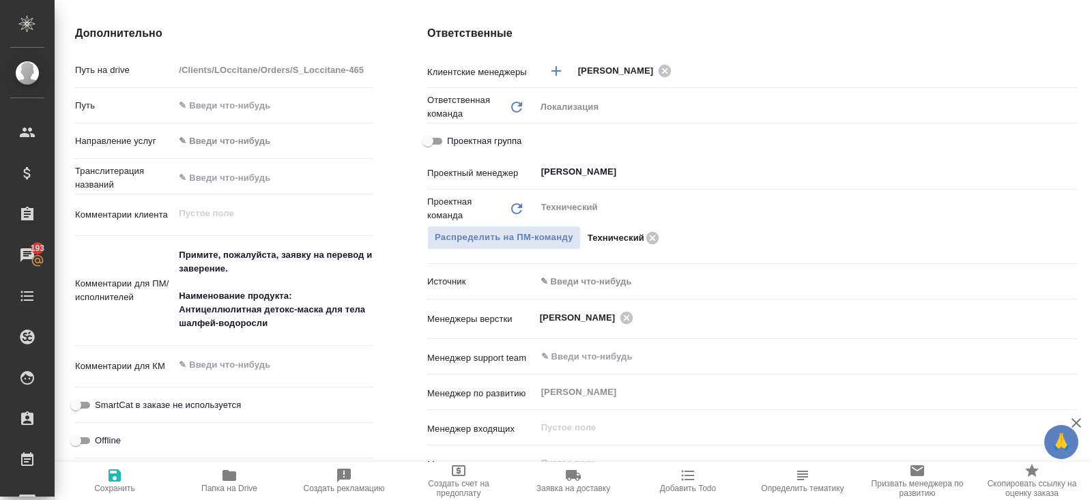
type textarea "x"
drag, startPoint x: 180, startPoint y: 296, endPoint x: 323, endPoint y: 317, distance: 145.0
click at [323, 317] on textarea "Примите, пожалуйста, заявку на перевод и заверение. Наименование продукта: Анти…" at bounding box center [273, 289] width 197 height 91
type textarea "x"
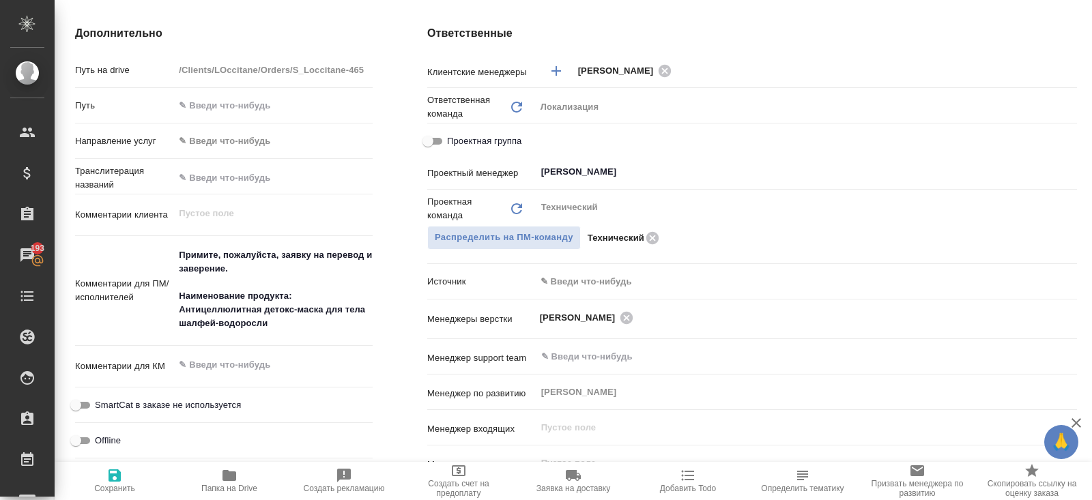
type textarea "x"
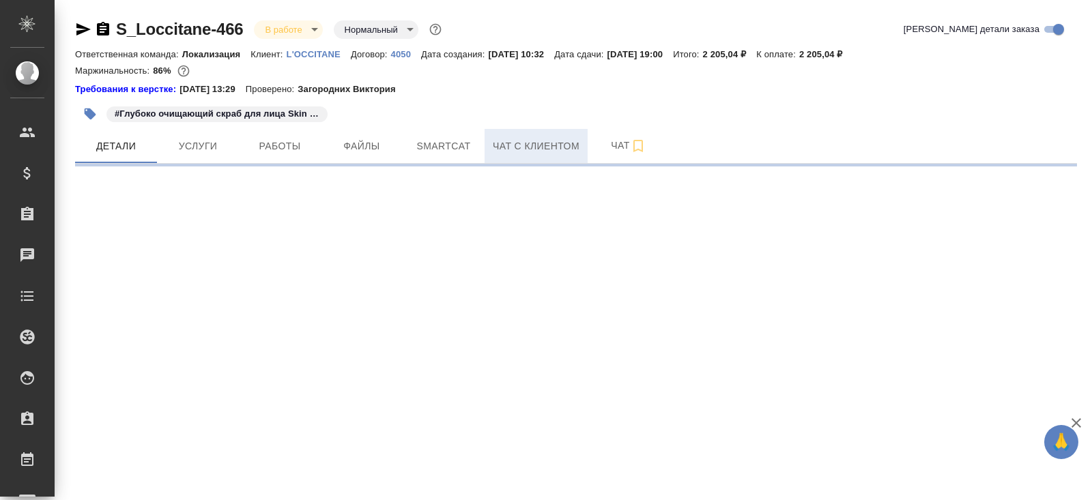
select select "RU"
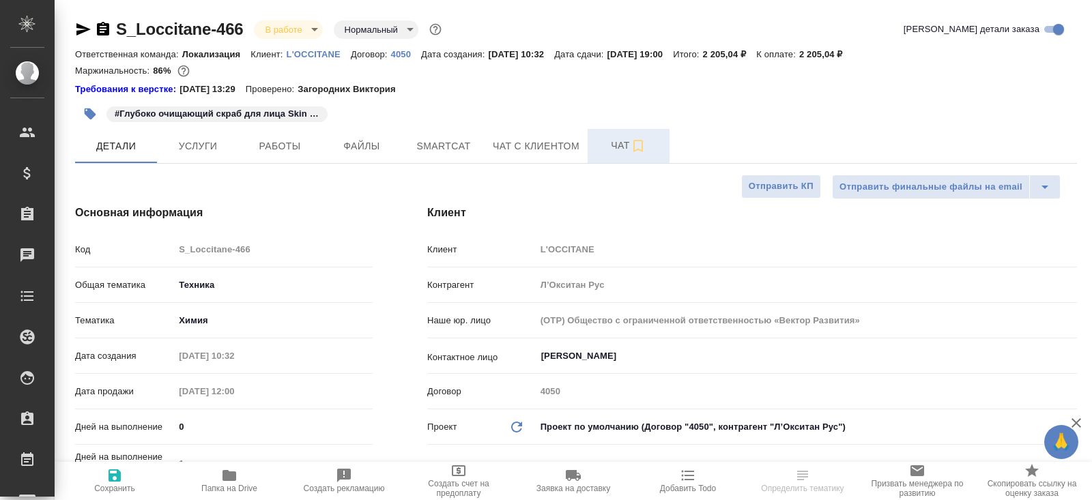
type textarea "x"
click at [607, 142] on span "Чат" at bounding box center [629, 145] width 66 height 17
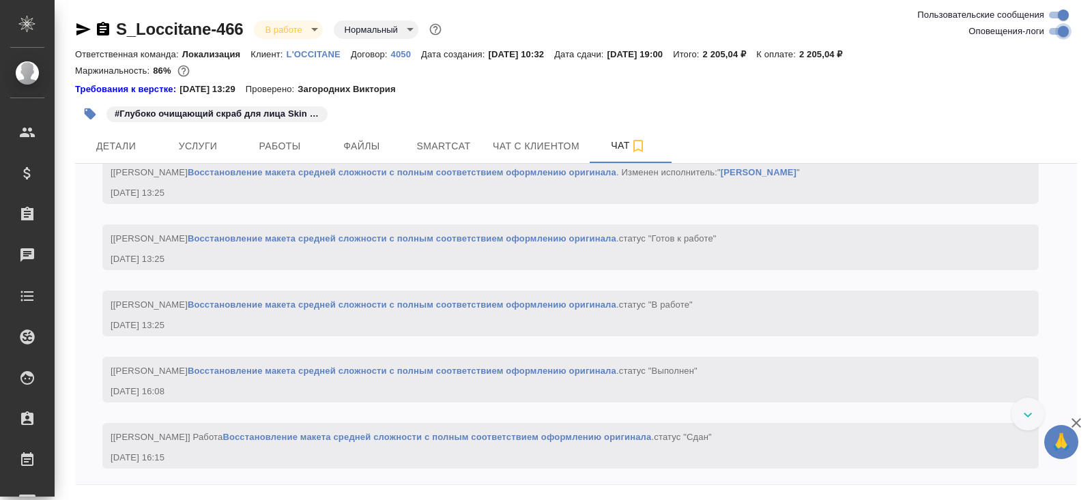
click at [1051, 35] on input "Оповещения-логи" at bounding box center [1063, 31] width 49 height 16
checkbox input "false"
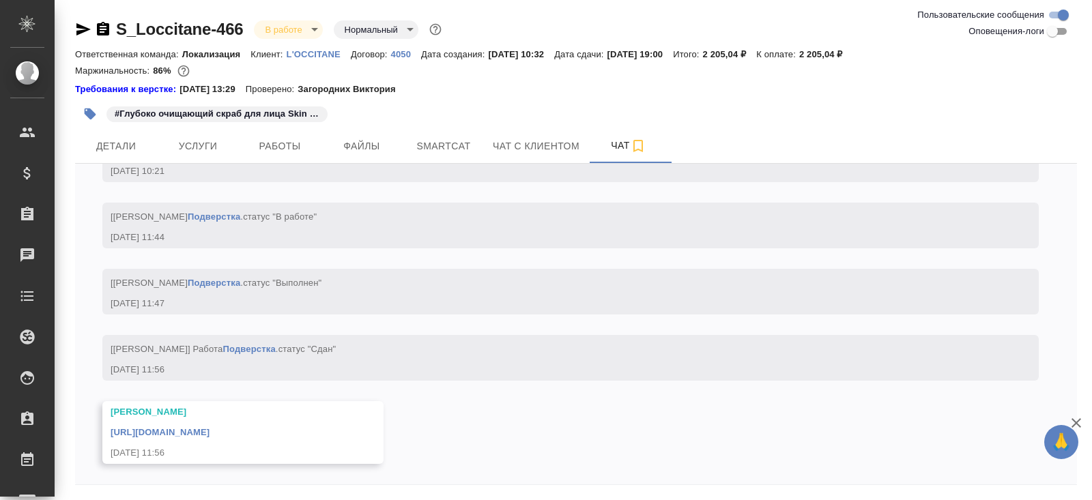
scroll to position [215, 0]
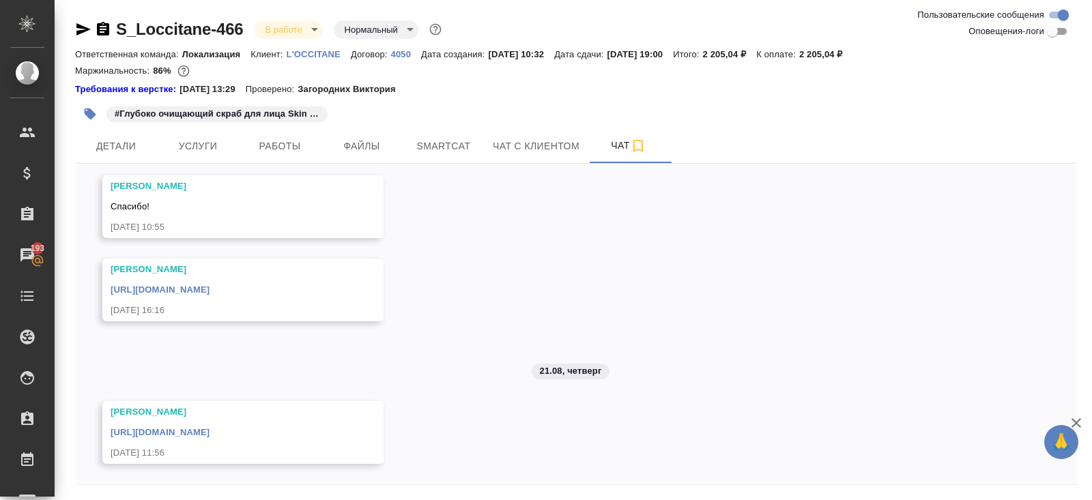
click at [210, 435] on link "[URL][DOMAIN_NAME]" at bounding box center [160, 432] width 99 height 10
click at [275, 149] on span "Работы" at bounding box center [280, 146] width 66 height 17
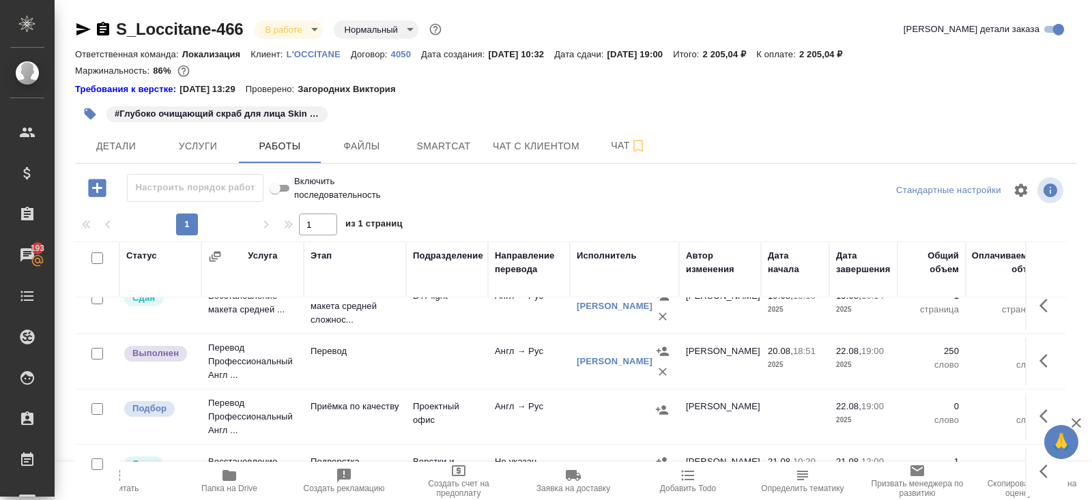
scroll to position [83, 0]
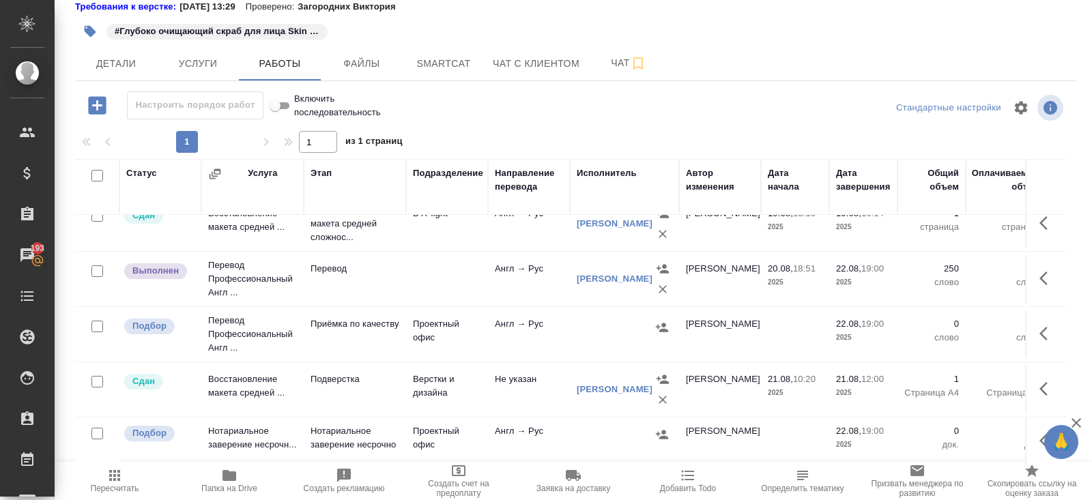
click at [1039, 326] on button "button" at bounding box center [1047, 333] width 33 height 33
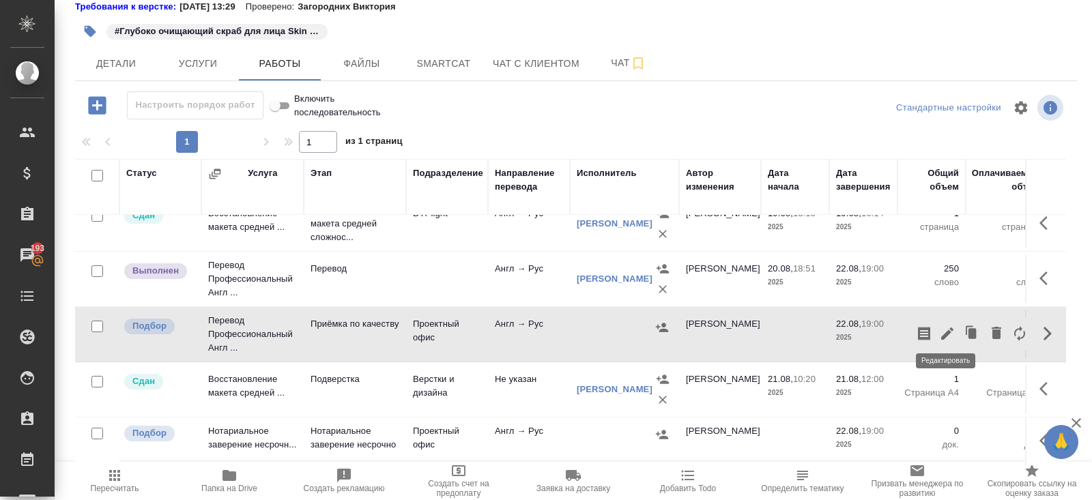
click at [946, 326] on icon "button" at bounding box center [947, 334] width 16 height 16
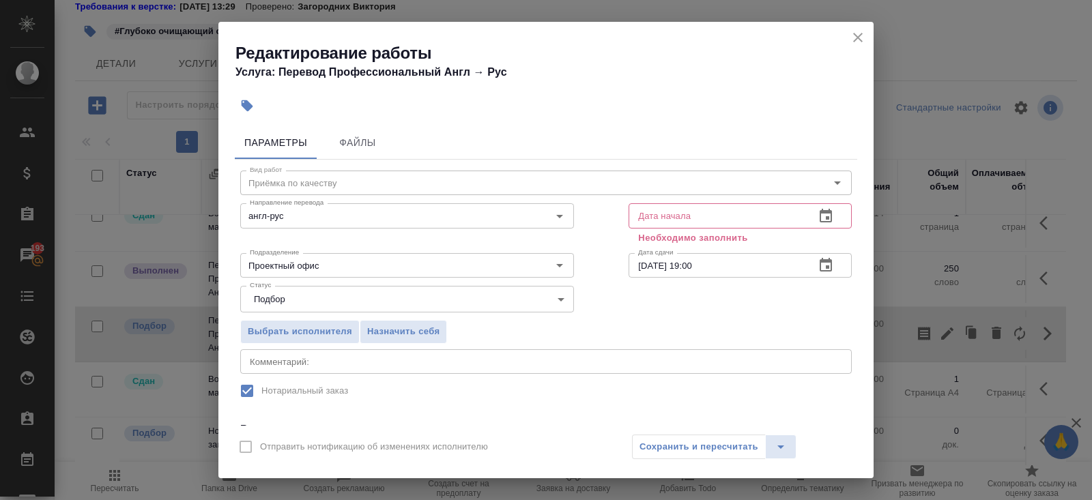
click at [298, 365] on textarea at bounding box center [546, 361] width 593 height 10
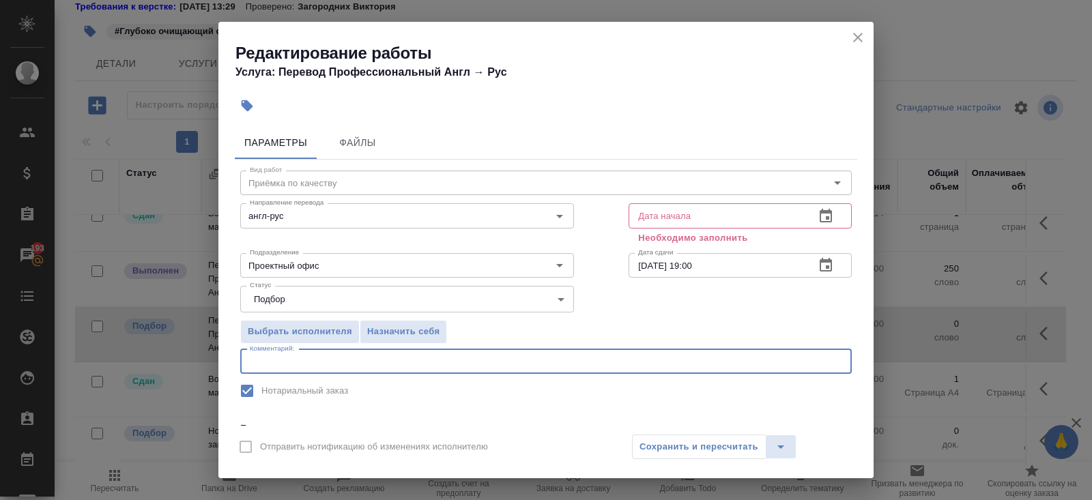
paste textarea "[URL][DOMAIN_NAME]"
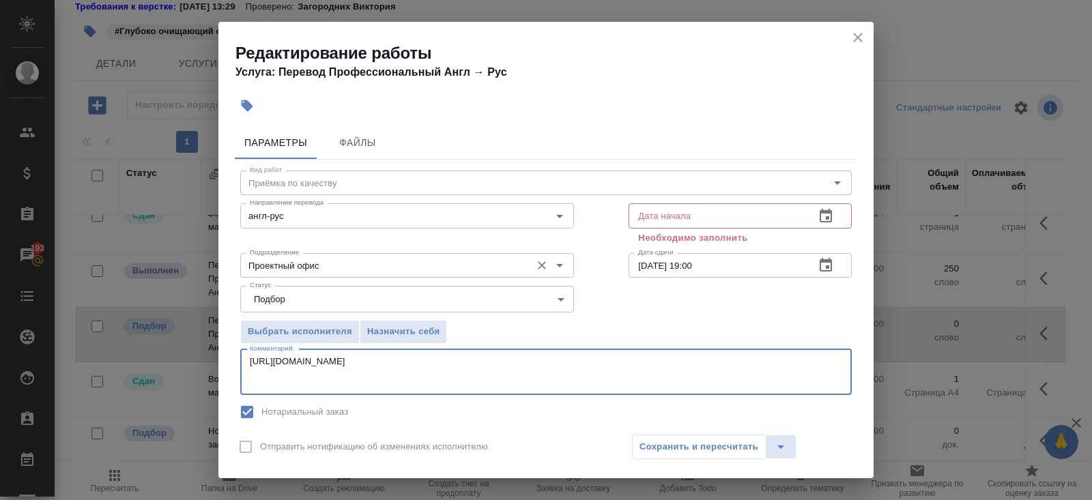
type textarea "[URL][DOMAIN_NAME]"
click at [289, 257] on input "Проектный офис" at bounding box center [384, 265] width 280 height 16
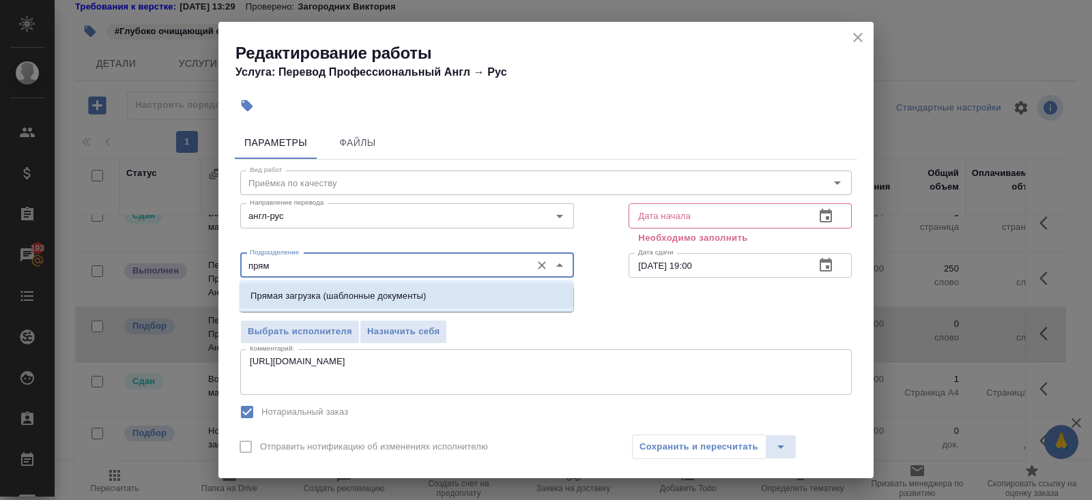
click at [287, 286] on li "Прямая загрузка (шаблонные документы)" at bounding box center [407, 296] width 334 height 25
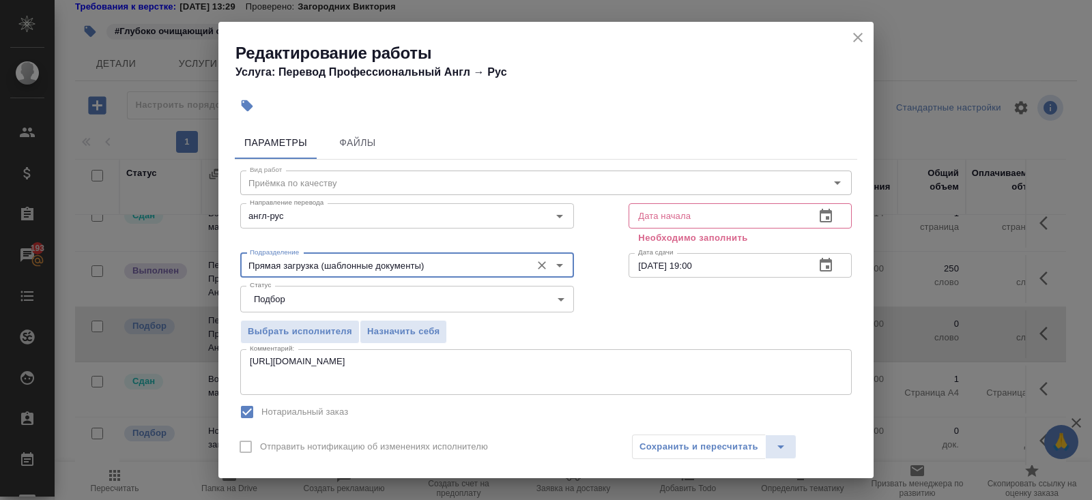
type input "Прямая загрузка (шаблонные документы)"
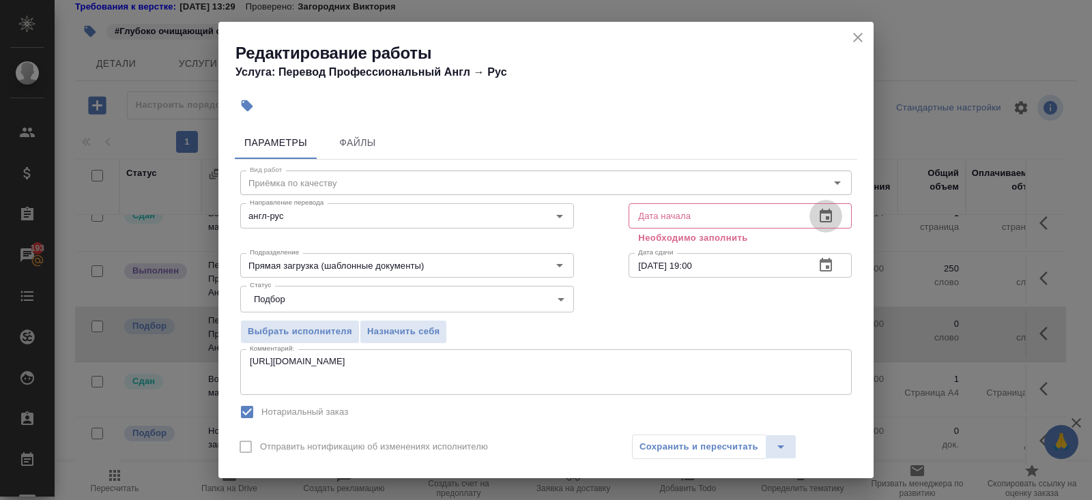
click at [821, 214] on icon "button" at bounding box center [826, 216] width 12 height 14
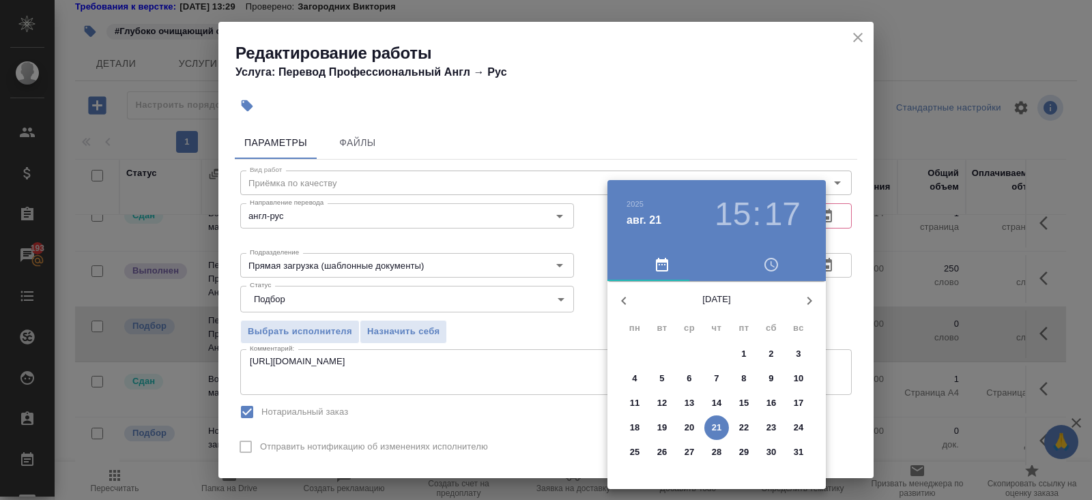
click at [715, 425] on p "21" at bounding box center [717, 428] width 10 height 14
type input "[DATE] 15:17"
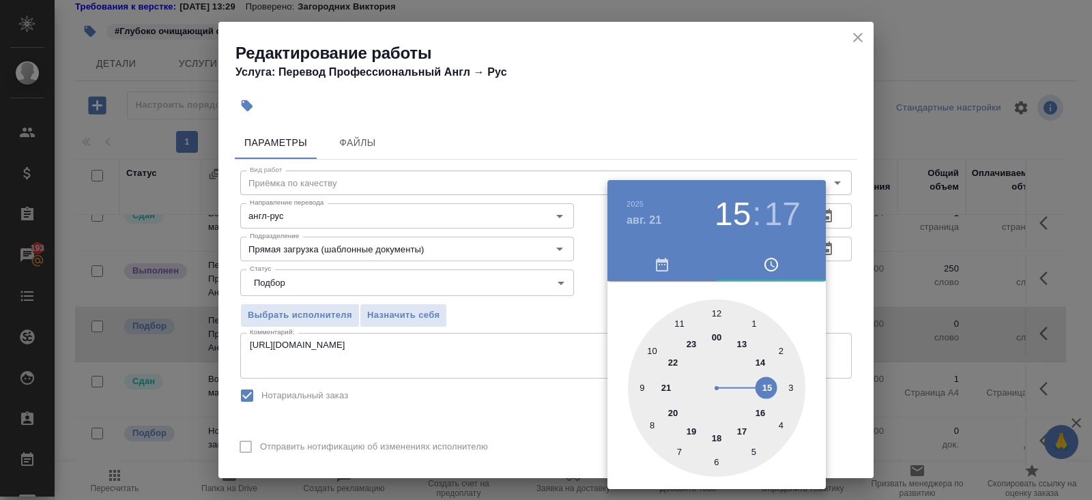
click at [452, 370] on div at bounding box center [546, 250] width 1092 height 500
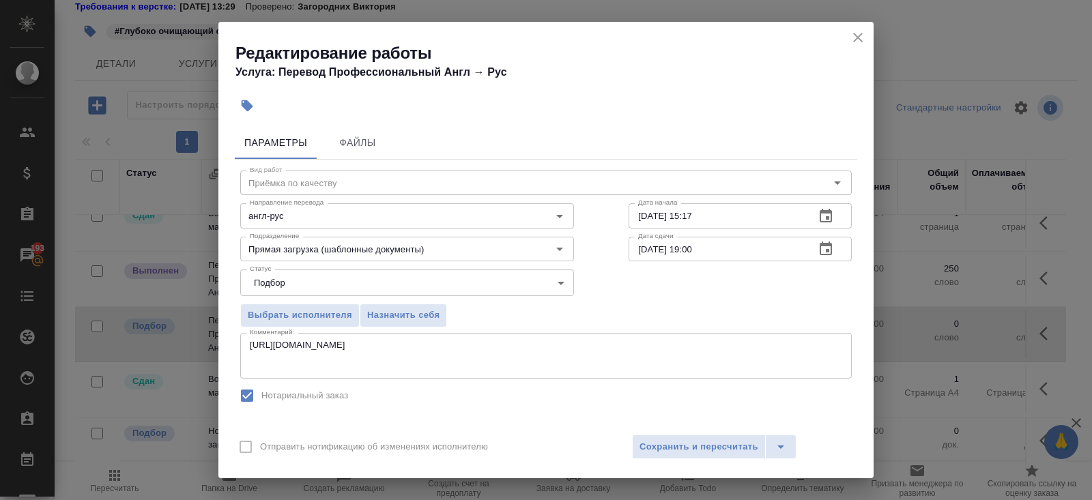
click at [837, 251] on button "button" at bounding box center [826, 249] width 33 height 33
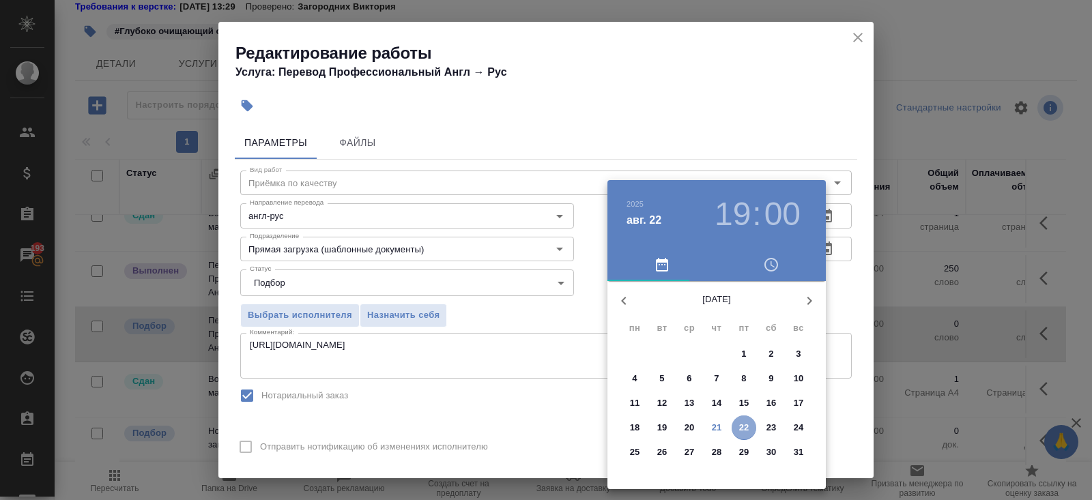
click at [745, 427] on p "22" at bounding box center [744, 428] width 10 height 14
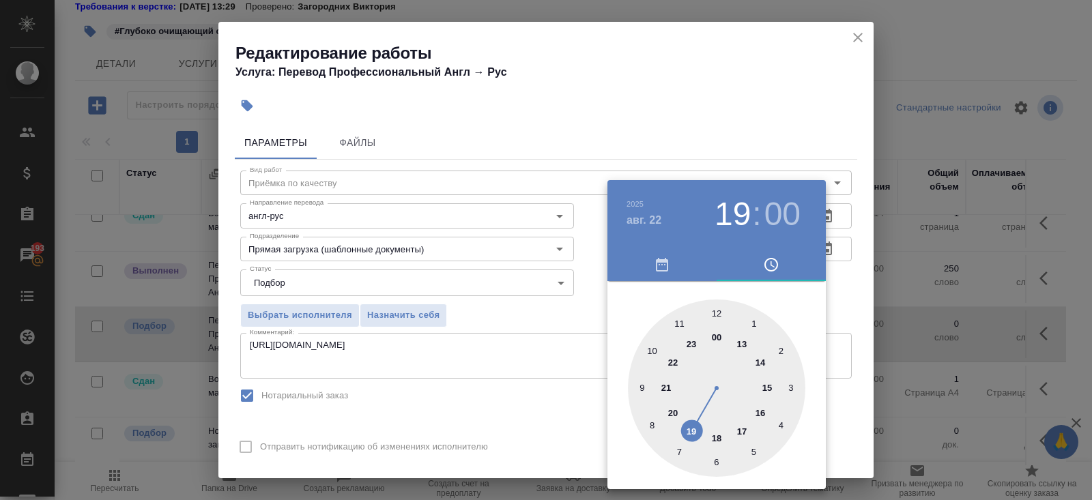
click at [717, 313] on div at bounding box center [716, 388] width 177 height 177
type input "[DATE] 12:00"
click at [369, 352] on div at bounding box center [546, 250] width 1092 height 500
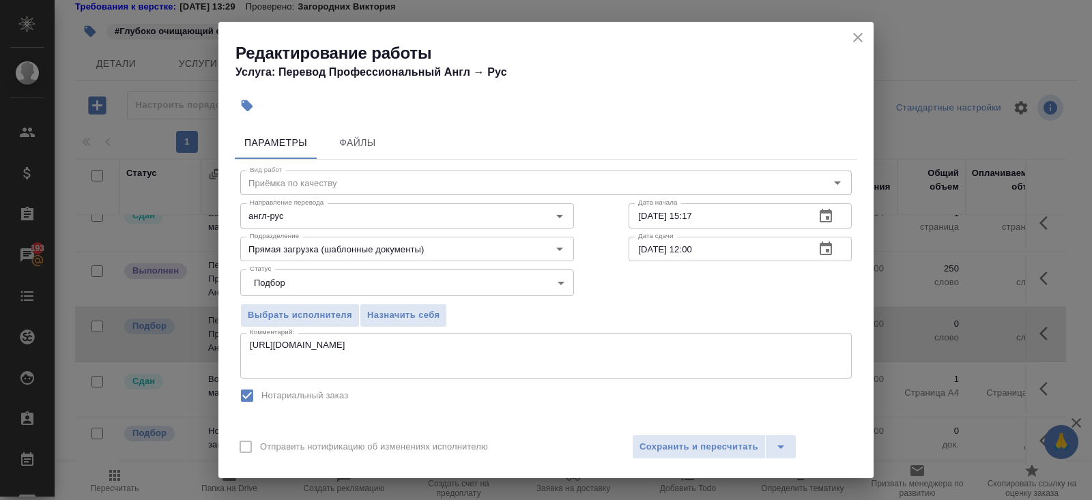
scroll to position [191, 0]
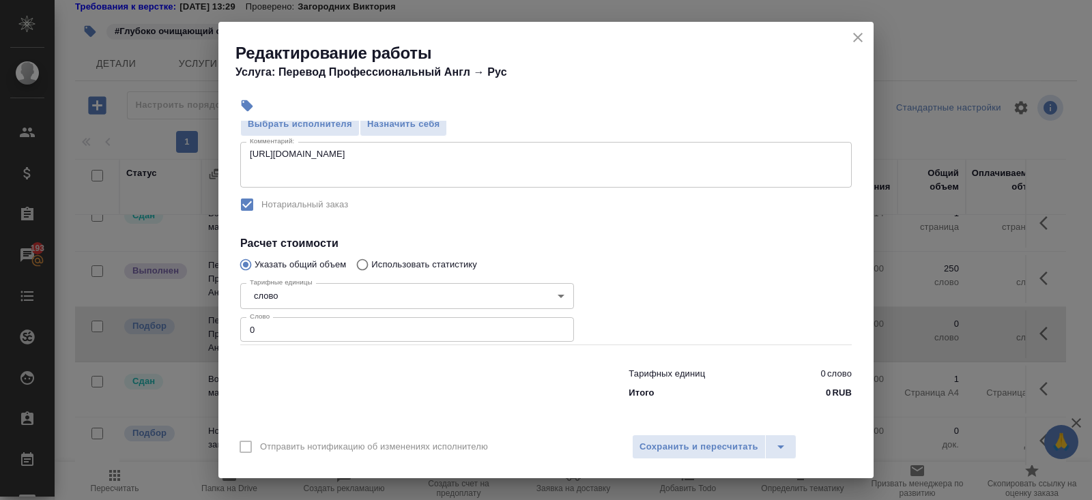
drag, startPoint x: 294, startPoint y: 341, endPoint x: 29, endPoint y: 302, distance: 267.7
click at [29, 302] on div "Редактирование работы Услуга: Перевод Профессиональный Англ → Рус Параметры Фай…" at bounding box center [546, 250] width 1092 height 500
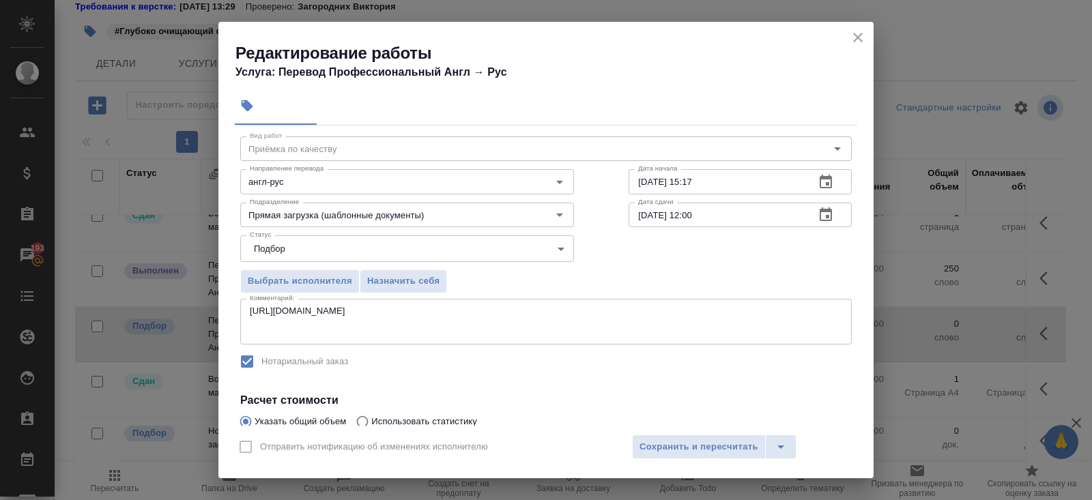
type input "250"
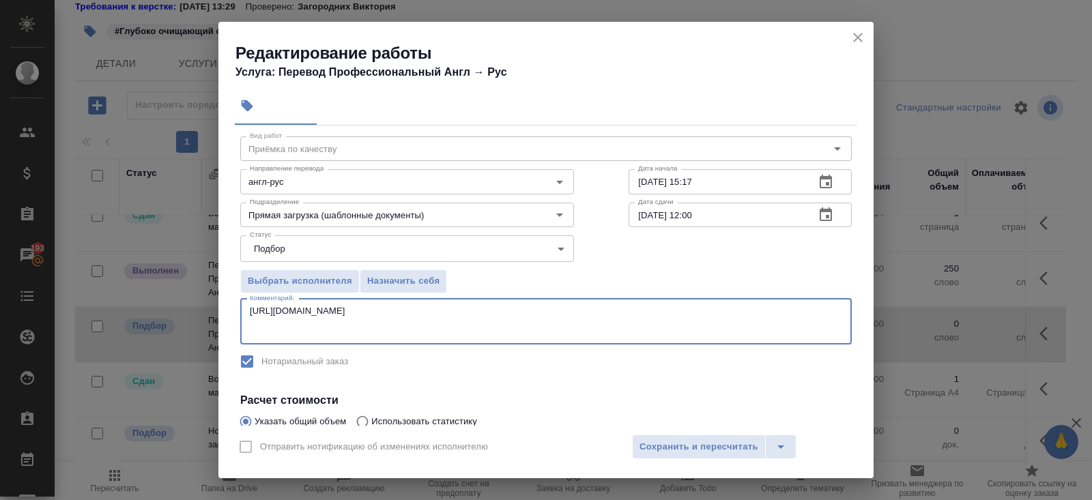
click at [276, 306] on textarea "[URL][DOMAIN_NAME]" at bounding box center [546, 321] width 593 height 31
click at [454, 306] on textarea "[URL][DOMAIN_NAME]" at bounding box center [546, 321] width 593 height 31
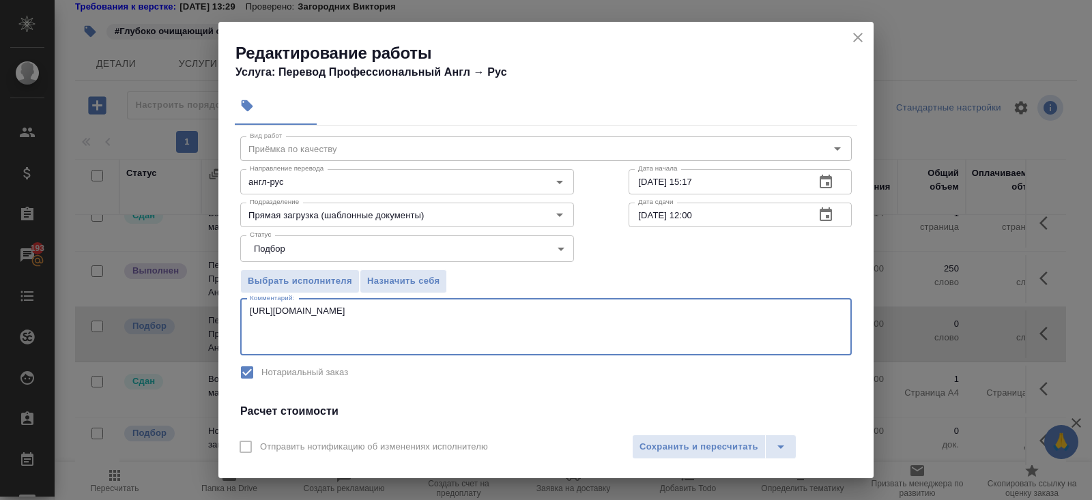
paste textarea "под нот сдать пм файл брать отсюда: [URL][DOMAIN_NAME] Наименование продукта: А…"
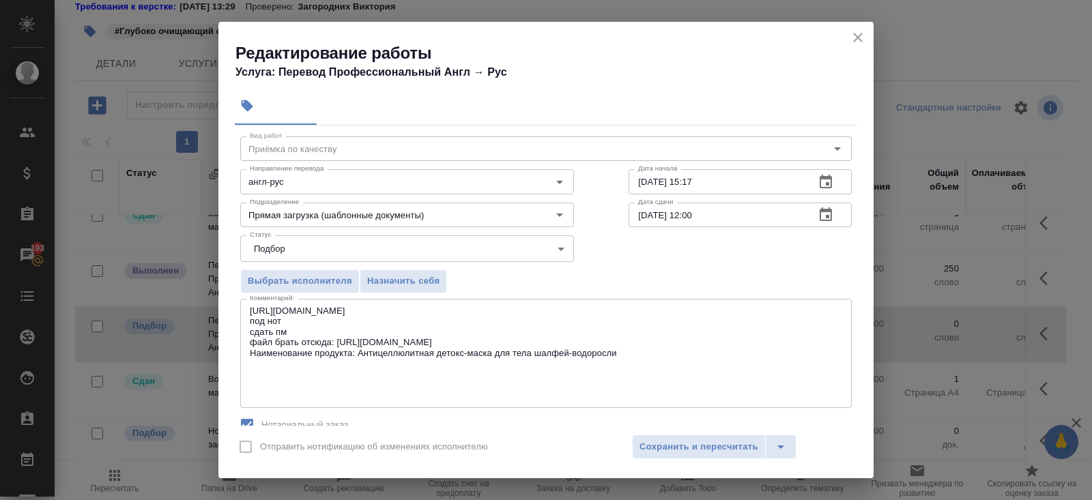
drag, startPoint x: 246, startPoint y: 311, endPoint x: 484, endPoint y: 309, distance: 237.6
click at [484, 309] on div "[URL][DOMAIN_NAME] под нот сдать пм файл брать отсюда: [URL][DOMAIN_NAME] Наиме…" at bounding box center [546, 353] width 612 height 109
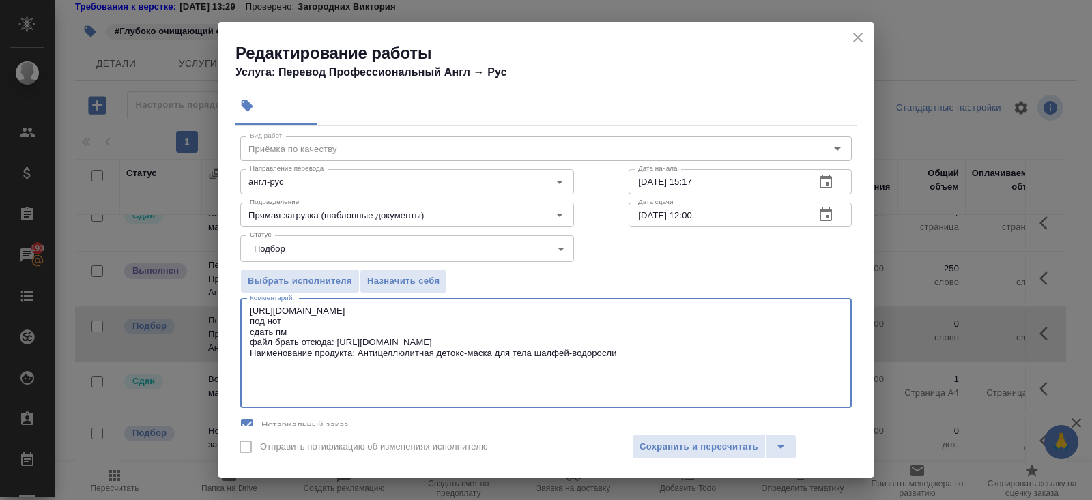
drag, startPoint x: 457, startPoint y: 310, endPoint x: 235, endPoint y: 311, distance: 222.5
click at [235, 311] on div "Вид работ [PERSON_NAME] по качеству Вид работ Направление перевода англ-рус Нап…" at bounding box center [546, 376] width 623 height 500
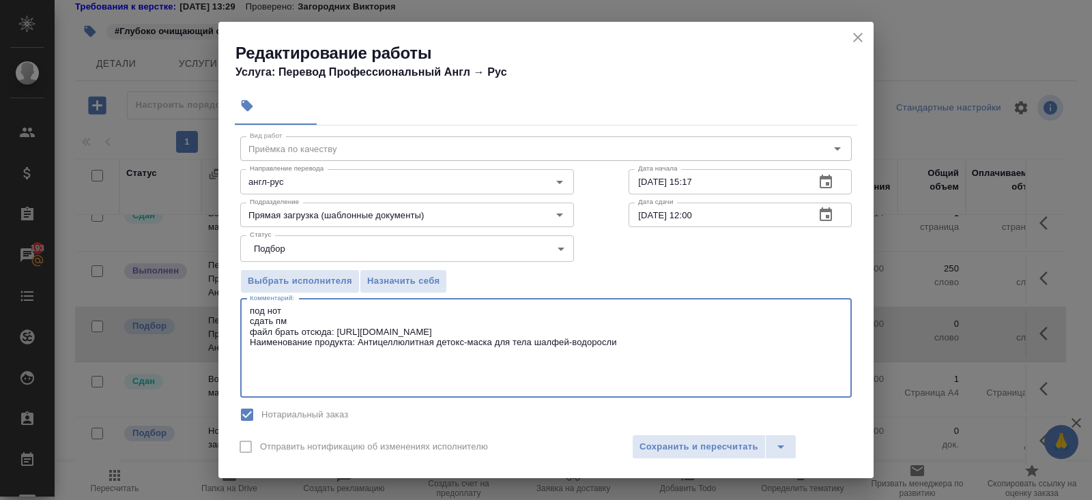
drag, startPoint x: 338, startPoint y: 329, endPoint x: 575, endPoint y: 330, distance: 236.9
click at [575, 330] on textarea "под нот сдать пм файл брать отсюда: [URL][DOMAIN_NAME] Наименование продукта: А…" at bounding box center [546, 348] width 593 height 85
paste textarea "L29Z6xzQaZ64AeW"
drag, startPoint x: 251, startPoint y: 341, endPoint x: 534, endPoint y: 380, distance: 285.9
click at [534, 380] on textarea "под нот сдать пм файл брать отсюда: [URL][DOMAIN_NAME] Наименование продукта: А…" at bounding box center [546, 348] width 593 height 85
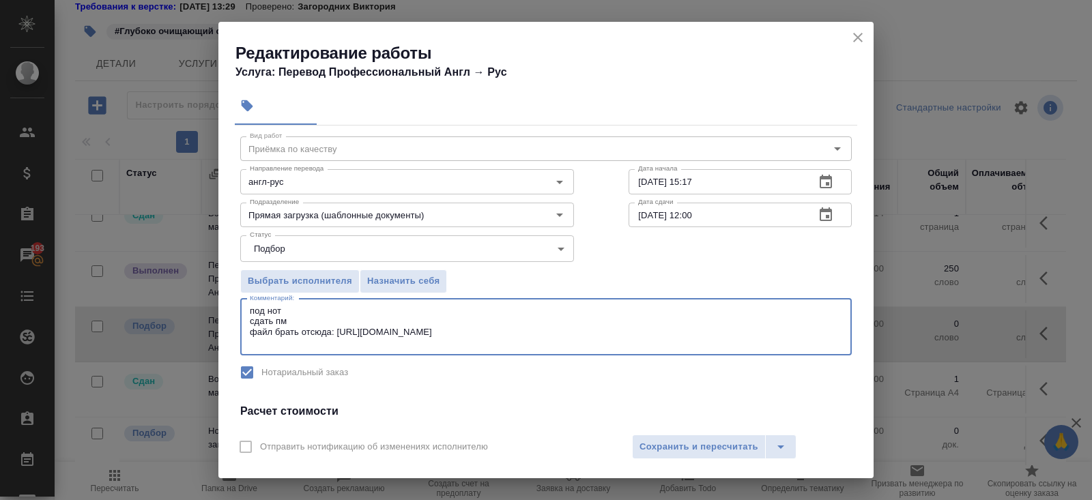
paste textarea "Наименование продукта: Глубоко очищающий скраб для лица Skin Buff"
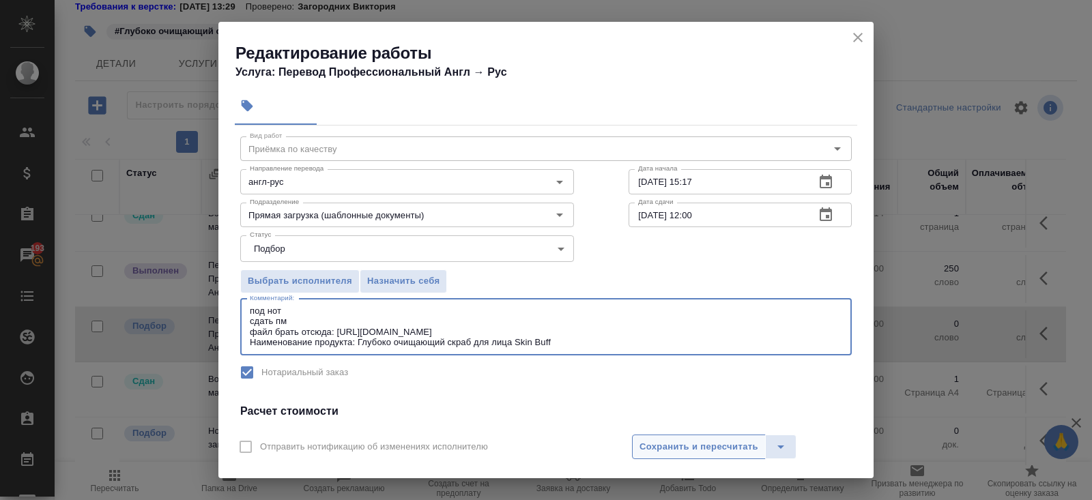
type textarea "под нот сдать пм файл брать отсюда: [URL][DOMAIN_NAME] Наименование продукта: Г…"
click at [702, 437] on button "Сохранить и пересчитать" at bounding box center [699, 447] width 134 height 25
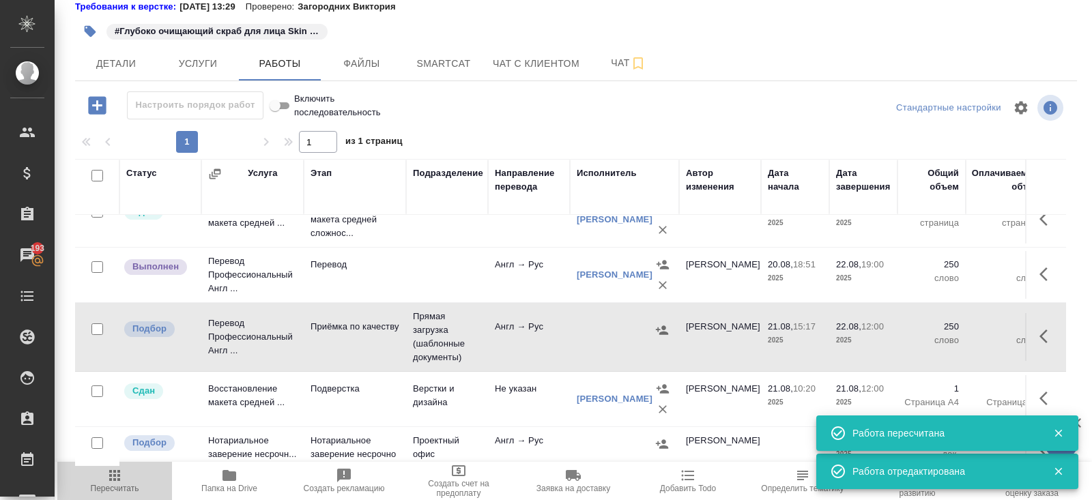
click at [109, 473] on icon "button" at bounding box center [114, 475] width 11 height 11
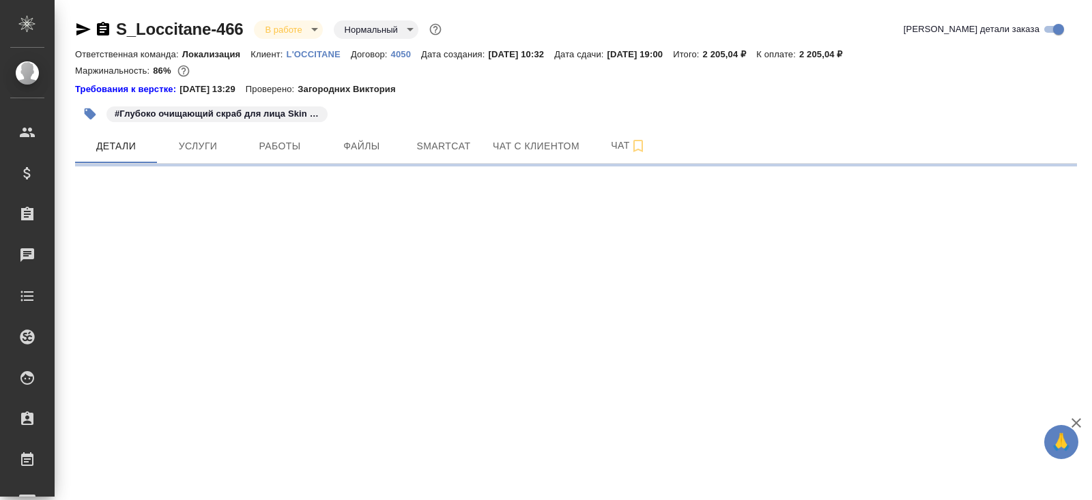
select select "RU"
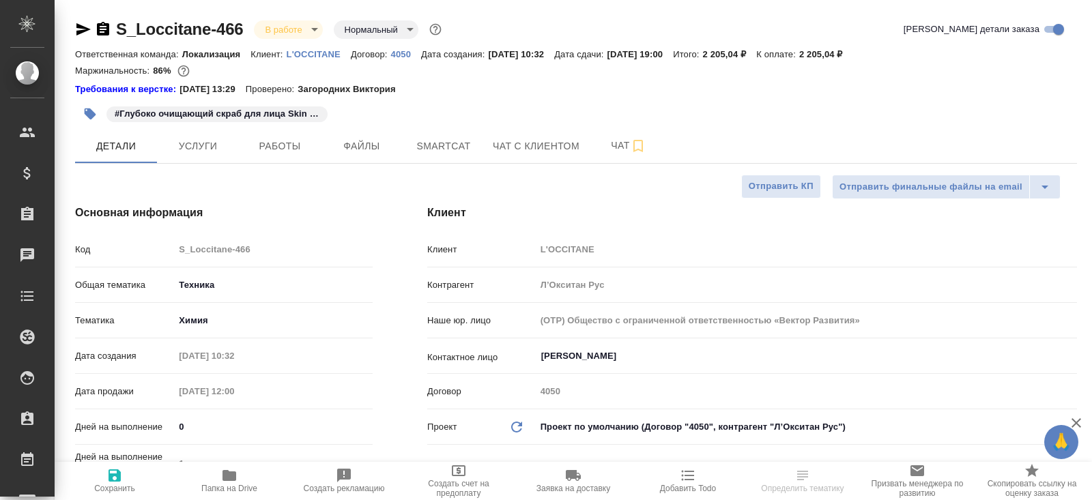
type textarea "x"
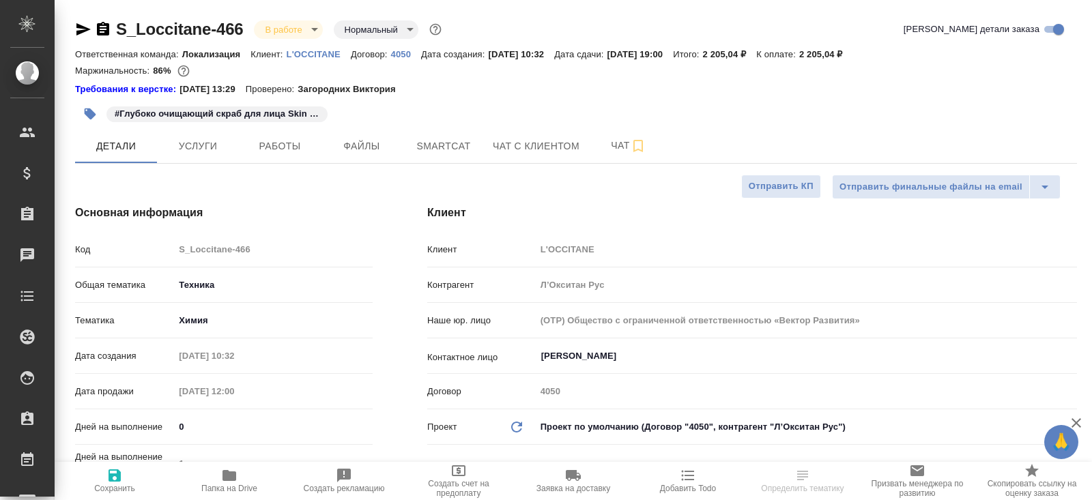
type textarea "x"
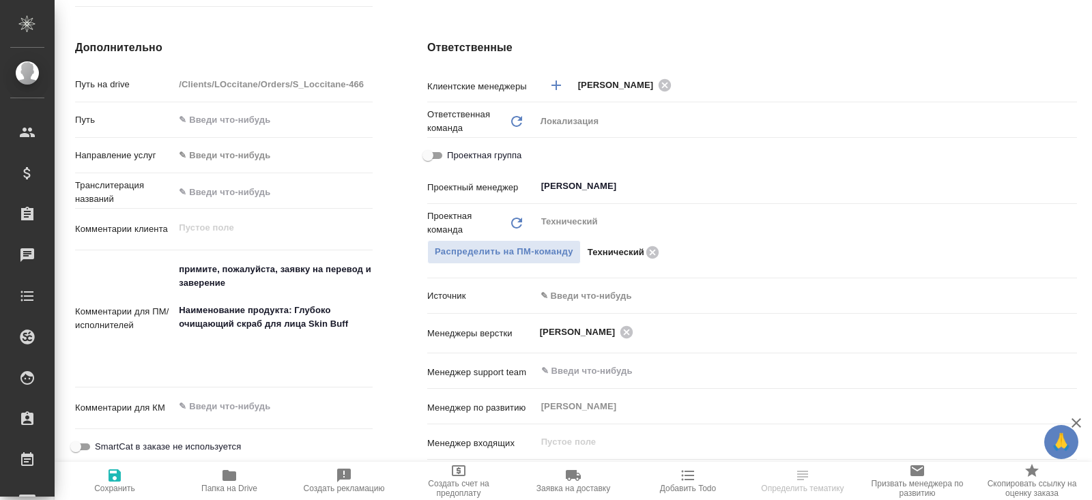
scroll to position [582, 0]
type textarea "x"
drag, startPoint x: 179, startPoint y: 347, endPoint x: 373, endPoint y: 363, distance: 195.2
click at [373, 363] on div "Дополнительно Путь на drive /Clients/LOccitane/Orders/S_Loccitane-466 Путь Напр…" at bounding box center [224, 290] width 352 height 558
type textarea "x"
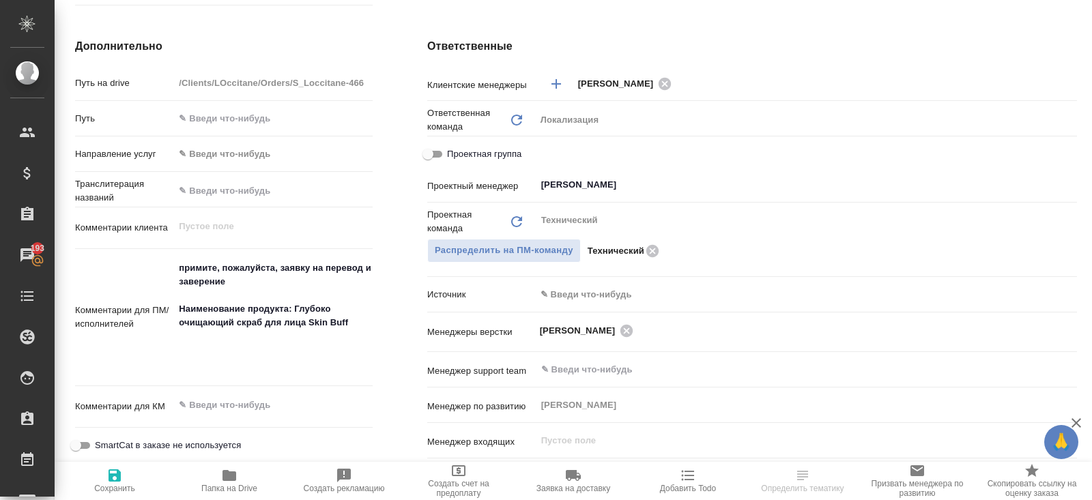
type textarea "x"
select select "RU"
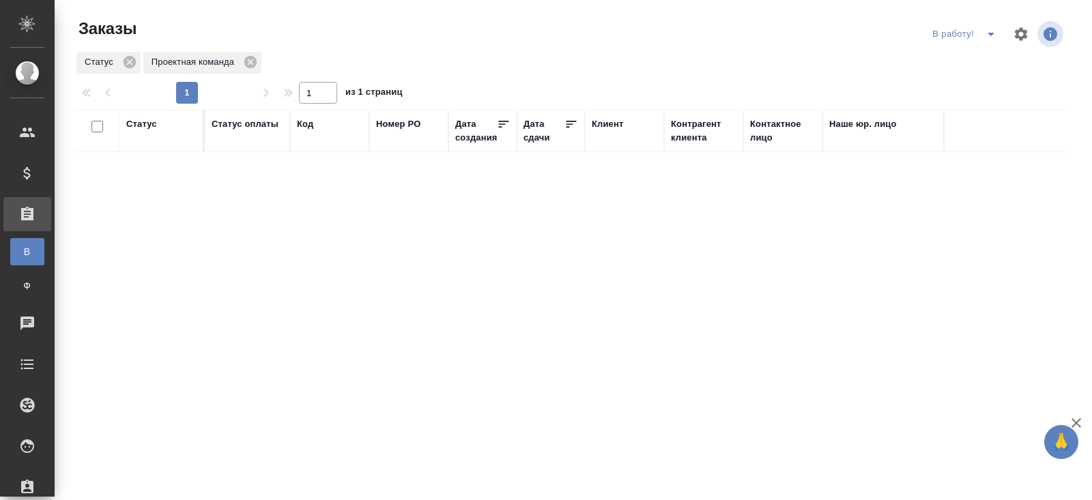
click at [987, 37] on icon "split button" at bounding box center [991, 34] width 16 height 16
click at [974, 83] on li "начислить" at bounding box center [966, 83] width 76 height 22
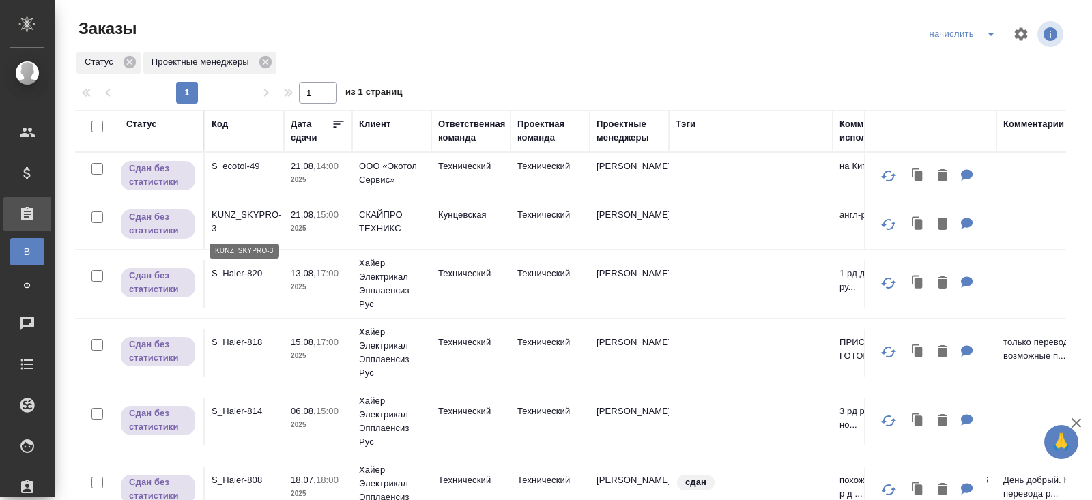
click at [233, 215] on p "KUNZ_SKYPRO-3" at bounding box center [245, 221] width 66 height 27
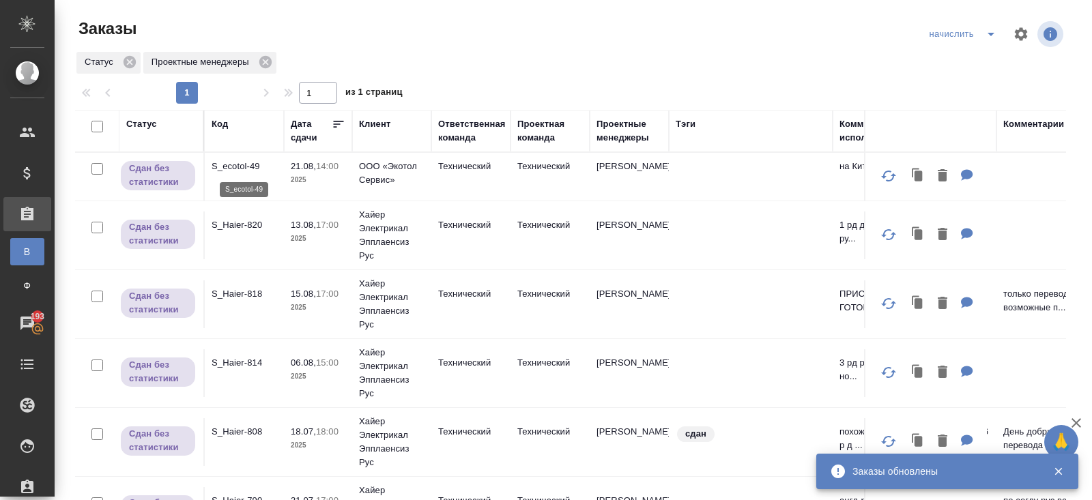
click at [231, 171] on p "S_ecotol-49" at bounding box center [245, 167] width 66 height 14
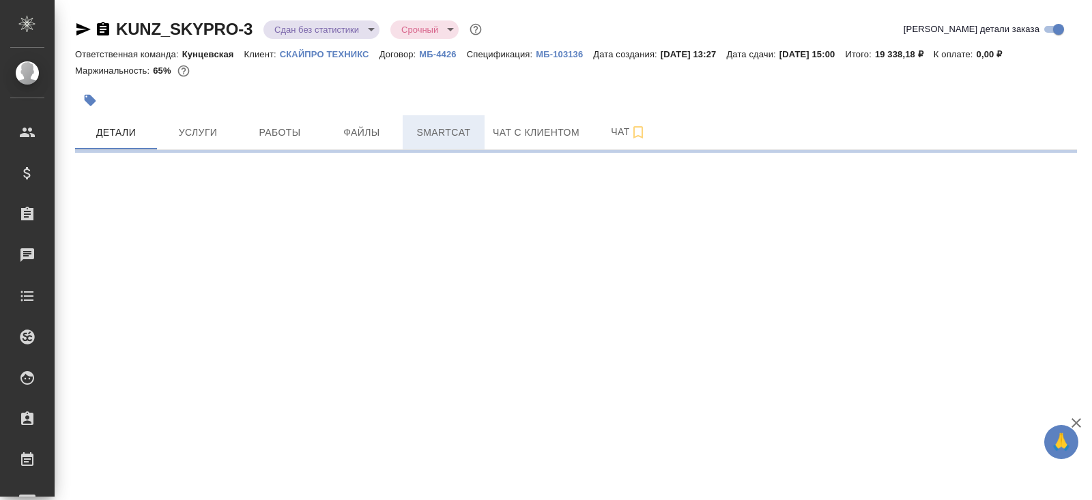
click at [438, 133] on span "Smartcat" at bounding box center [444, 132] width 66 height 17
select select "RU"
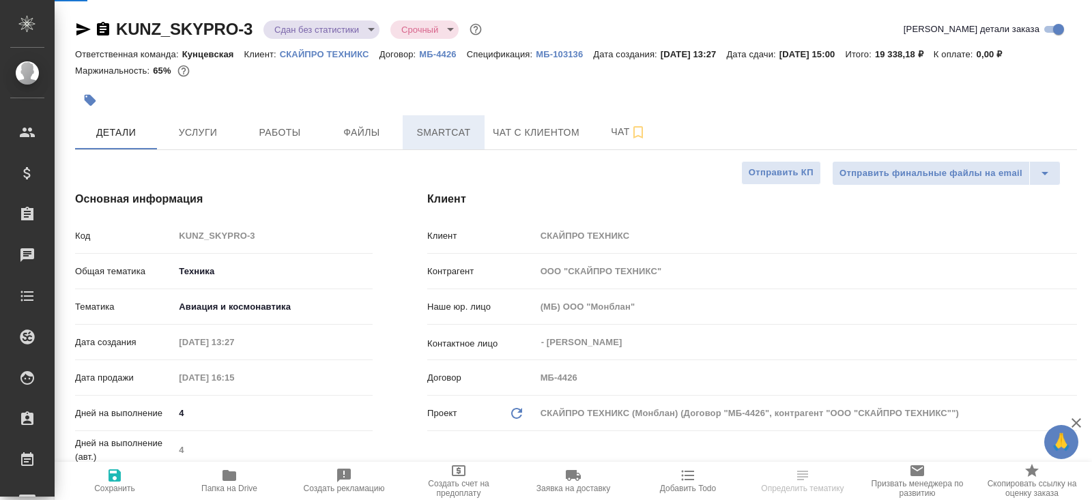
type textarea "x"
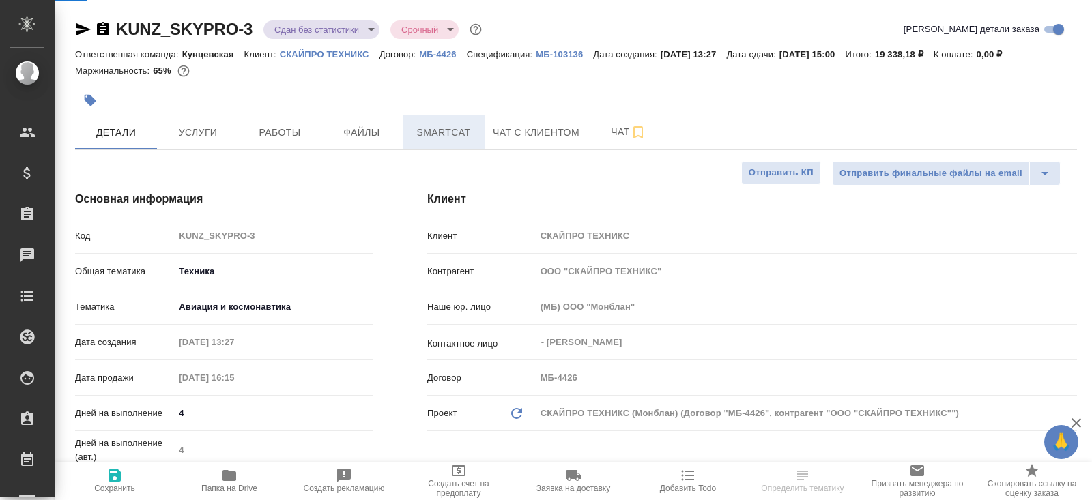
type textarea "x"
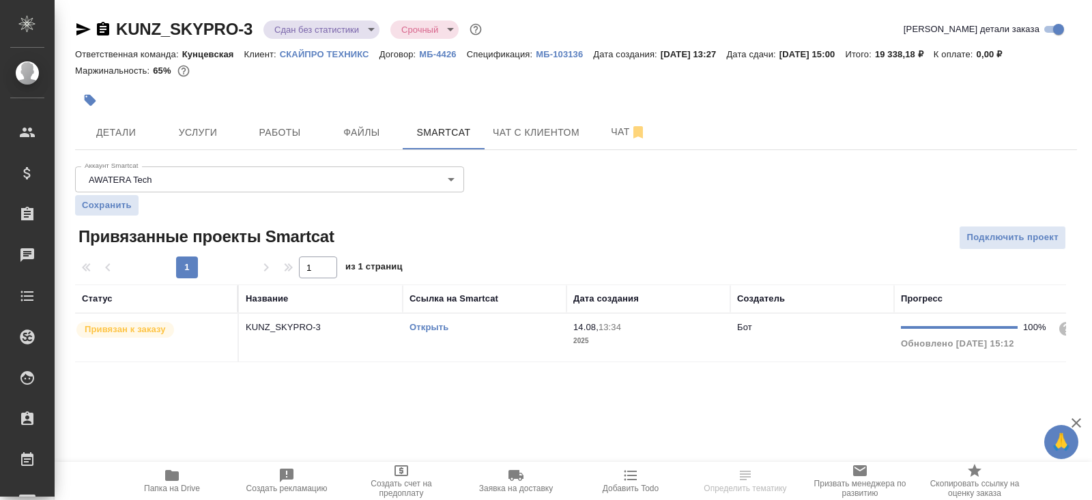
click at [496, 341] on td "Открыть" at bounding box center [485, 338] width 164 height 48
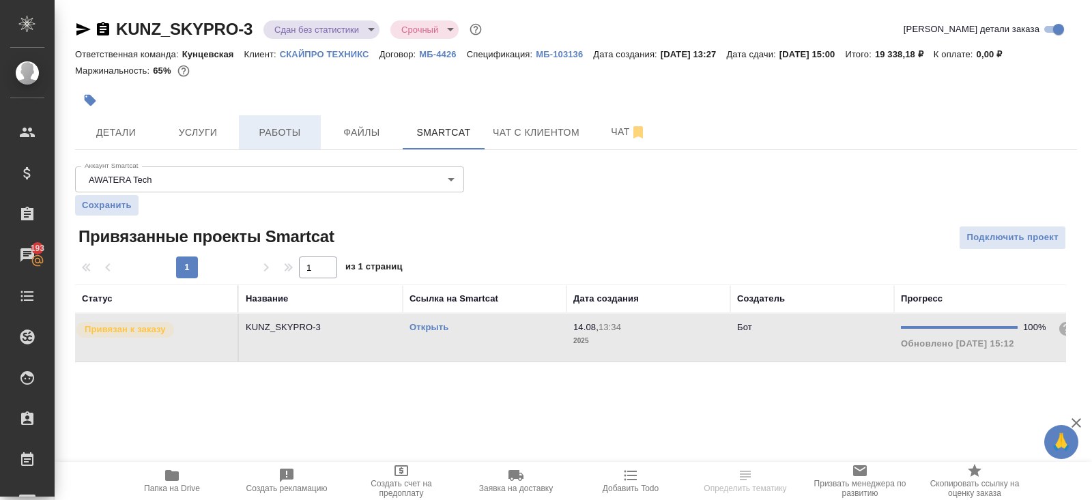
click at [273, 139] on span "Работы" at bounding box center [280, 132] width 66 height 17
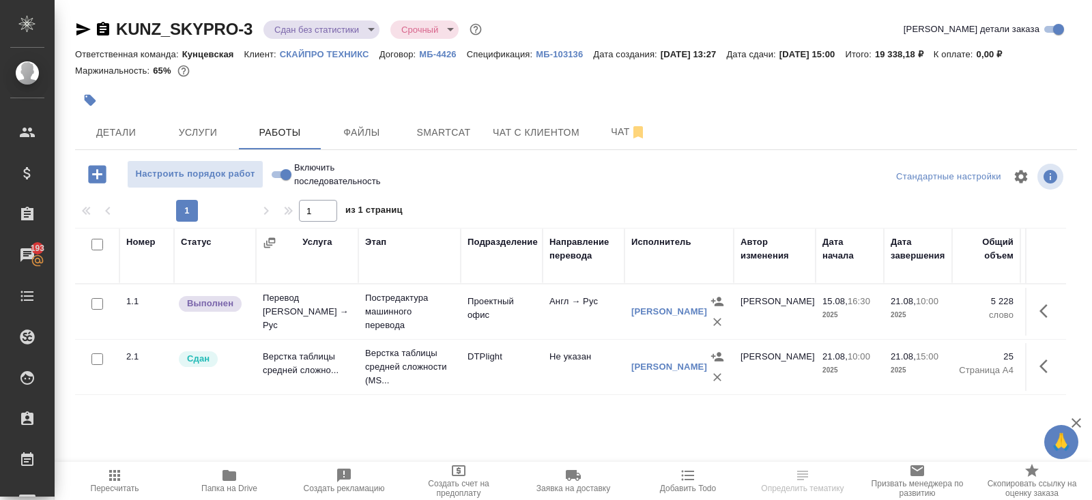
click at [117, 474] on icon "button" at bounding box center [114, 476] width 16 height 16
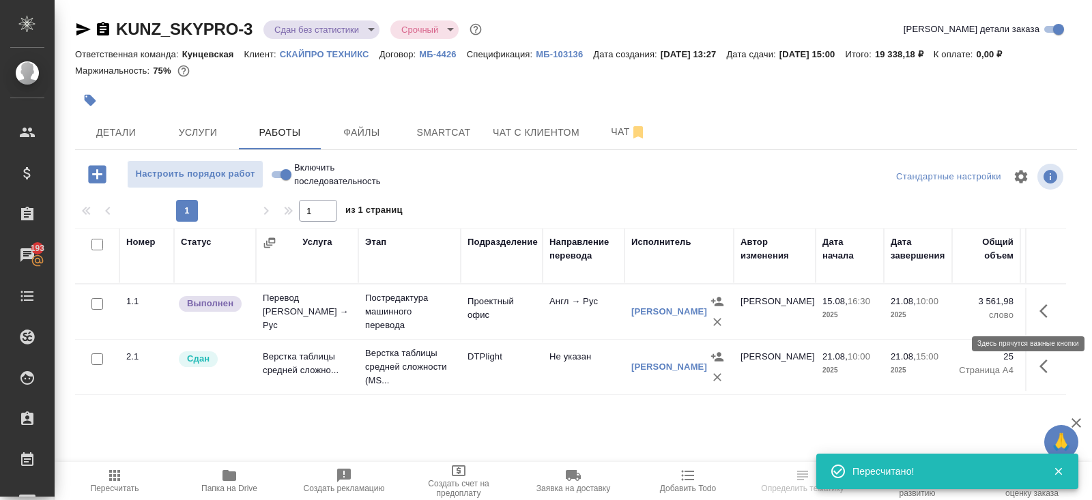
click at [1042, 309] on icon "button" at bounding box center [1044, 311] width 8 height 14
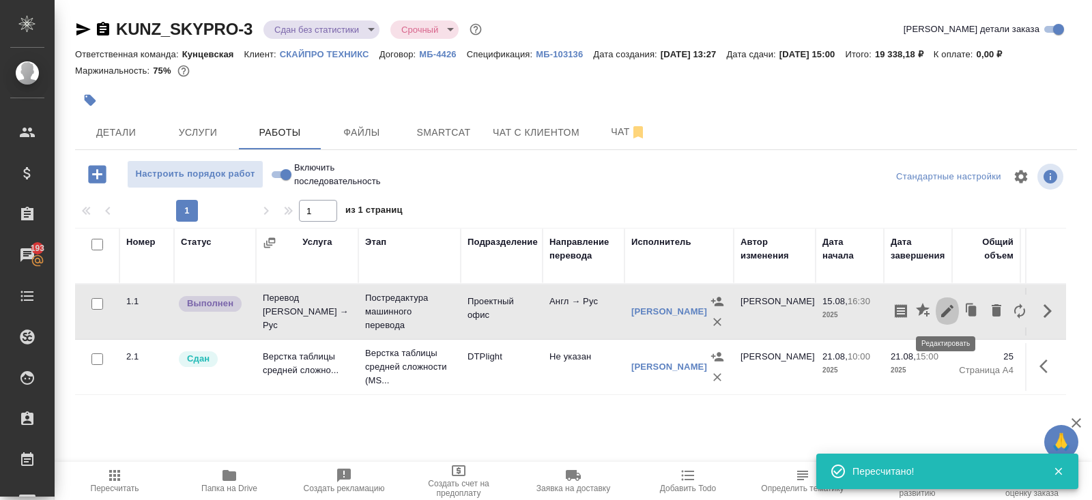
click at [947, 308] on icon "button" at bounding box center [947, 311] width 12 height 12
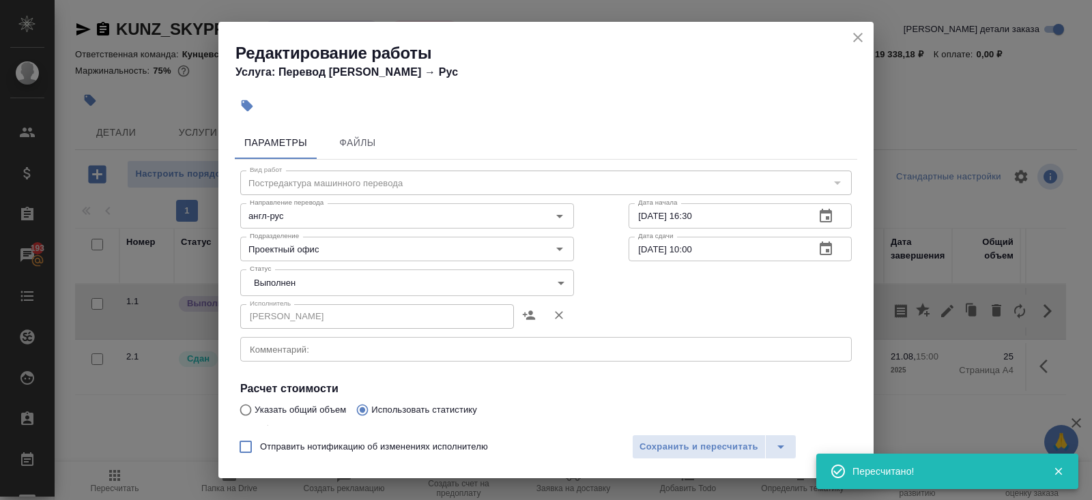
click at [328, 277] on body "🙏 .cls-1 fill:#fff; AWATERA Belyakova Yulia Клиенты Спецификации Заказы 193 Чат…" at bounding box center [546, 250] width 1092 height 500
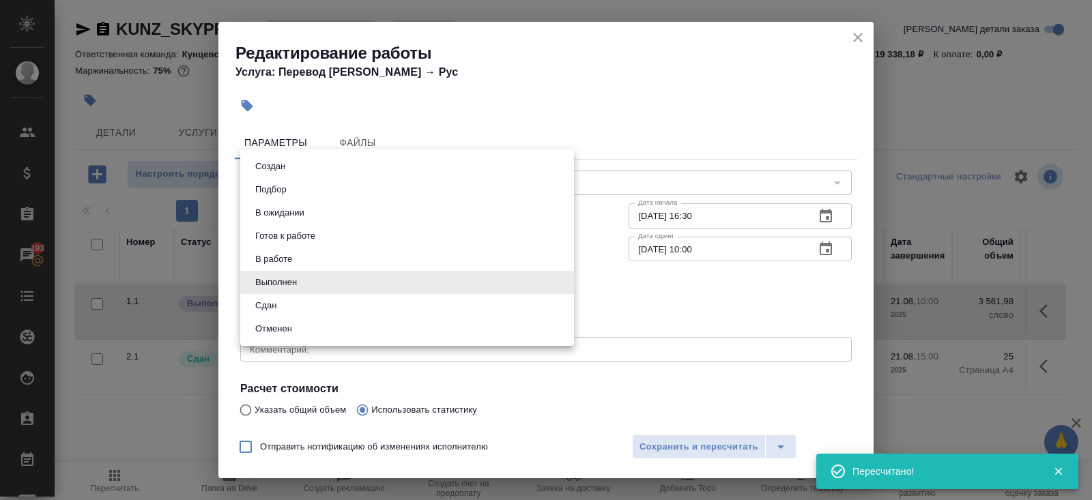
click at [286, 305] on li "Сдан" at bounding box center [407, 305] width 334 height 23
type input "closed"
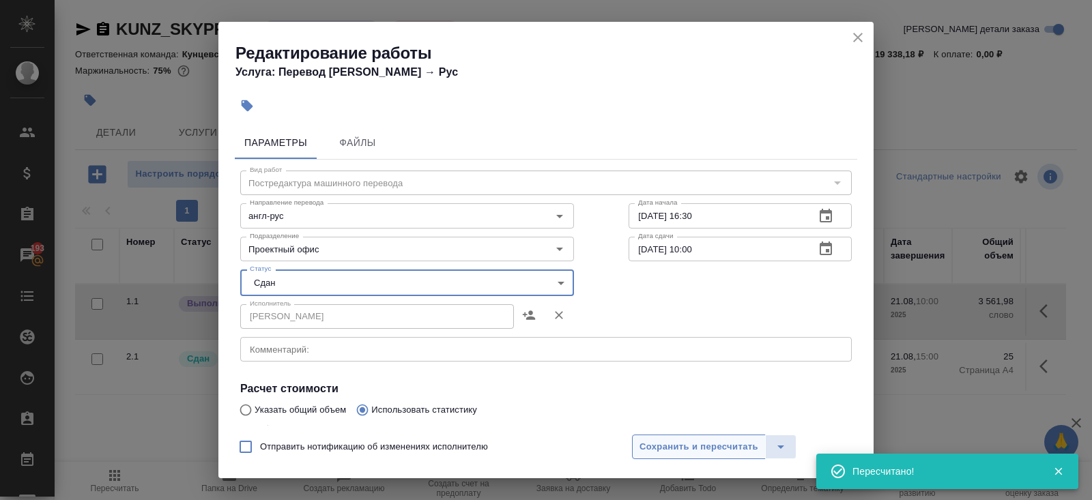
click at [665, 446] on span "Сохранить и пересчитать" at bounding box center [699, 448] width 119 height 16
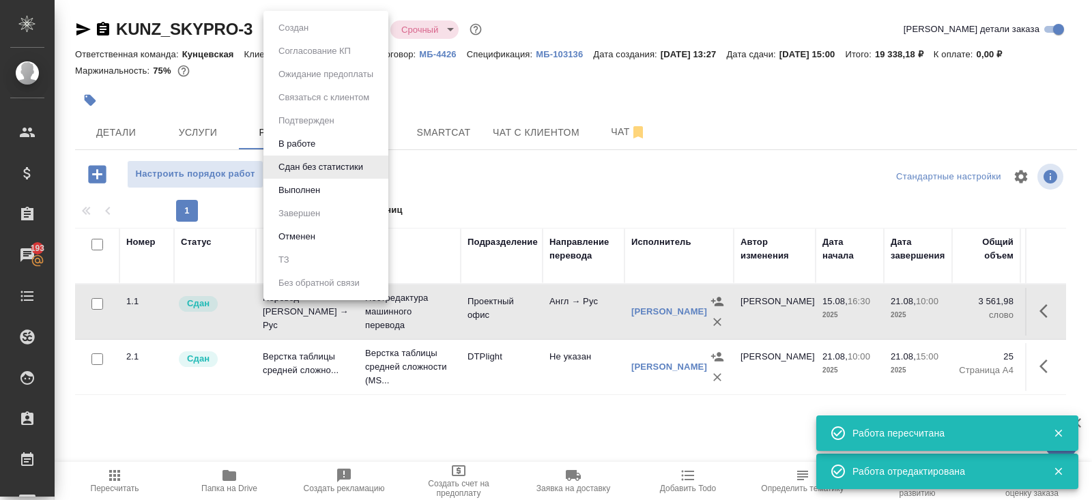
click at [311, 27] on body "🙏 .cls-1 fill:#fff; AWATERA Belyakova Yulia Клиенты Спецификации Заказы 193 Чат…" at bounding box center [546, 250] width 1092 height 500
click at [309, 180] on li "Выполнен" at bounding box center [325, 190] width 125 height 23
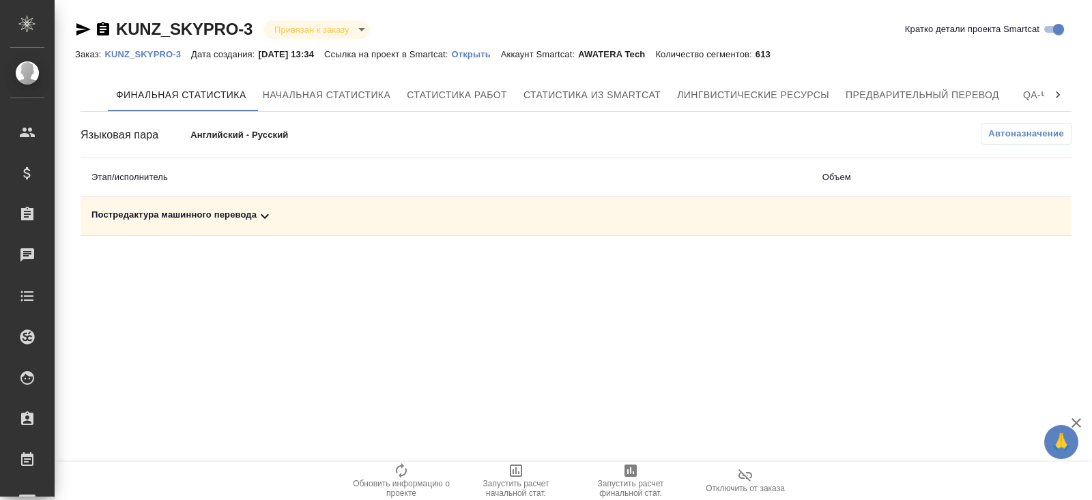
click at [272, 217] on icon at bounding box center [265, 216] width 16 height 16
click at [1012, 263] on icon "button" at bounding box center [1013, 264] width 14 height 12
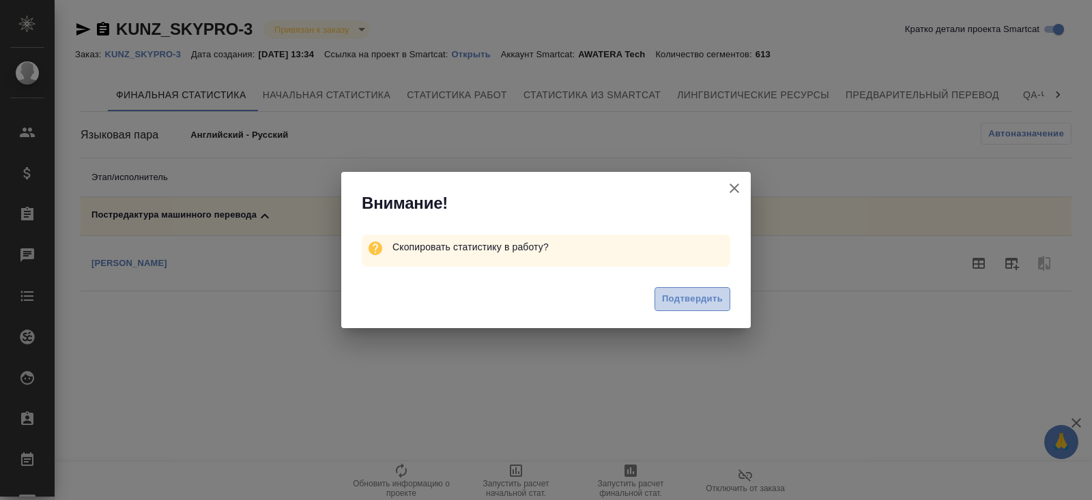
click at [679, 302] on span "Подтвердить" at bounding box center [692, 299] width 61 height 16
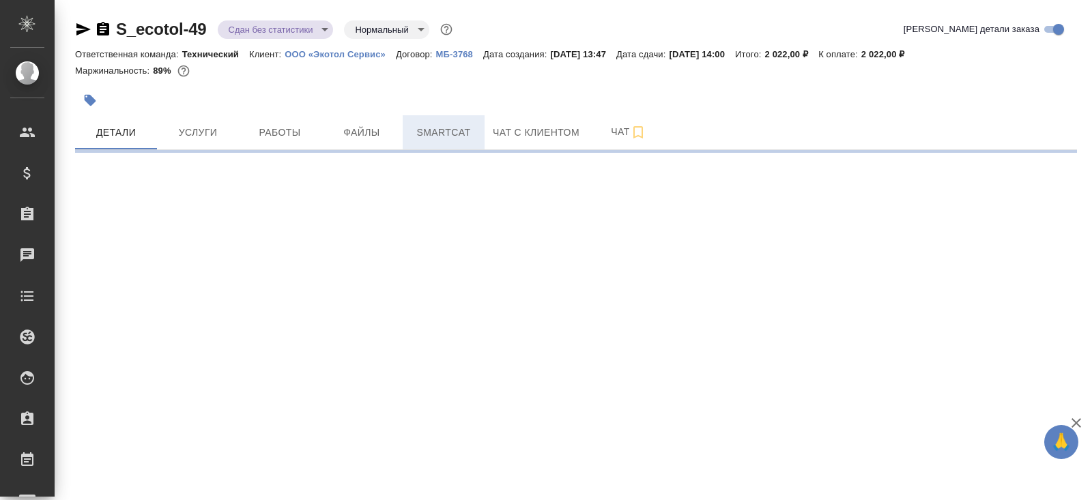
select select "RU"
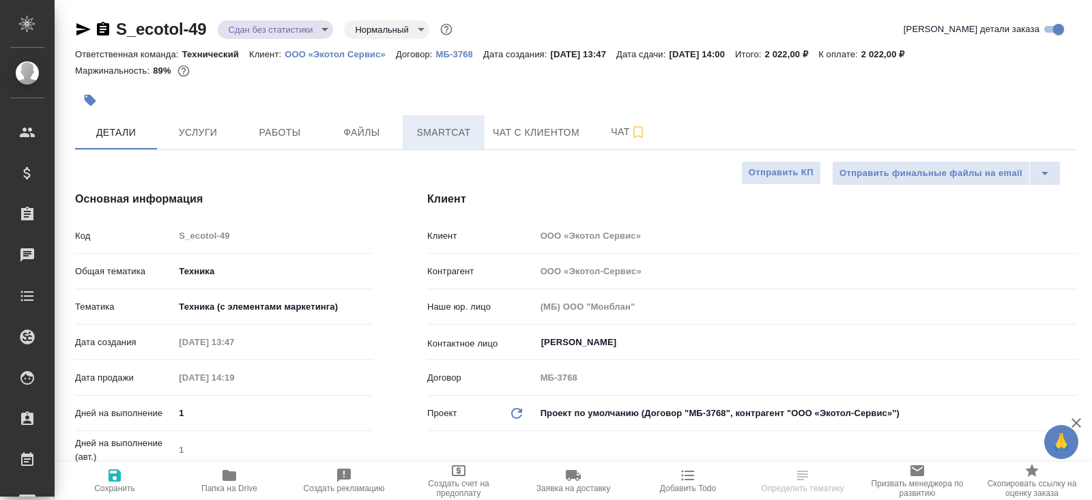
type textarea "x"
click at [442, 134] on span "Smartcat" at bounding box center [444, 132] width 66 height 17
type textarea "x"
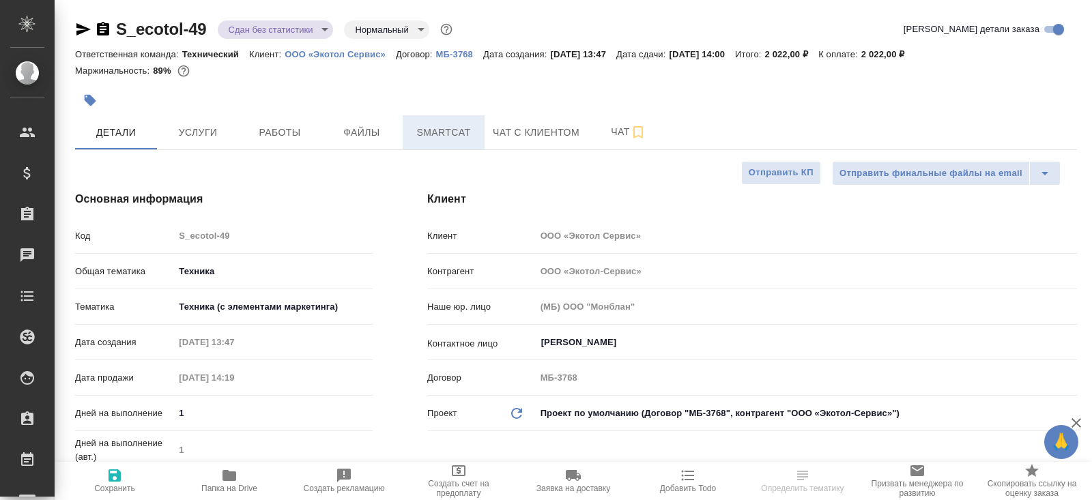
type textarea "x"
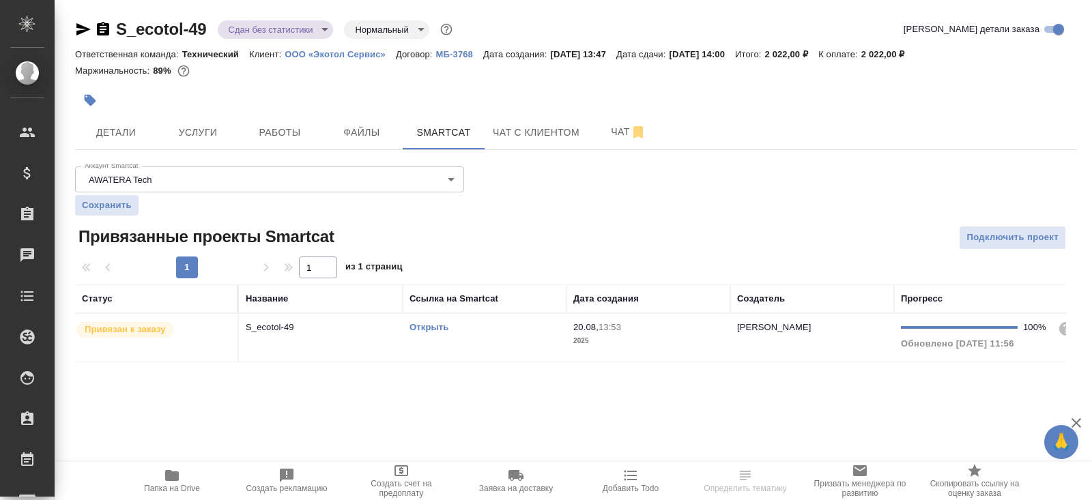
click at [489, 337] on td "Открыть" at bounding box center [485, 338] width 164 height 48
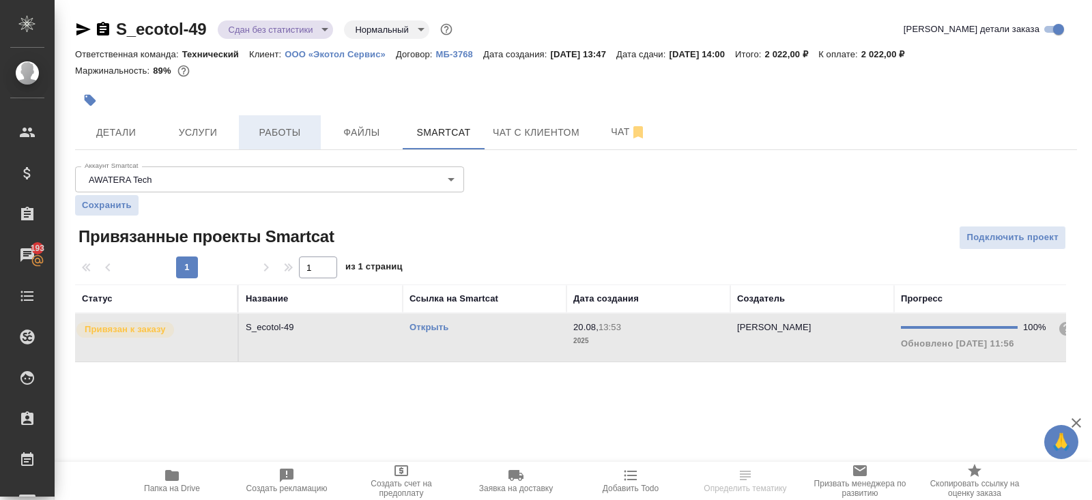
click at [273, 139] on span "Работы" at bounding box center [280, 132] width 66 height 17
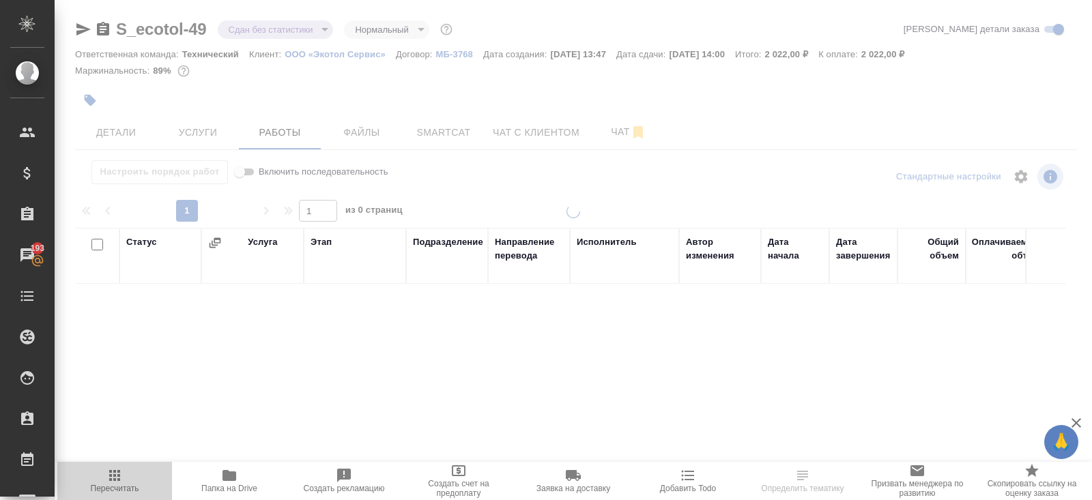
click at [115, 476] on icon "button" at bounding box center [114, 475] width 11 height 11
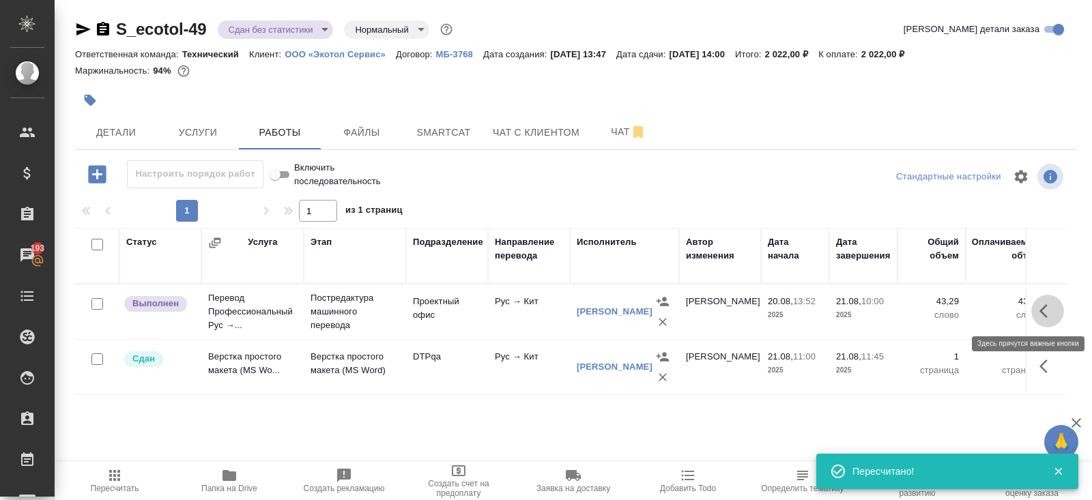
click at [1048, 317] on icon "button" at bounding box center [1048, 311] width 16 height 16
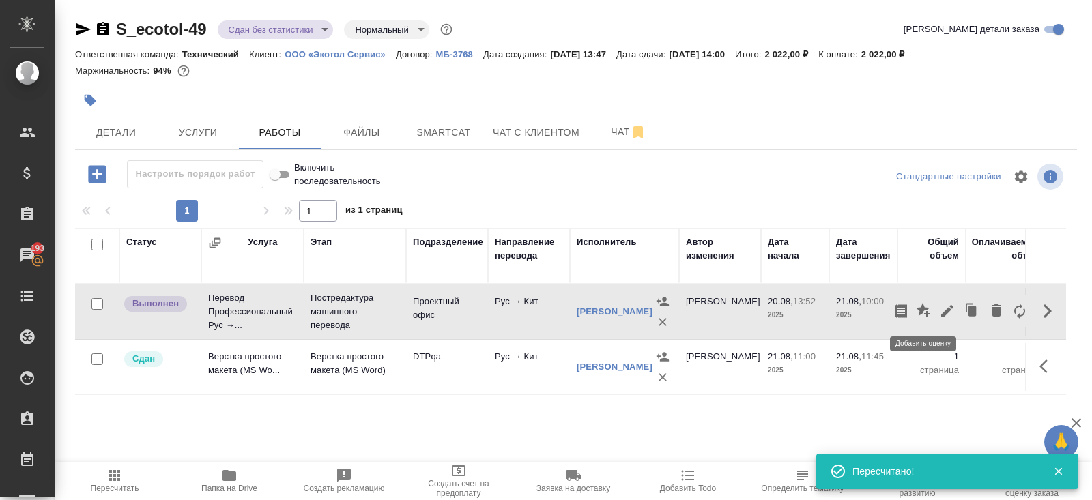
click at [946, 308] on icon "button" at bounding box center [947, 311] width 16 height 16
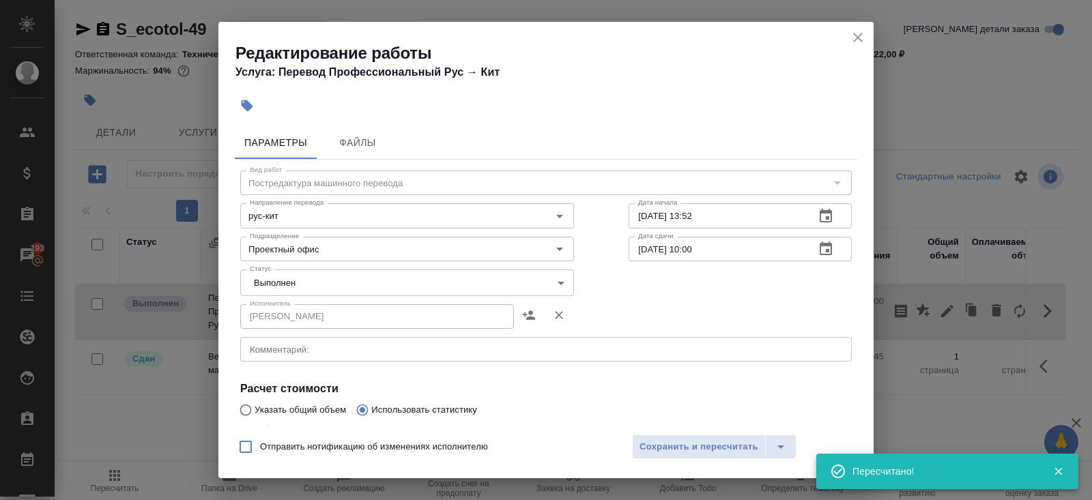
click at [317, 283] on body "🙏 .cls-1 fill:#fff; AWATERA Belyakova Yulia Клиенты Спецификации Заказы 193 Чат…" at bounding box center [546, 250] width 1092 height 500
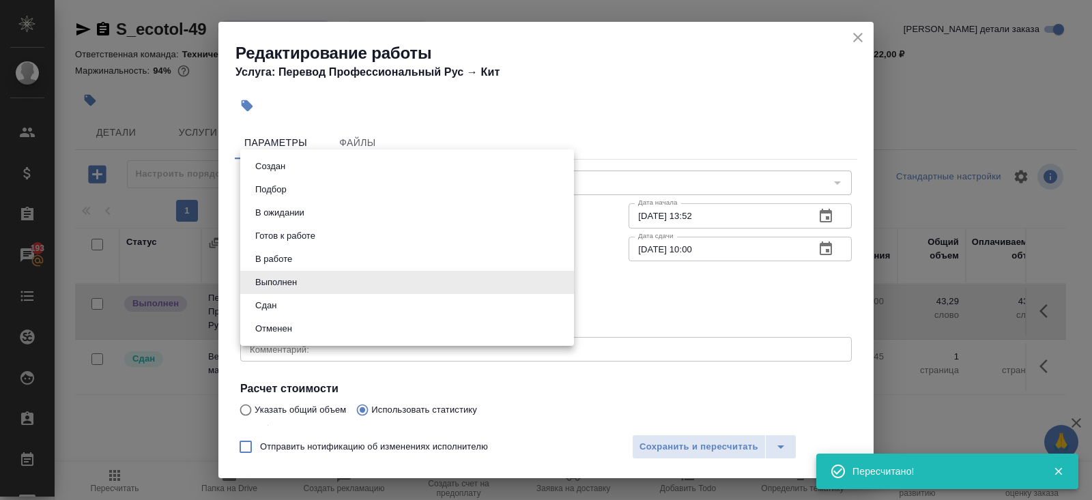
click at [298, 299] on li "Сдан" at bounding box center [407, 305] width 334 height 23
type input "closed"
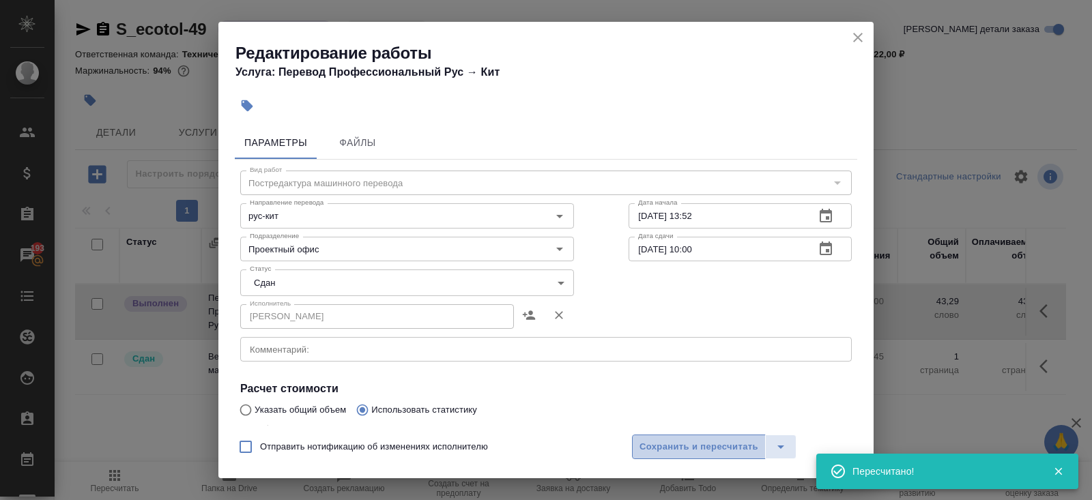
click at [650, 446] on span "Сохранить и пересчитать" at bounding box center [699, 448] width 119 height 16
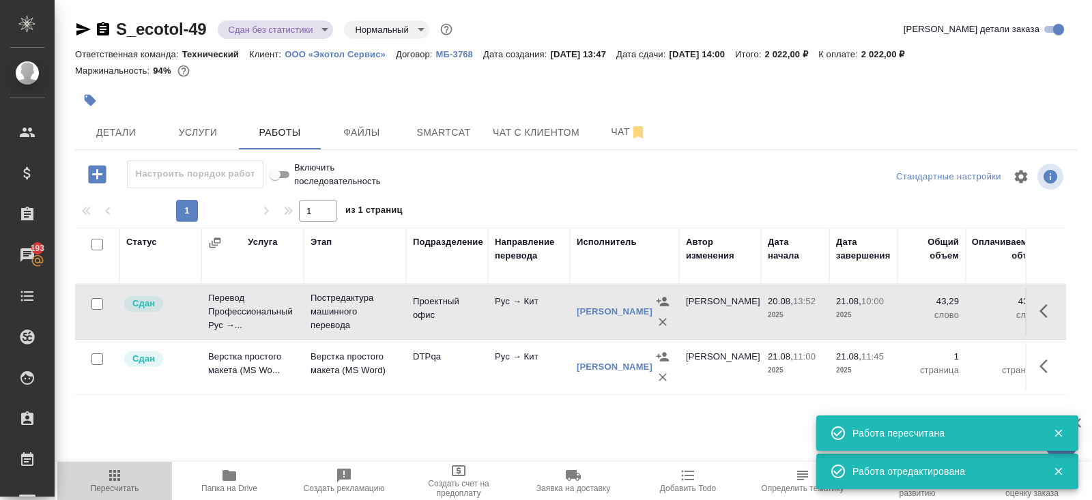
click at [126, 484] on span "Пересчитать" at bounding box center [115, 489] width 48 height 10
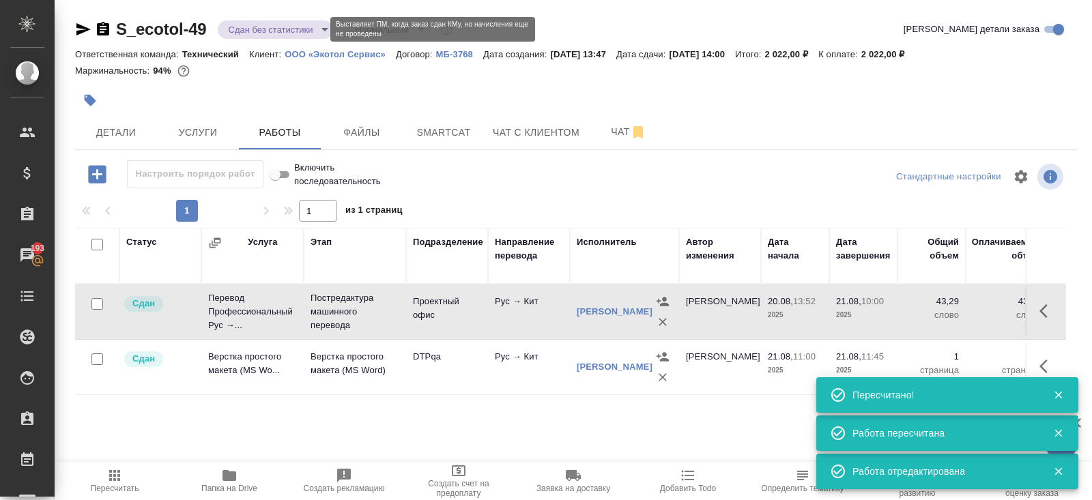
click at [261, 30] on body "🙏 .cls-1 fill:#fff; AWATERA Belyakova Yulia Клиенты Спецификации Заказы 193 Чат…" at bounding box center [546, 250] width 1092 height 500
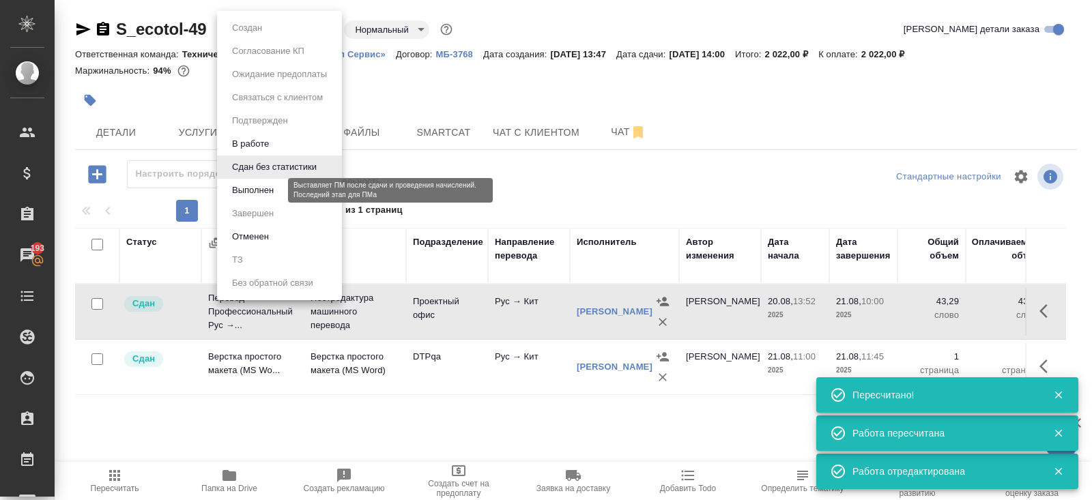
click at [259, 196] on button "Выполнен" at bounding box center [253, 190] width 50 height 15
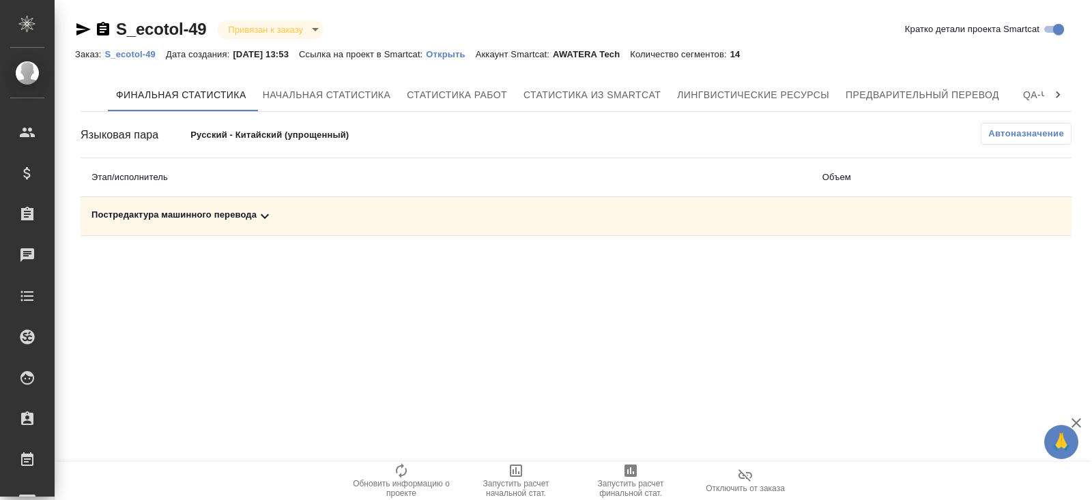
click at [267, 216] on icon at bounding box center [265, 216] width 8 height 5
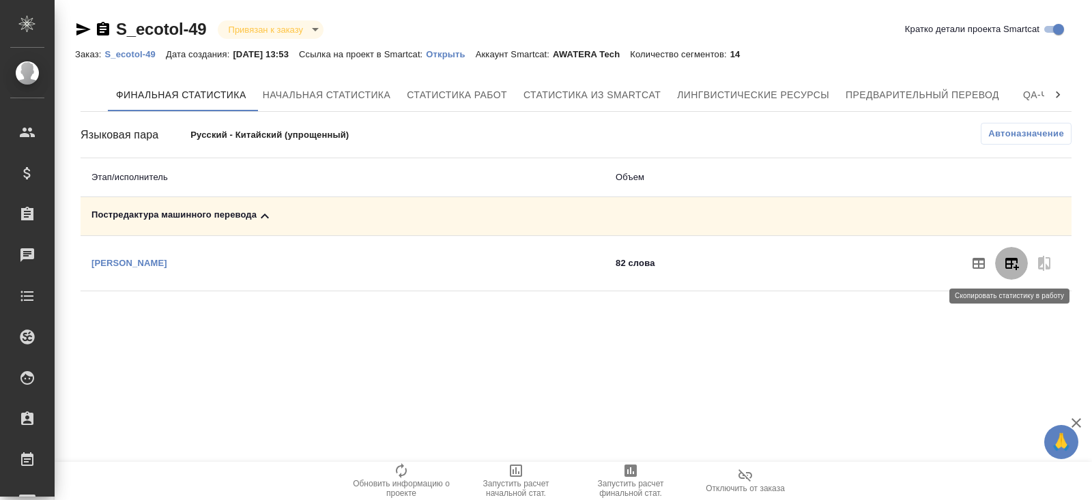
click at [1021, 274] on button "button" at bounding box center [1011, 263] width 33 height 33
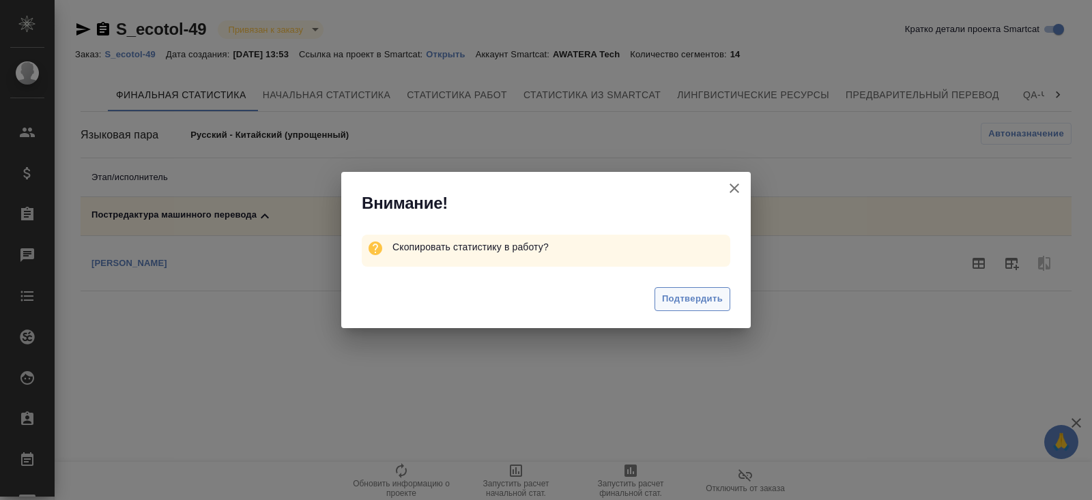
click at [701, 304] on span "Подтвердить" at bounding box center [692, 299] width 61 height 16
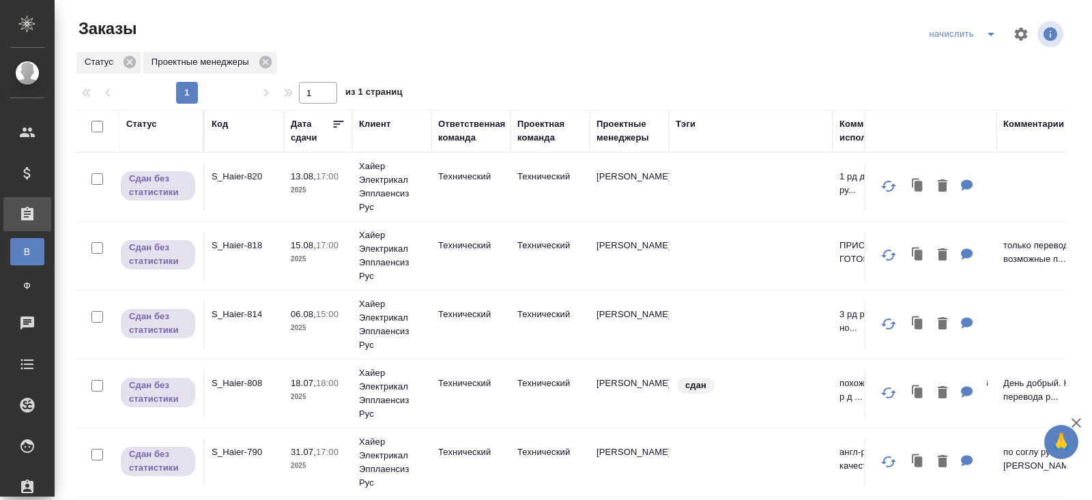
click at [986, 30] on icon "split button" at bounding box center [991, 34] width 16 height 16
click at [969, 81] on li "ПМ" at bounding box center [964, 83] width 80 height 22
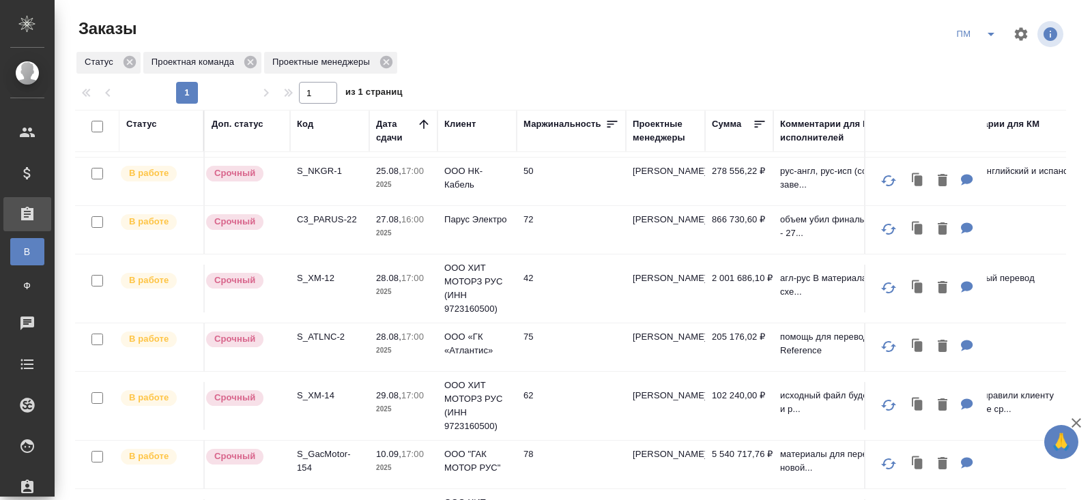
scroll to position [108, 0]
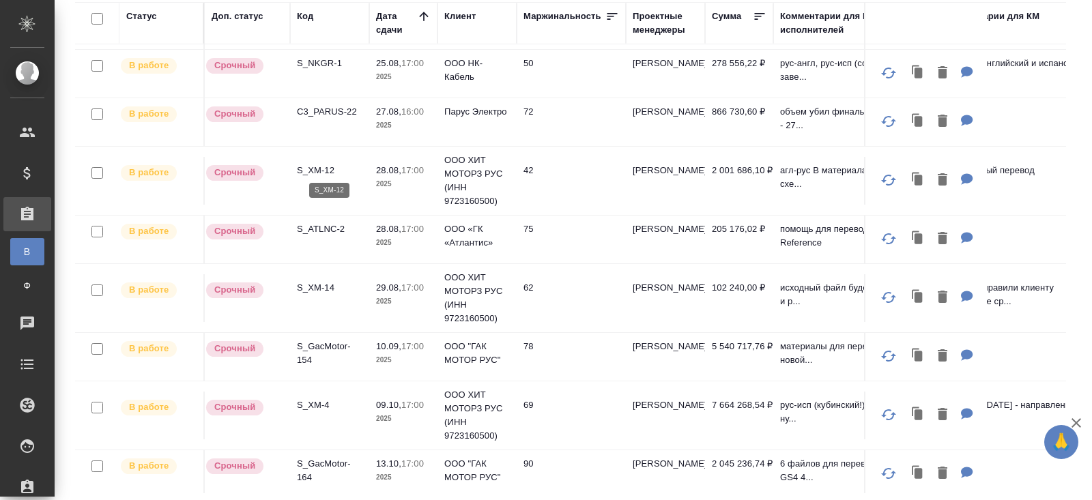
click at [310, 167] on p "S_XM-12" at bounding box center [330, 171] width 66 height 14
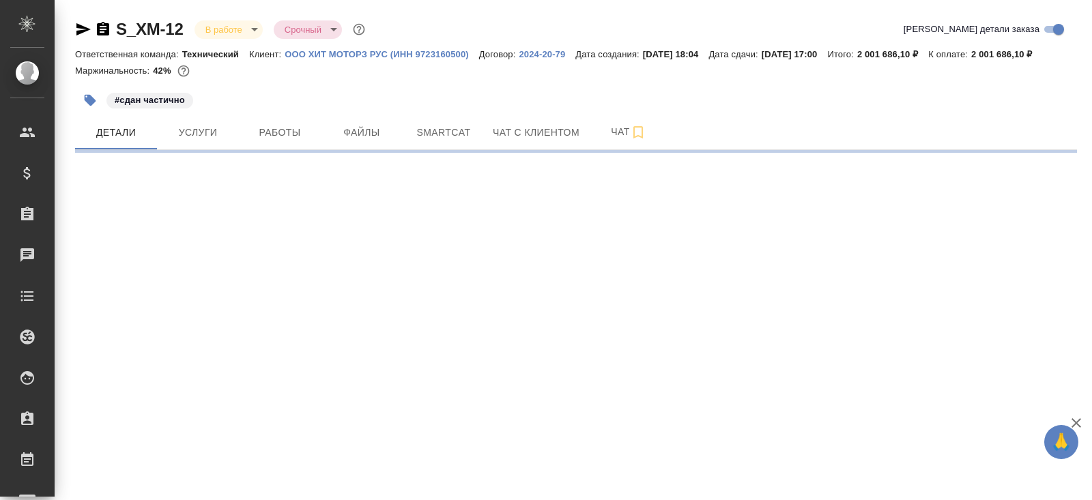
select select "RU"
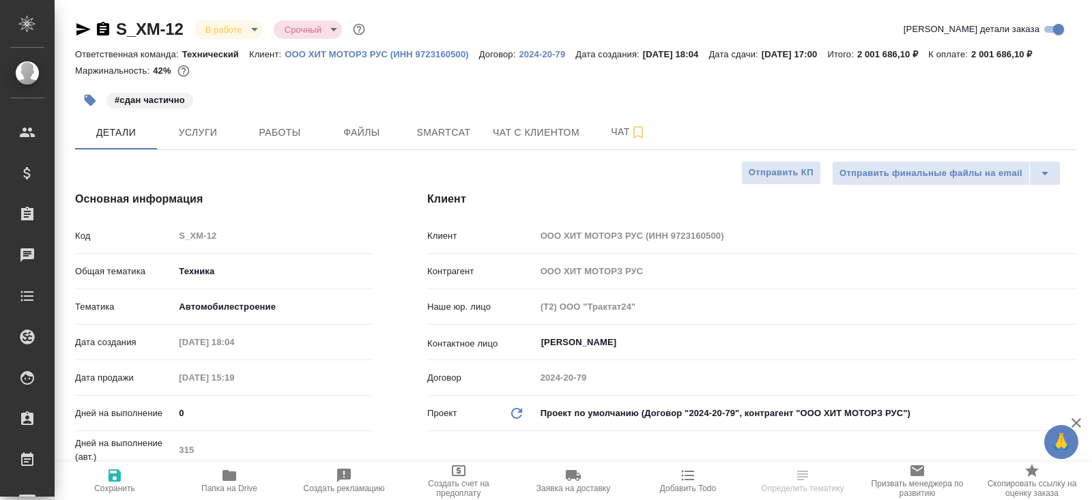
type textarea "x"
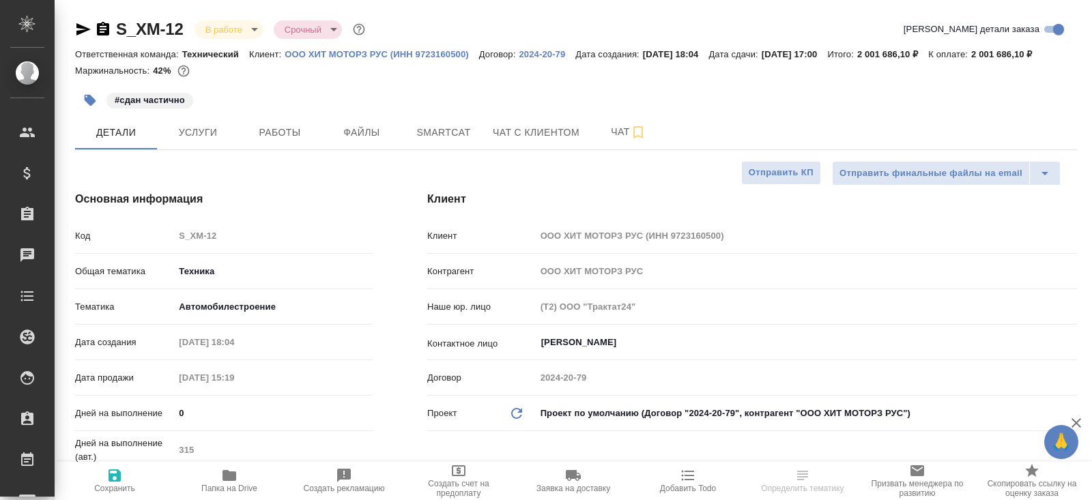
type textarea "x"
click at [606, 141] on span "Чат" at bounding box center [629, 132] width 66 height 17
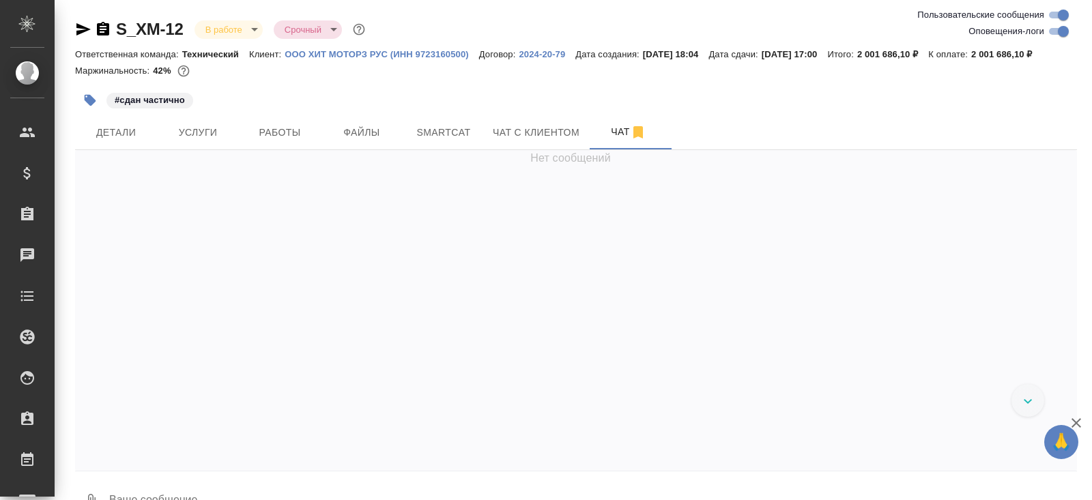
click at [1057, 30] on input "Оповещения-логи" at bounding box center [1063, 31] width 49 height 16
checkbox input "false"
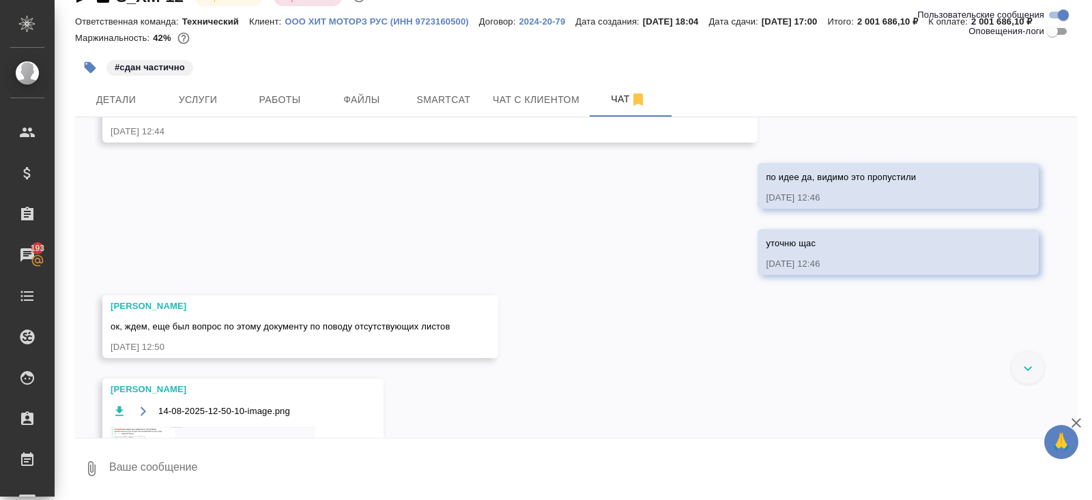
scroll to position [22613, 0]
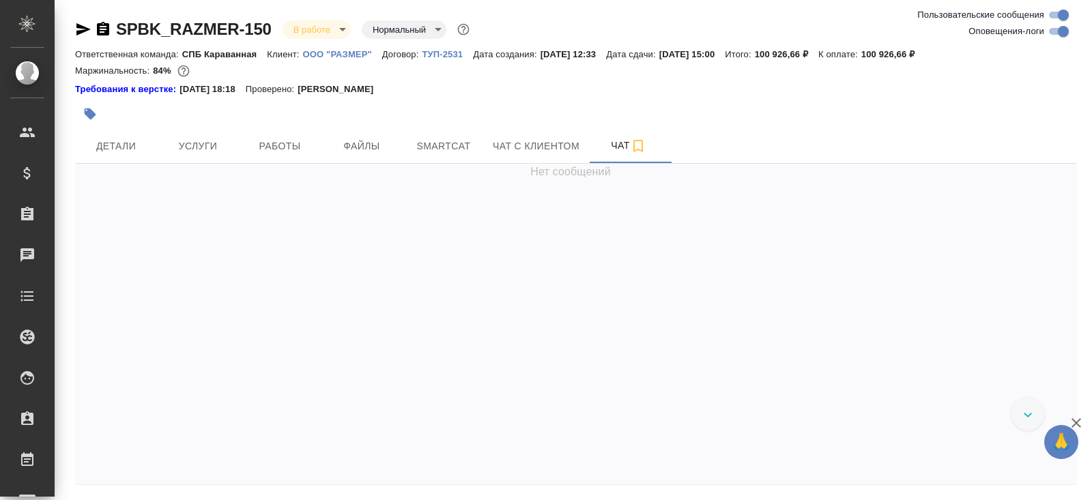
click at [83, 27] on icon "button" at bounding box center [83, 29] width 14 height 12
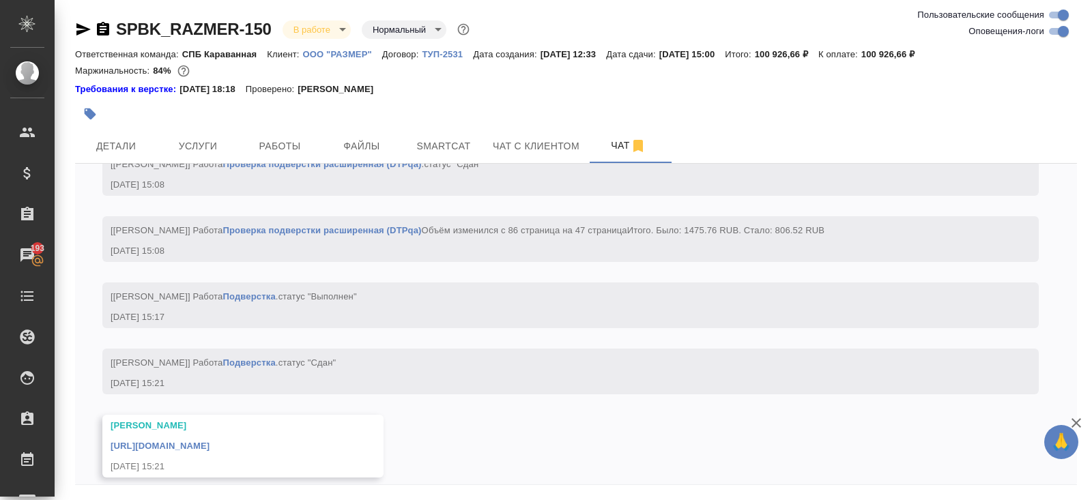
scroll to position [20750, 0]
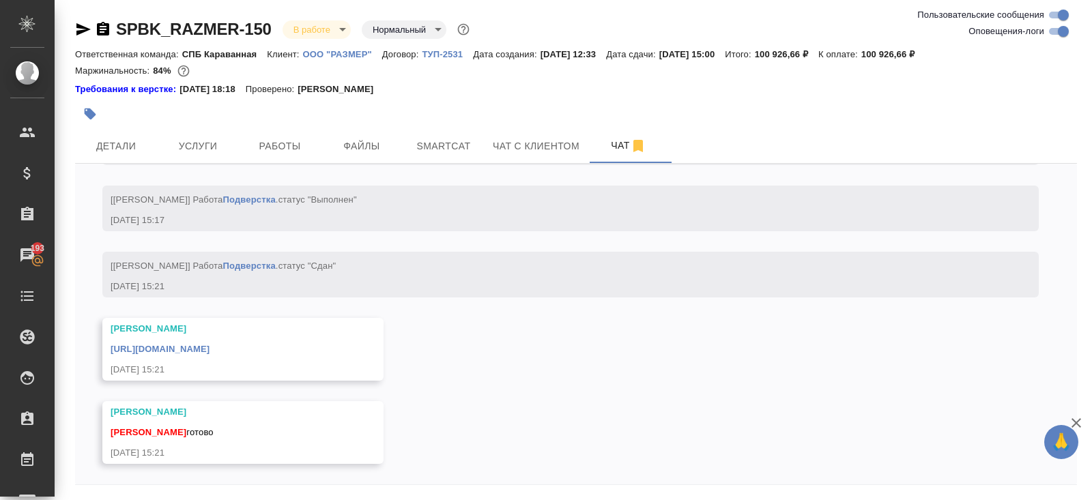
click at [210, 353] on link "[URL][DOMAIN_NAME]" at bounding box center [160, 349] width 99 height 10
click at [307, 40] on div "SPBK_RAZMER-150 В работе inProgress Нормальный normal" at bounding box center [576, 31] width 1002 height 27
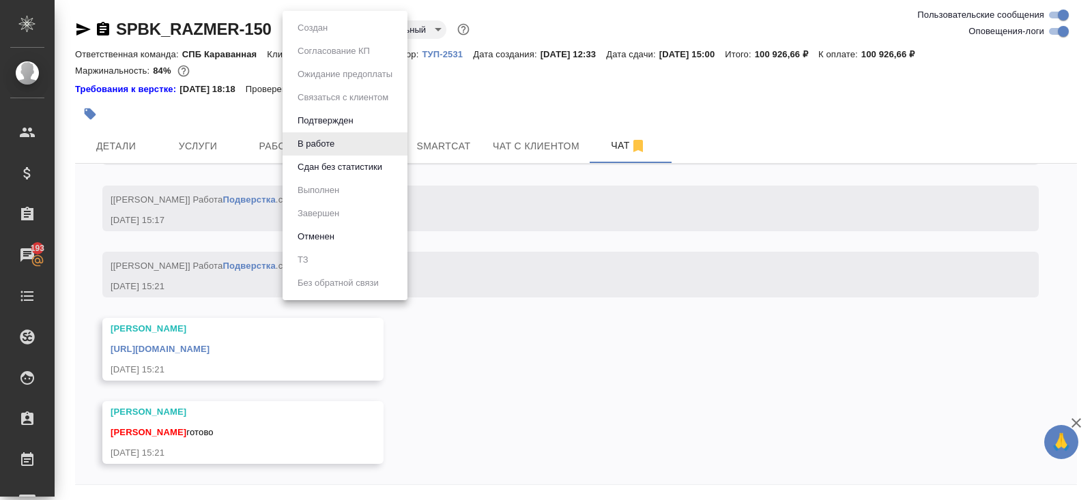
click at [310, 35] on body "🙏 .cls-1 fill:#fff; AWATERA [PERSON_NAME] Спецификации Заказы 193 Чаты Todo Про…" at bounding box center [546, 250] width 1092 height 500
click at [304, 35] on button "Сдан без статистики" at bounding box center [313, 27] width 38 height 15
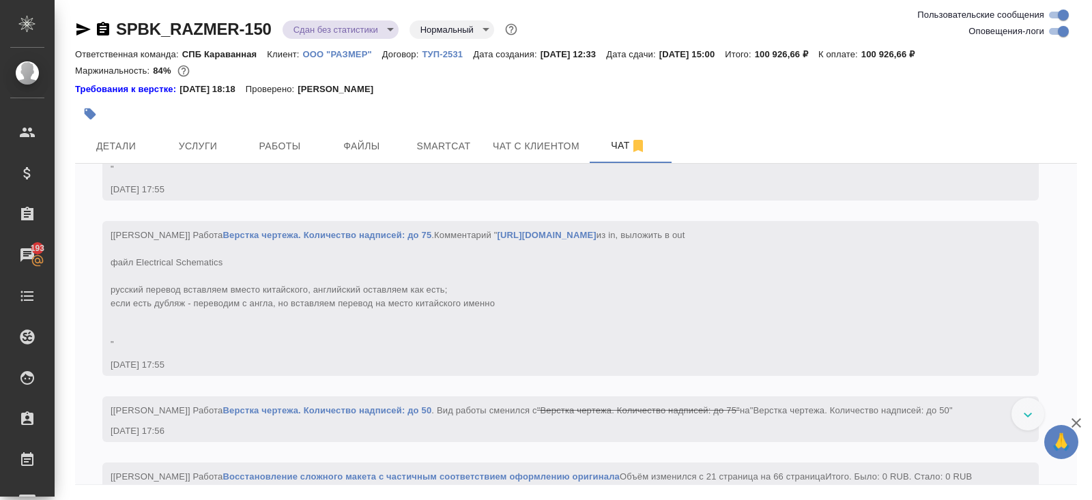
click at [278, 143] on span "Работы" at bounding box center [280, 146] width 66 height 17
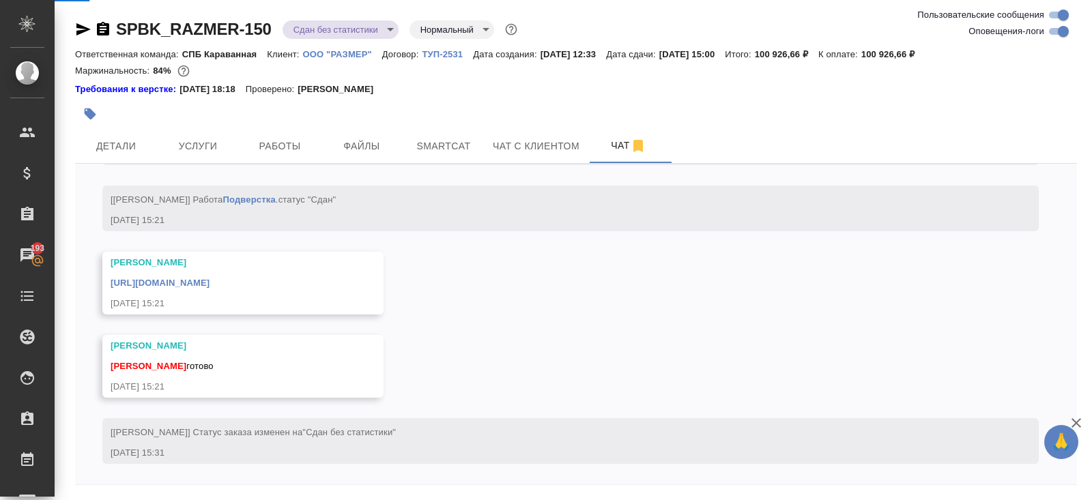
scroll to position [46, 0]
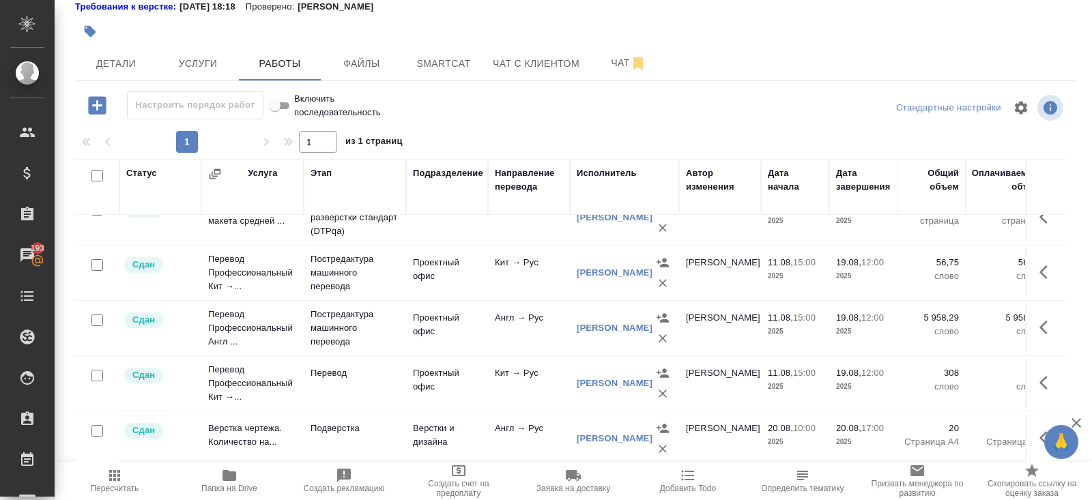
scroll to position [194, 0]
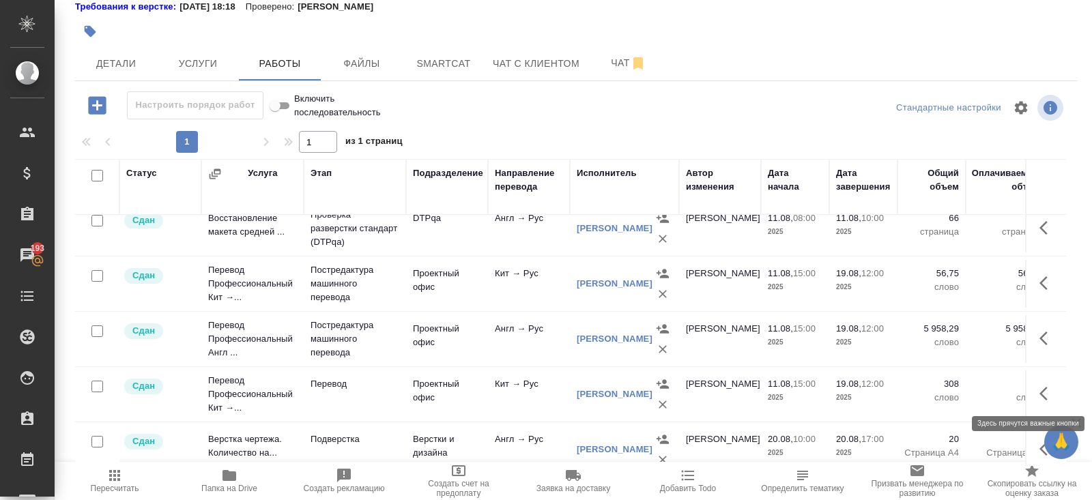
click at [1040, 391] on icon "button" at bounding box center [1044, 394] width 8 height 14
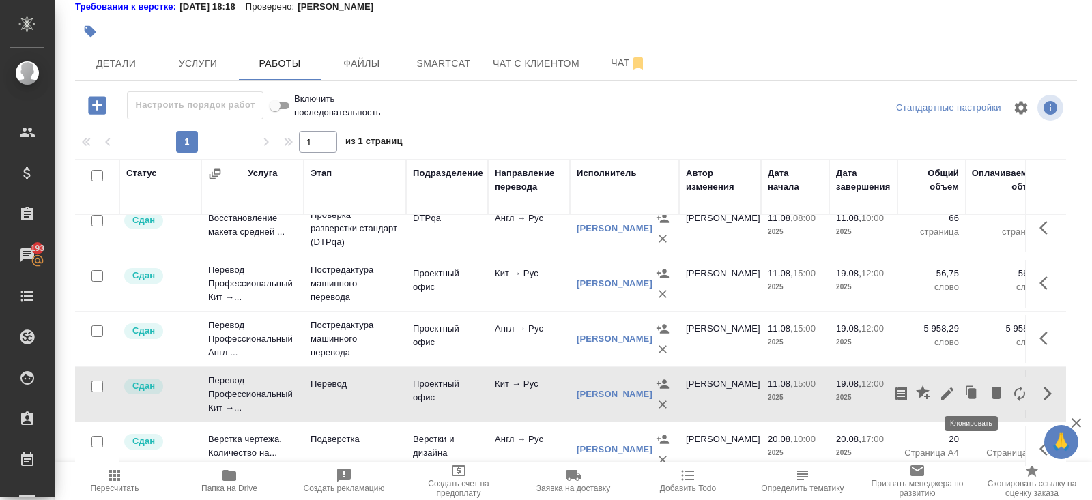
click at [969, 390] on icon "button" at bounding box center [973, 393] width 8 height 10
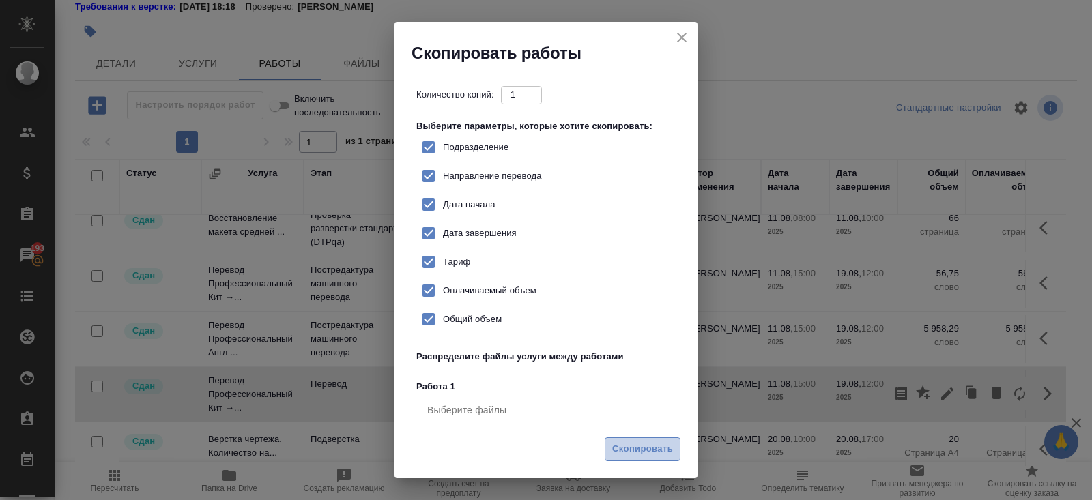
click at [655, 440] on button "Скопировать" at bounding box center [643, 450] width 76 height 24
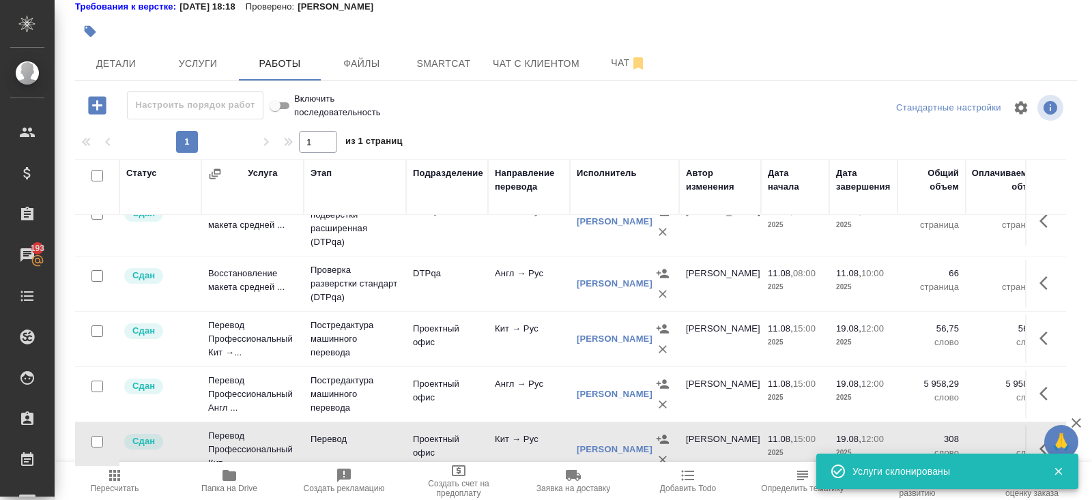
scroll to position [0, 0]
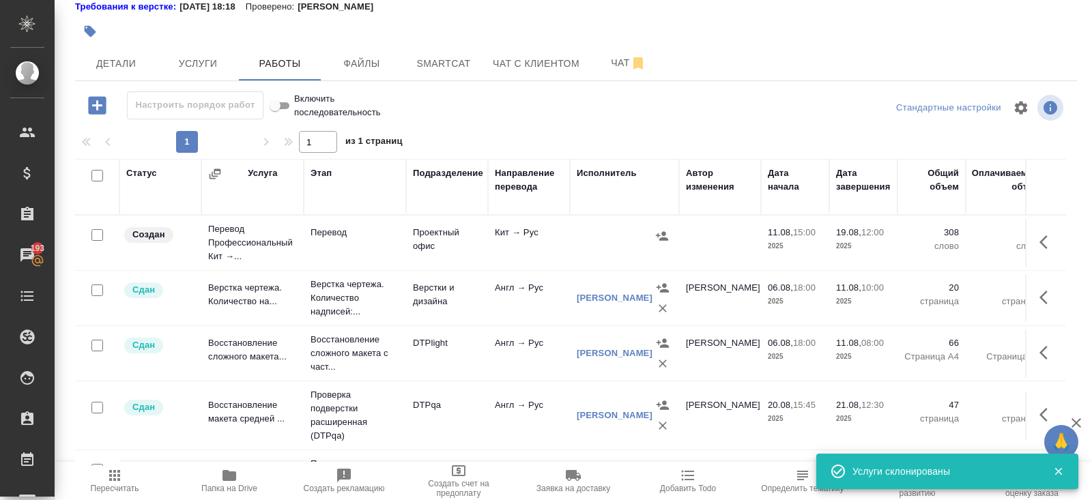
click at [1044, 236] on icon "button" at bounding box center [1048, 242] width 16 height 16
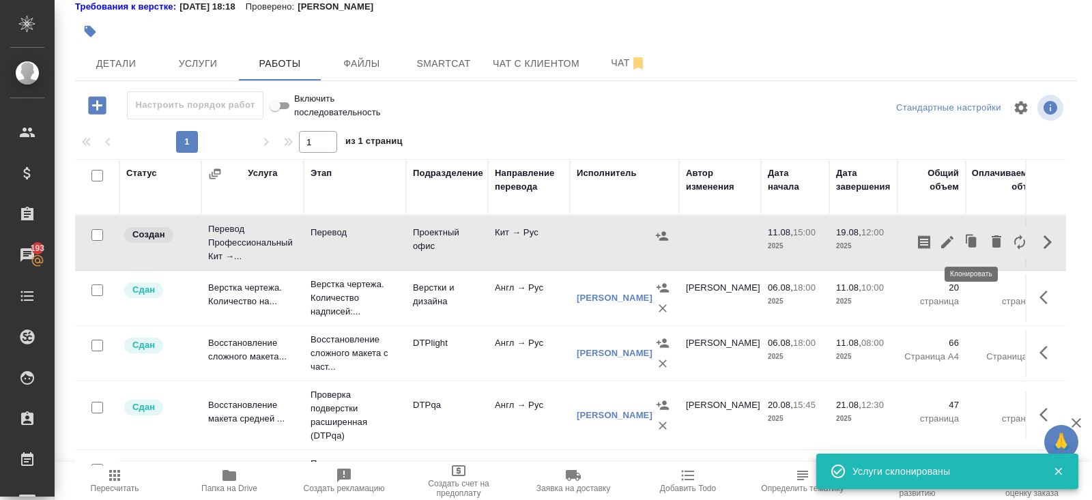
click at [948, 240] on icon "button" at bounding box center [947, 242] width 12 height 12
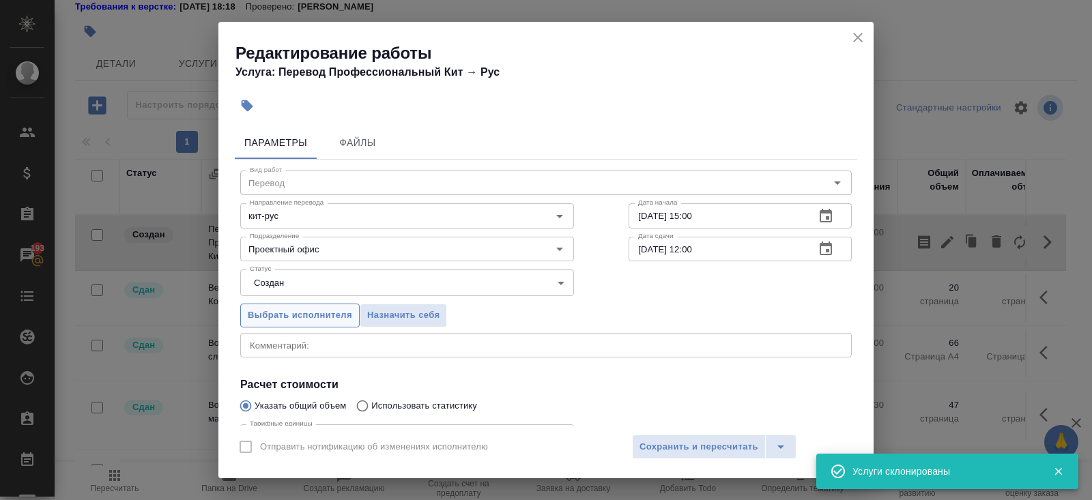
scroll to position [141, 0]
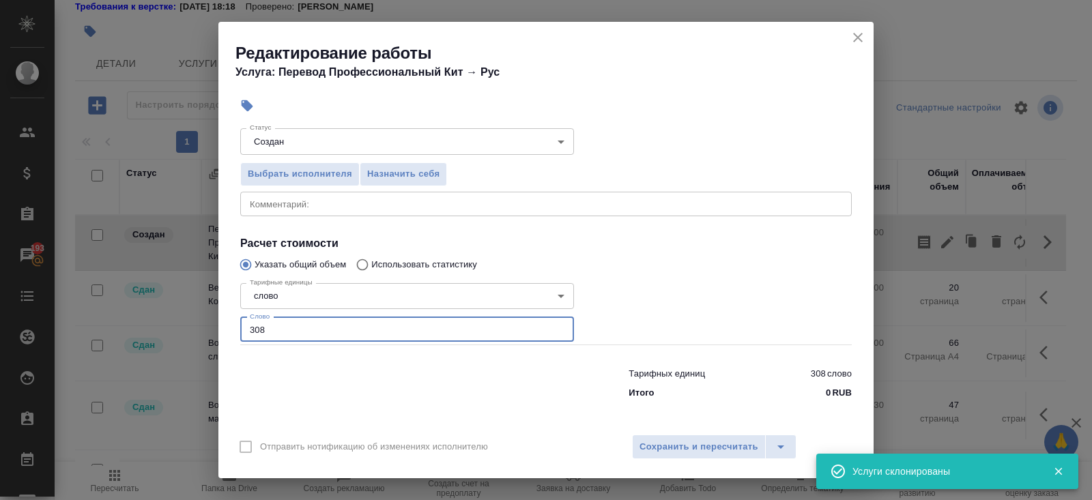
drag, startPoint x: 289, startPoint y: 326, endPoint x: 152, endPoint y: 322, distance: 136.6
click at [152, 322] on div "Редактирование работы Услуга: Перевод Профессиональный Кит → [PERSON_NAME] Файл…" at bounding box center [546, 250] width 1092 height 500
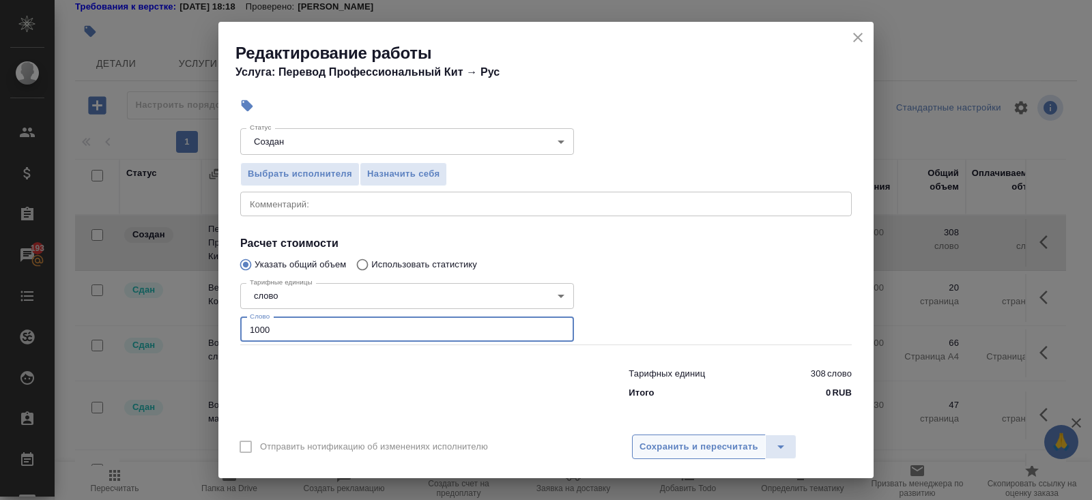
type input "1000"
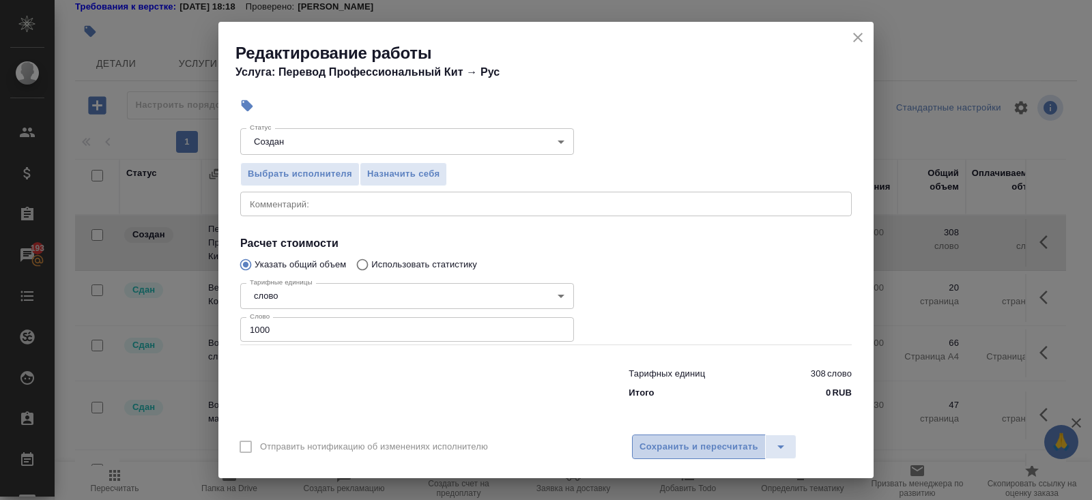
click at [666, 454] on span "Сохранить и пересчитать" at bounding box center [699, 448] width 119 height 16
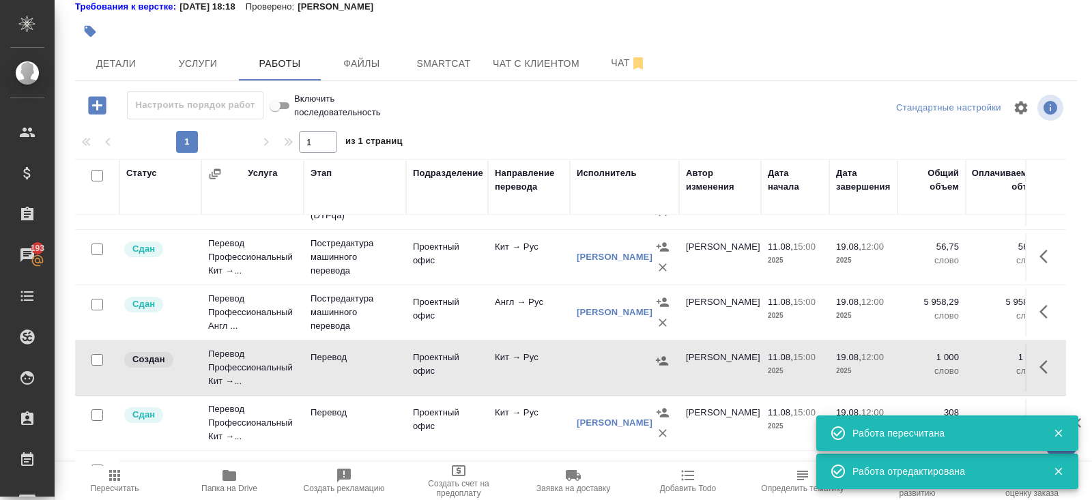
scroll to position [312, 0]
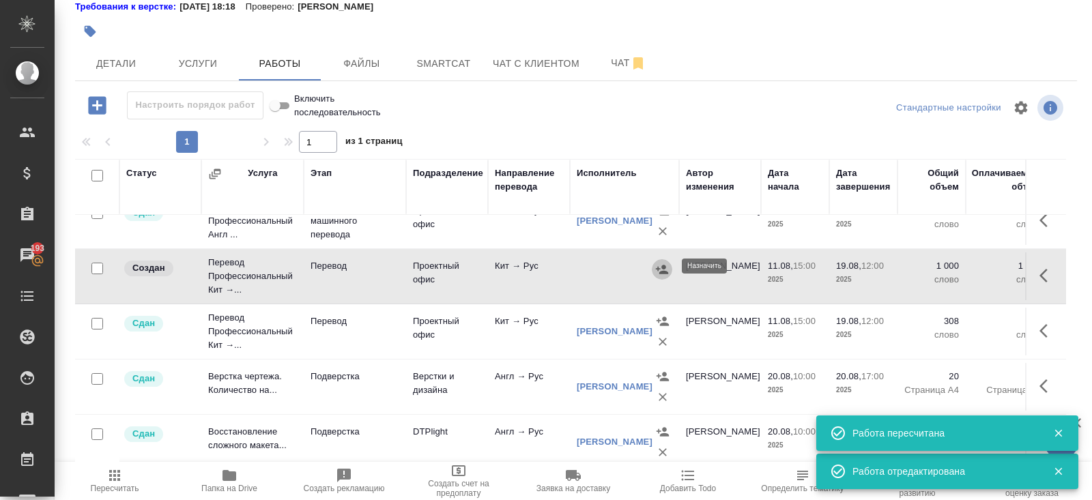
click at [665, 266] on icon "button" at bounding box center [662, 270] width 14 height 14
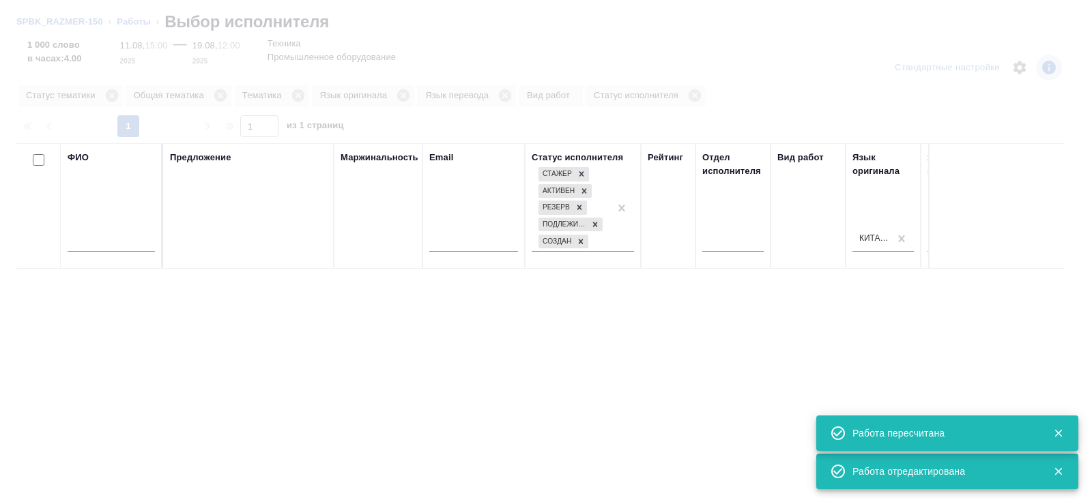
click at [126, 253] on div at bounding box center [111, 244] width 87 height 33
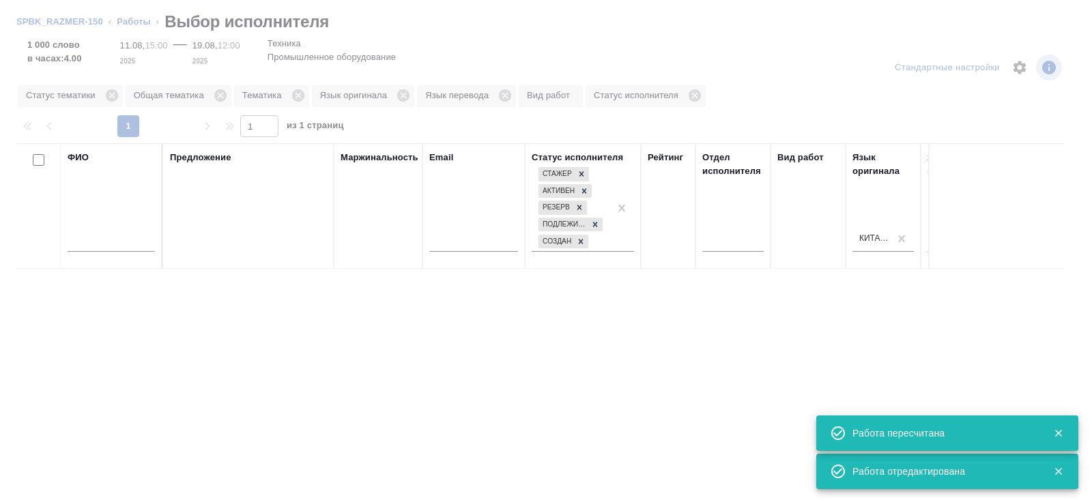
click at [122, 248] on input "text" at bounding box center [111, 243] width 87 height 17
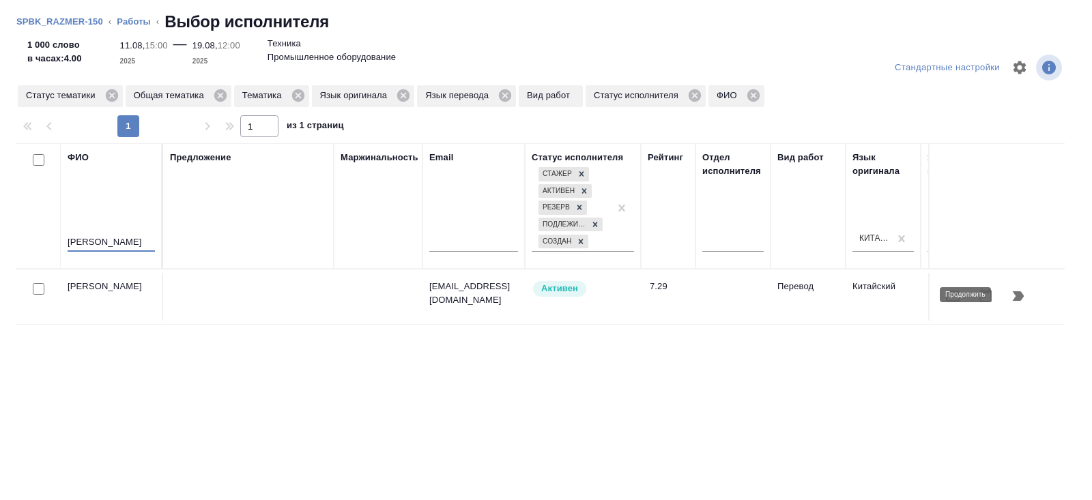
type input "[PERSON_NAME]"
click at [1015, 300] on icon "button" at bounding box center [1018, 296] width 16 height 16
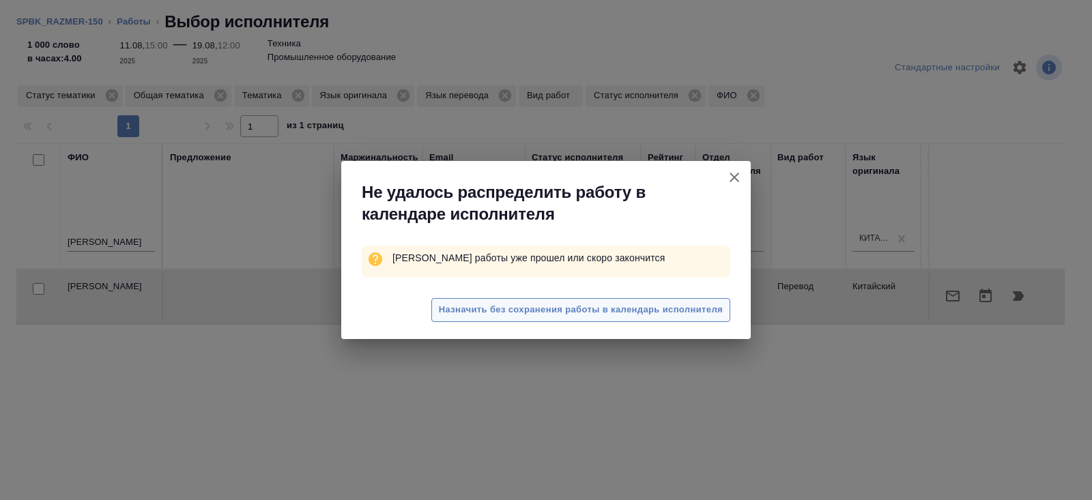
click at [597, 302] on span "Назначить без сохранения работы в календарь исполнителя" at bounding box center [581, 310] width 284 height 16
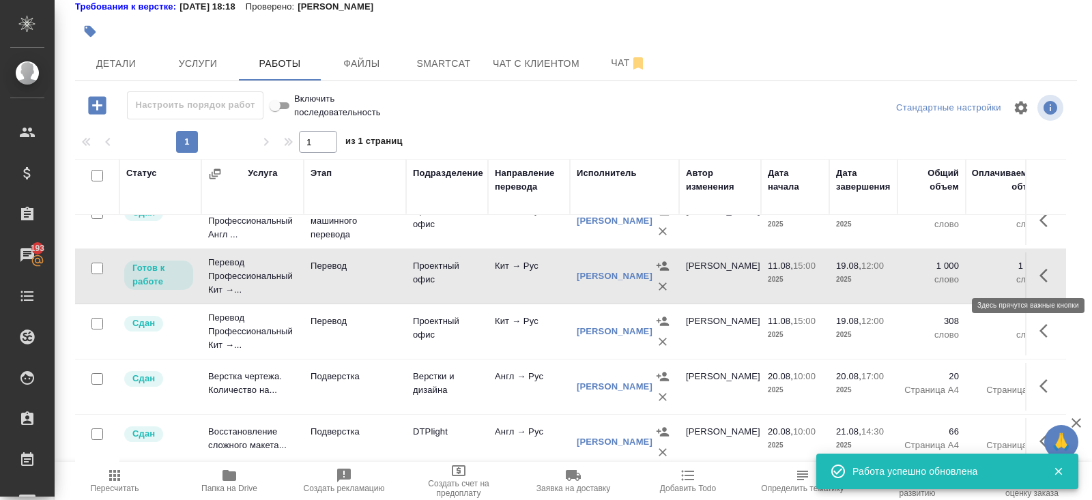
click at [1043, 271] on icon "button" at bounding box center [1048, 276] width 16 height 16
click at [957, 276] on button "button" at bounding box center [947, 275] width 23 height 33
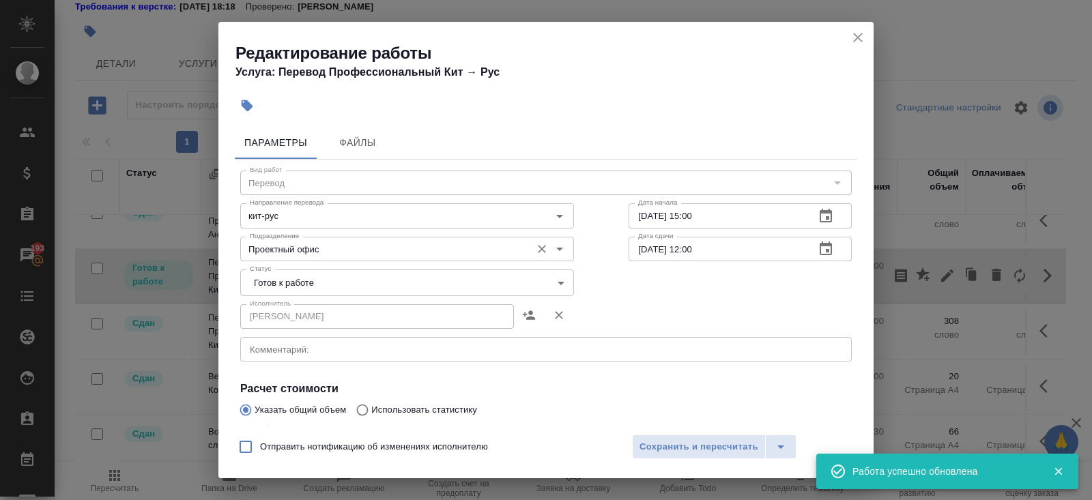
click at [271, 246] on input "Проектный офис" at bounding box center [384, 249] width 280 height 16
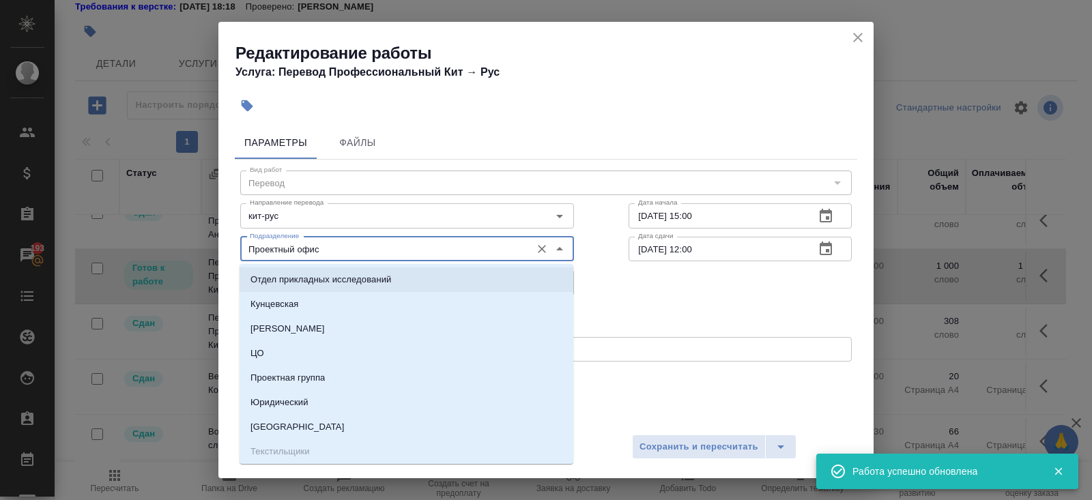
click at [220, 251] on div "Параметры Файлы Вид работ Перевод Вид работ Направление перевода кит-рус Направ…" at bounding box center [545, 273] width 655 height 305
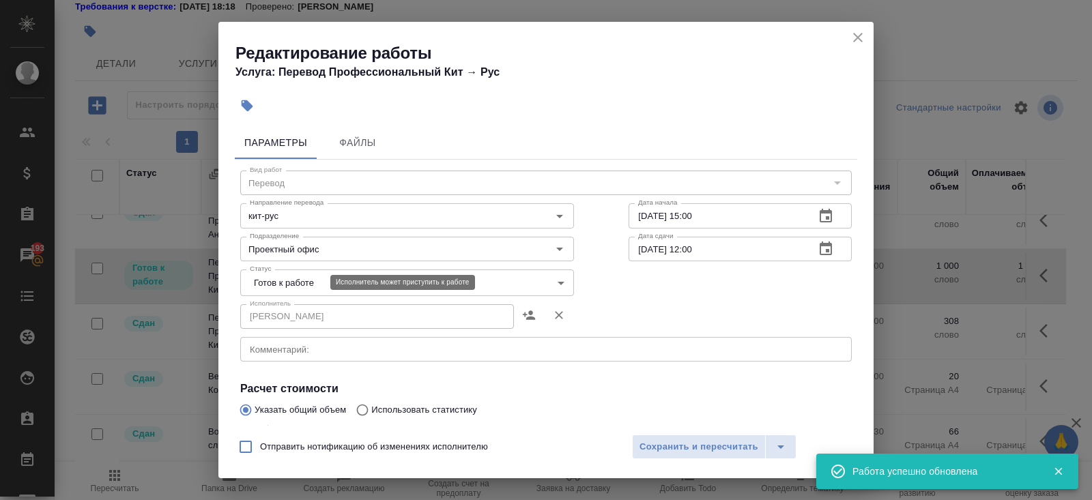
click at [259, 282] on body "🙏 .cls-1 fill:#fff; AWATERA [PERSON_NAME] Спецификации Заказы 193 Чаты Todo Про…" at bounding box center [546, 250] width 1092 height 500
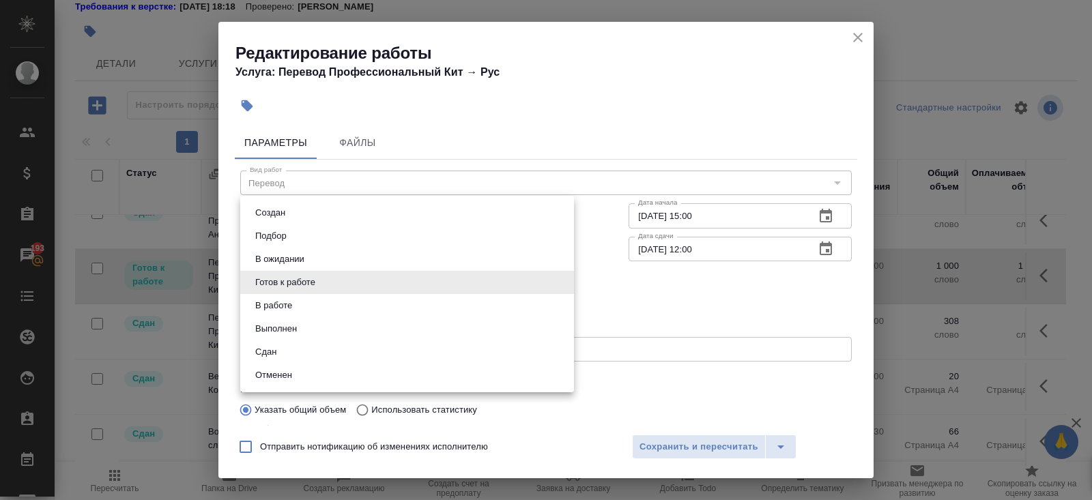
click at [272, 360] on li "Сдан" at bounding box center [407, 352] width 334 height 23
type input "closed"
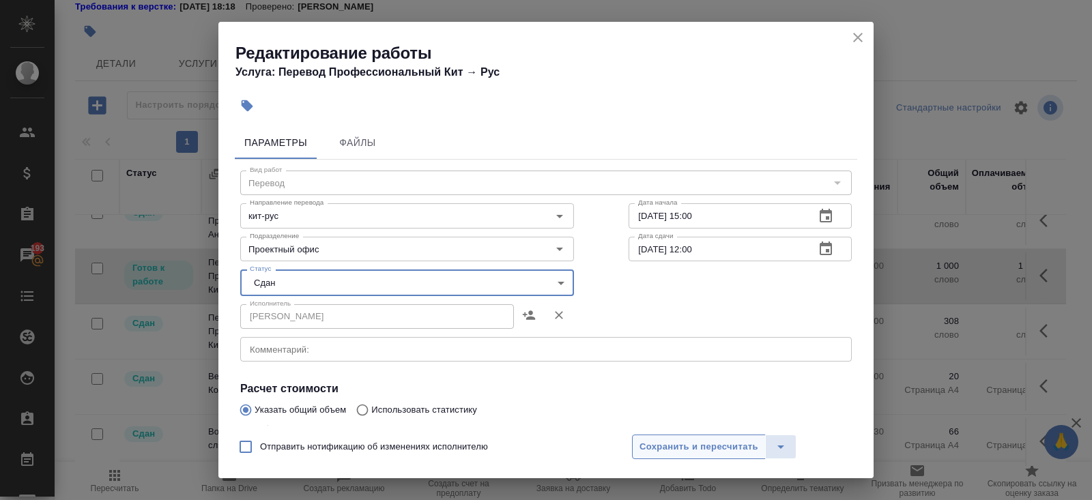
click at [689, 443] on span "Сохранить и пересчитать" at bounding box center [699, 448] width 119 height 16
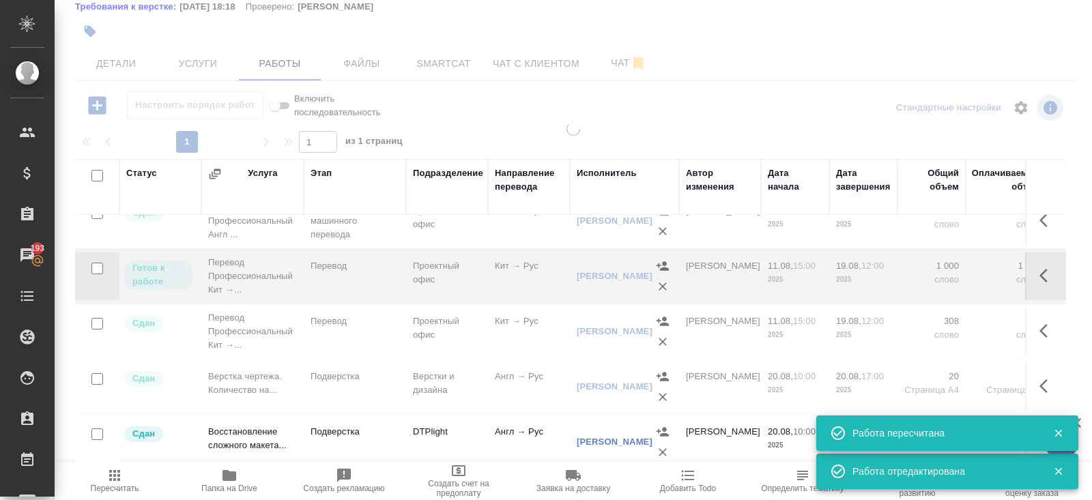
click at [113, 479] on icon "button" at bounding box center [114, 475] width 11 height 11
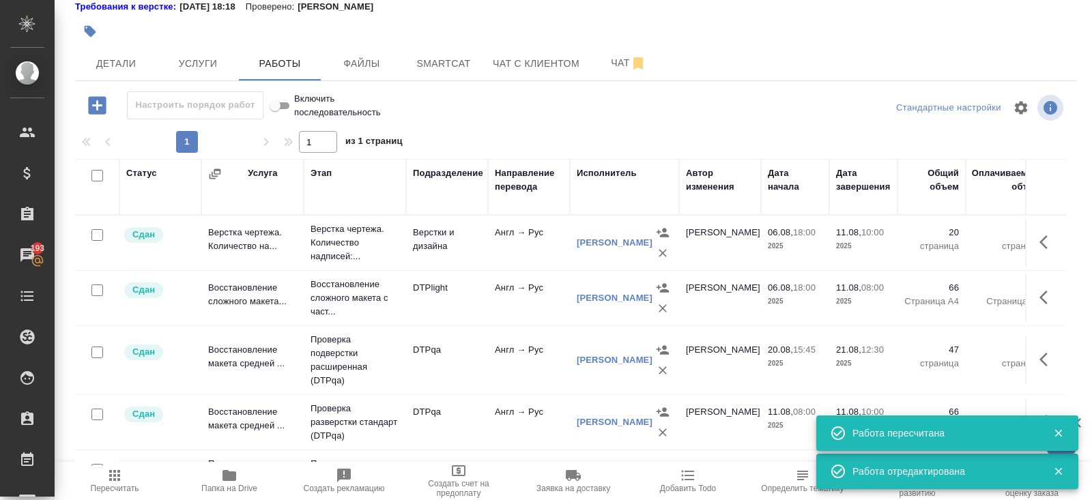
scroll to position [0, 0]
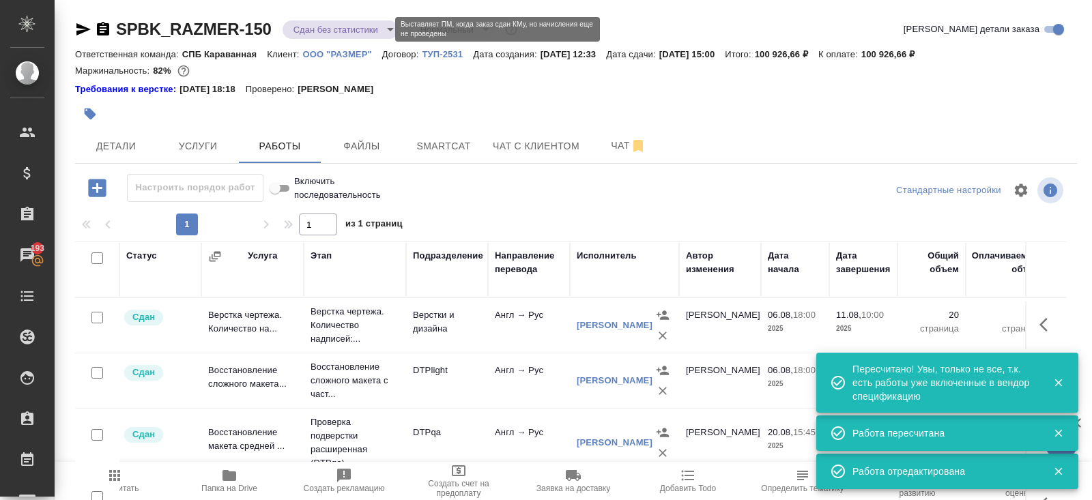
click at [333, 29] on body "🙏 .cls-1 fill:#fff; AWATERA [PERSON_NAME] Спецификации Заказы 193 Чаты Todo Про…" at bounding box center [546, 250] width 1092 height 500
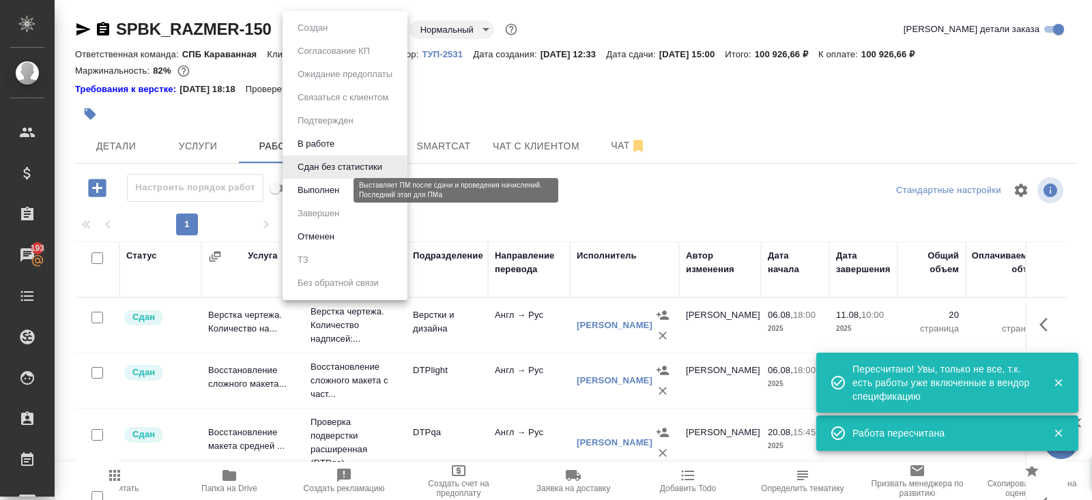
click at [332, 185] on button "Выполнен" at bounding box center [319, 190] width 50 height 15
